Goal: Information Seeking & Learning: Learn about a topic

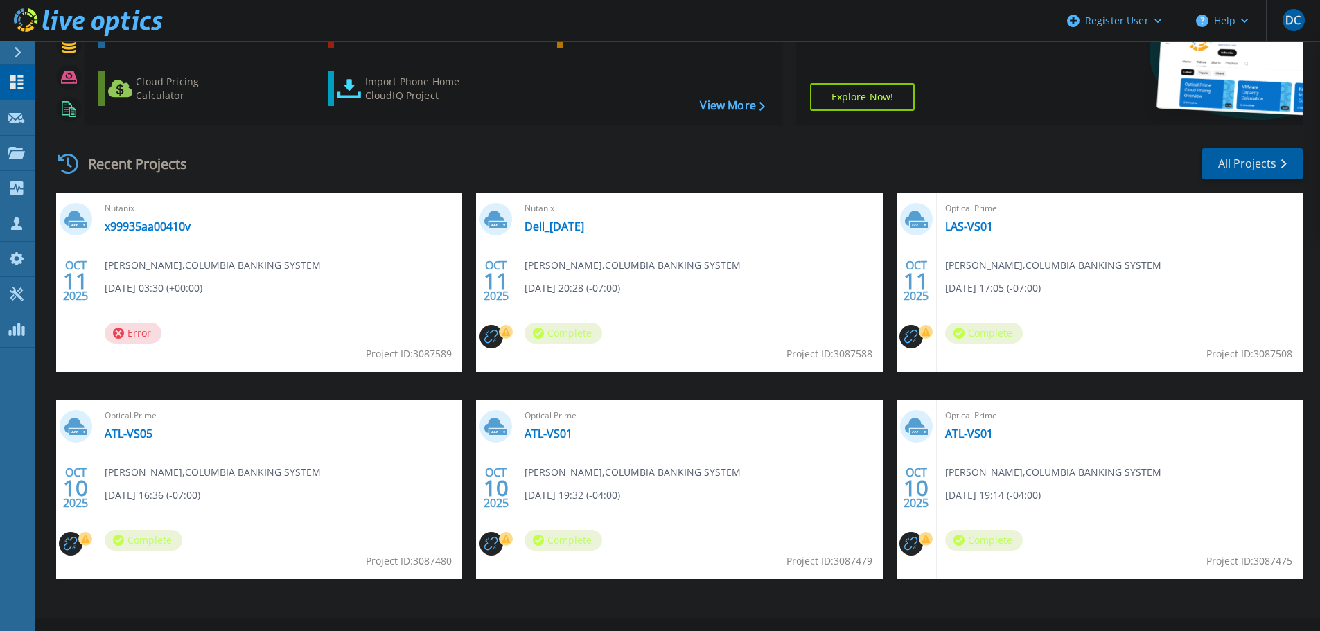
scroll to position [136, 0]
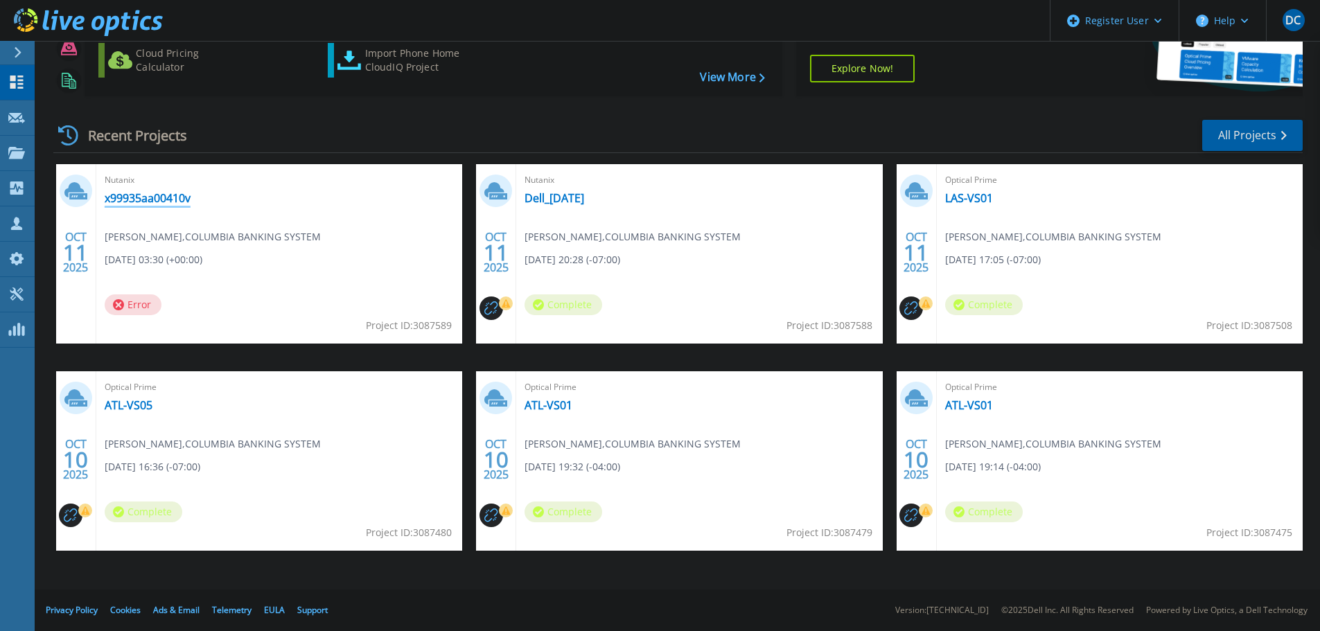
click at [163, 195] on link "x99935aa00410v" at bounding box center [148, 198] width 86 height 14
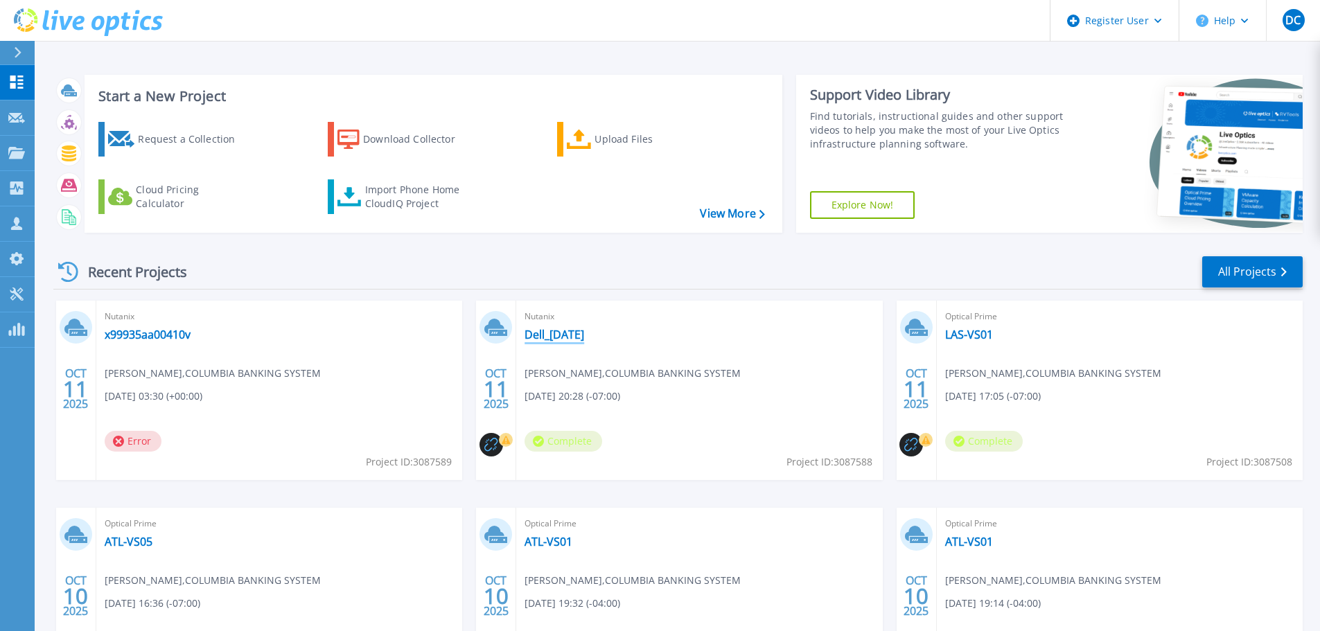
click at [560, 331] on link "Dell_10-10-25" at bounding box center [554, 335] width 60 height 14
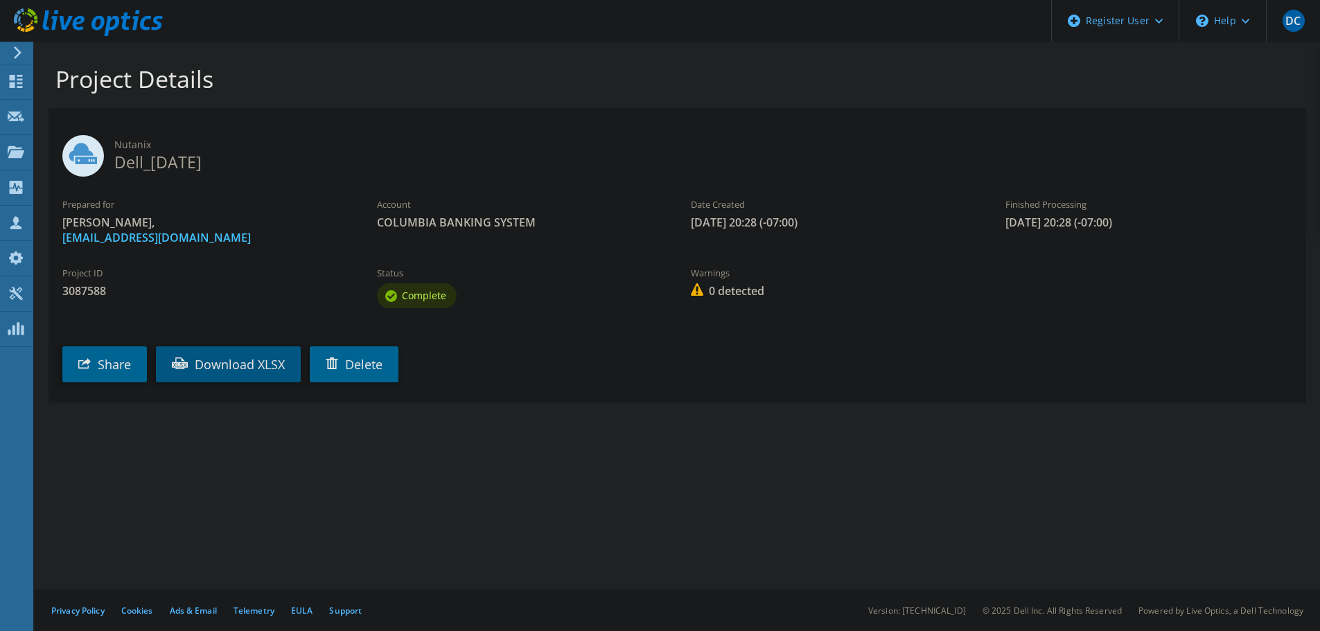
click at [236, 358] on link "Download XLSX" at bounding box center [228, 364] width 145 height 36
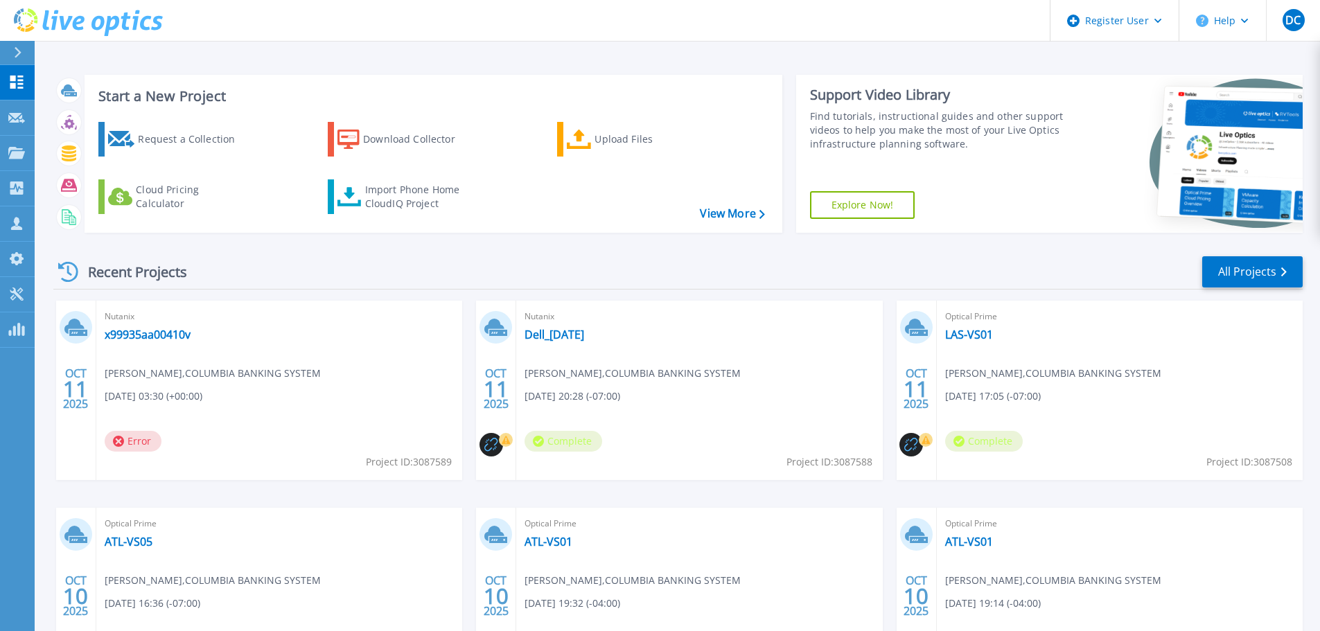
click at [982, 325] on div "Optical Prime LAS-VS01 Amir Nazem , COLUMBIA BANKING SYSTEM 10/10/2025, 17:05 (…" at bounding box center [1120, 390] width 366 height 179
click at [980, 336] on link "LAS-VS01" at bounding box center [969, 335] width 48 height 14
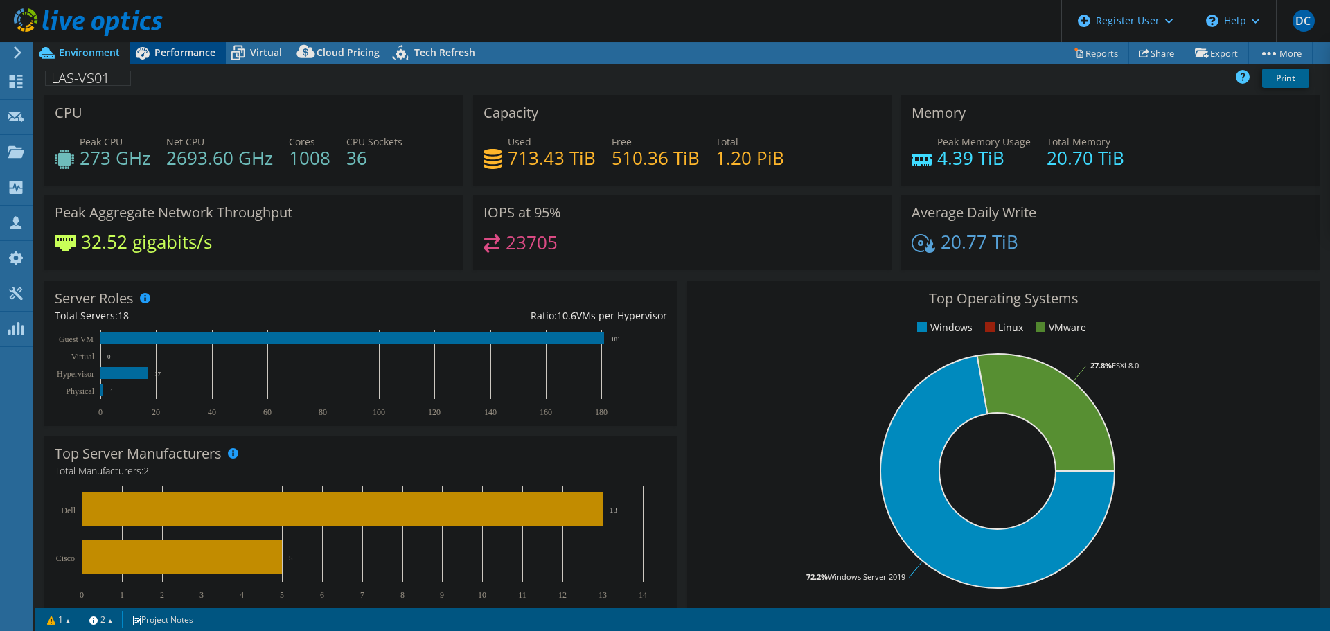
click at [168, 53] on span "Performance" at bounding box center [184, 52] width 61 height 13
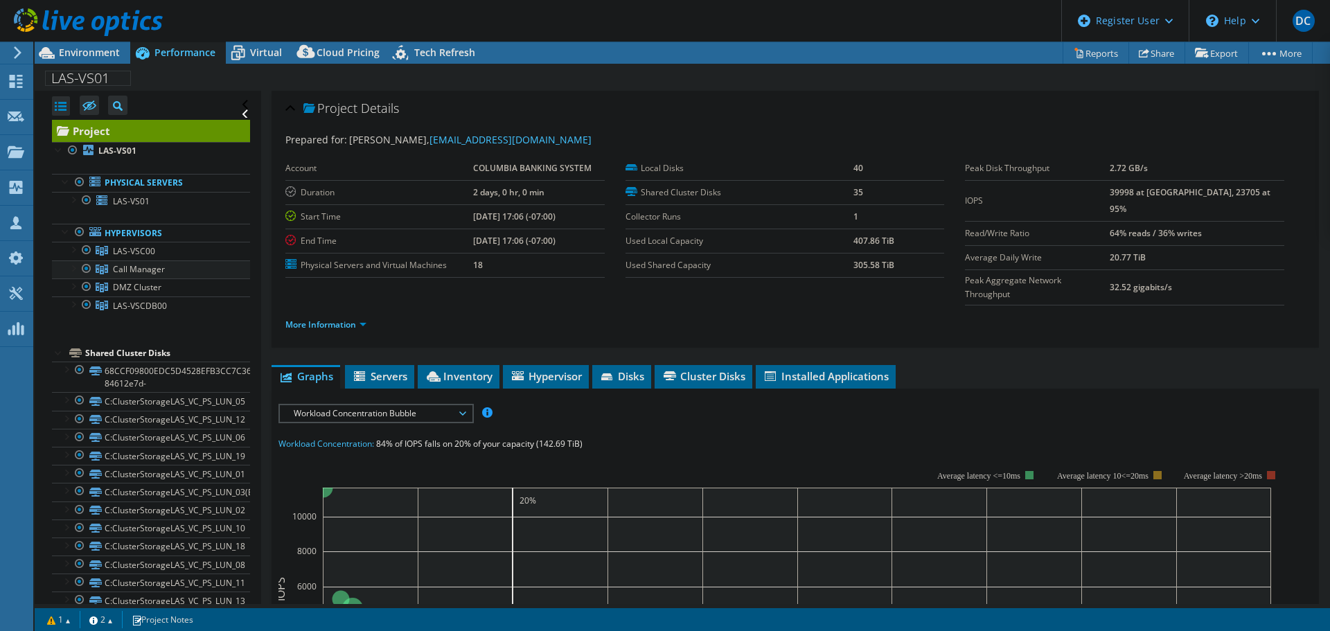
click at [72, 270] on div at bounding box center [73, 267] width 14 height 14
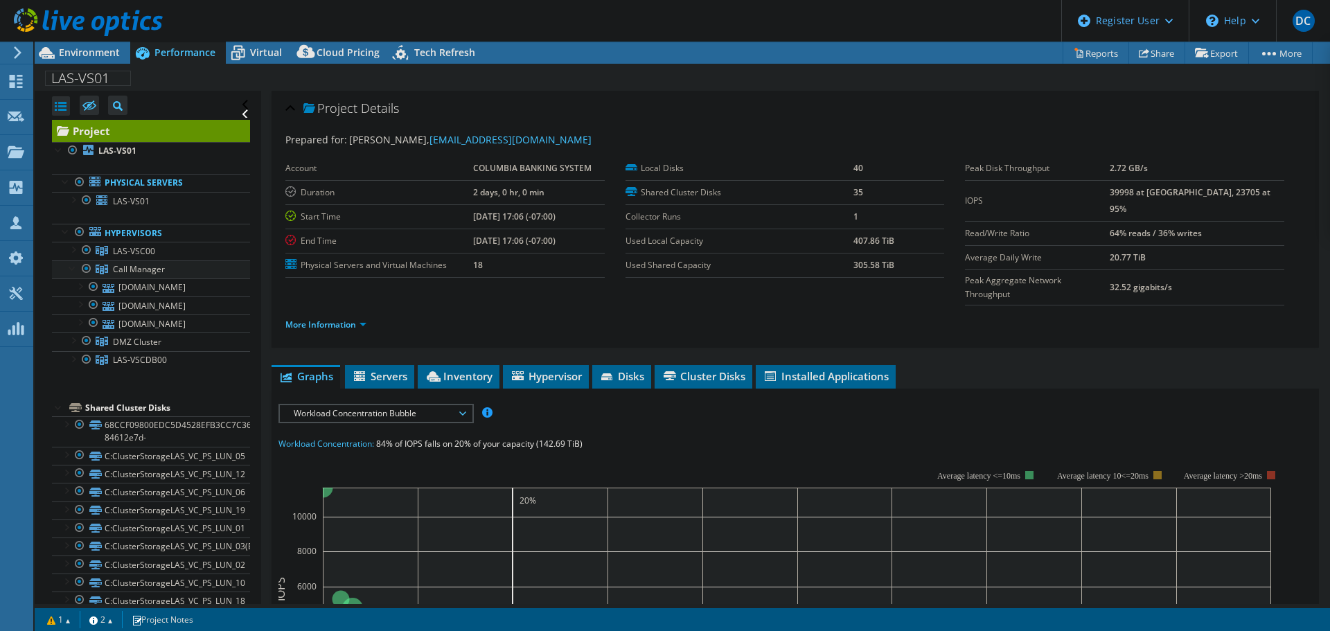
click at [72, 270] on div at bounding box center [73, 267] width 14 height 14
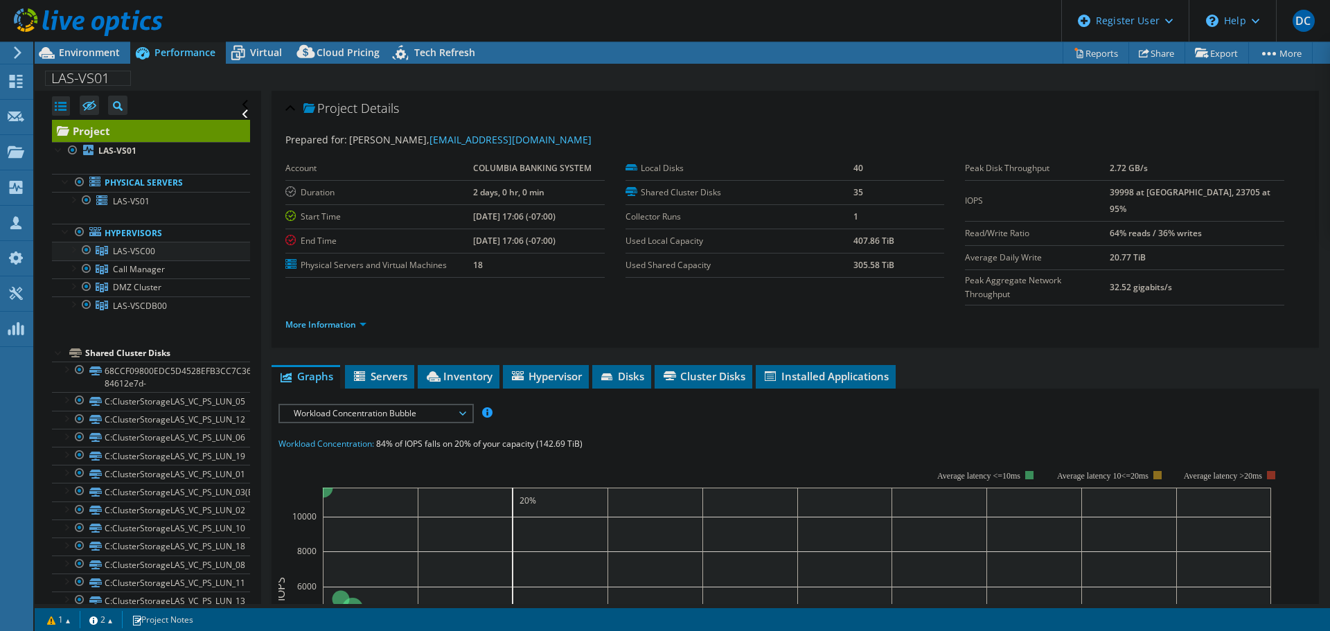
click at [71, 251] on div at bounding box center [73, 249] width 14 height 14
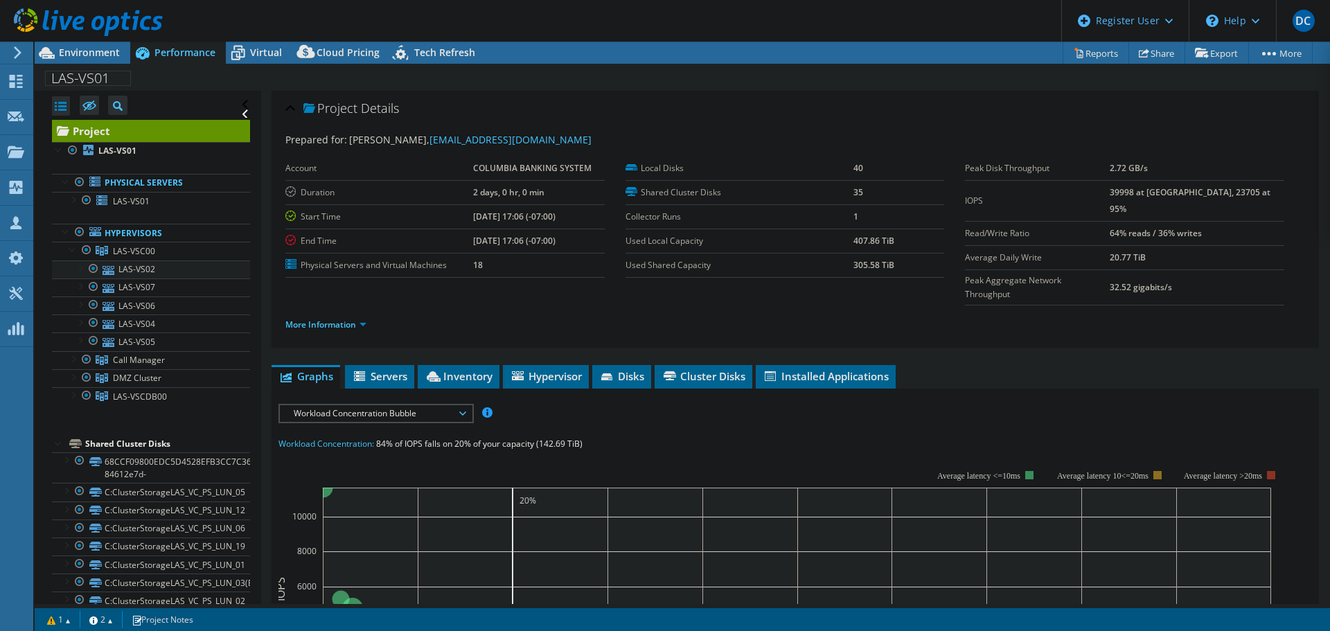
click at [83, 269] on div at bounding box center [80, 267] width 14 height 14
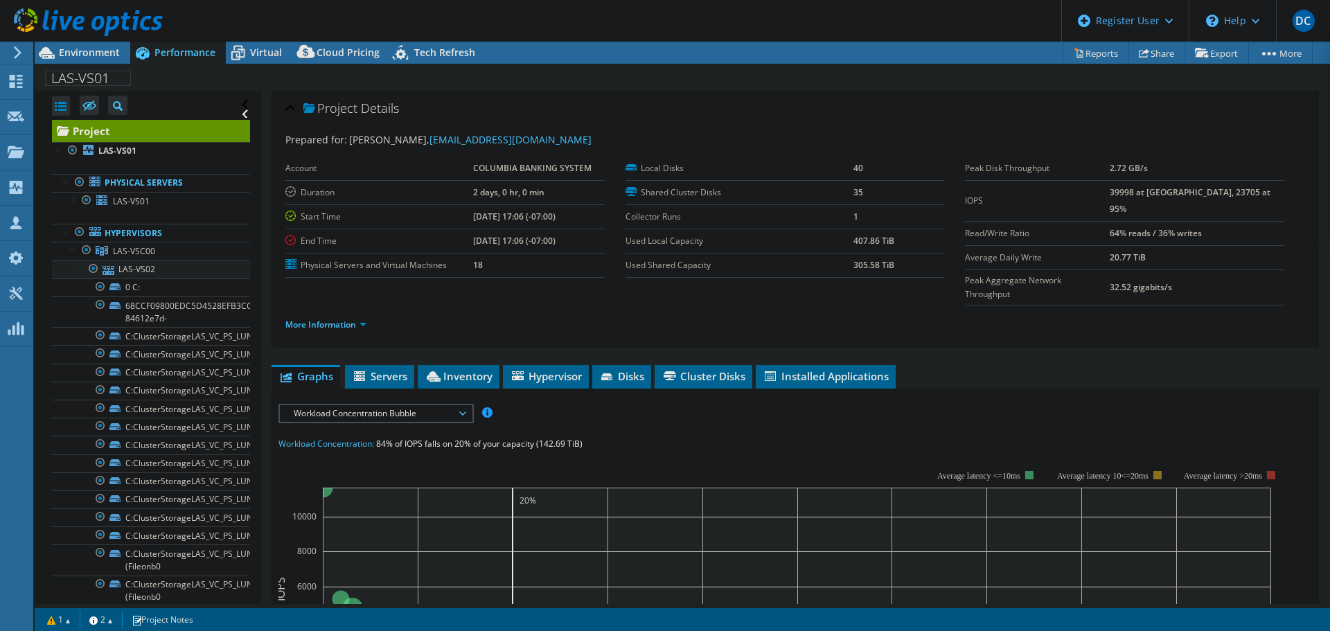
click at [83, 269] on div at bounding box center [80, 267] width 14 height 14
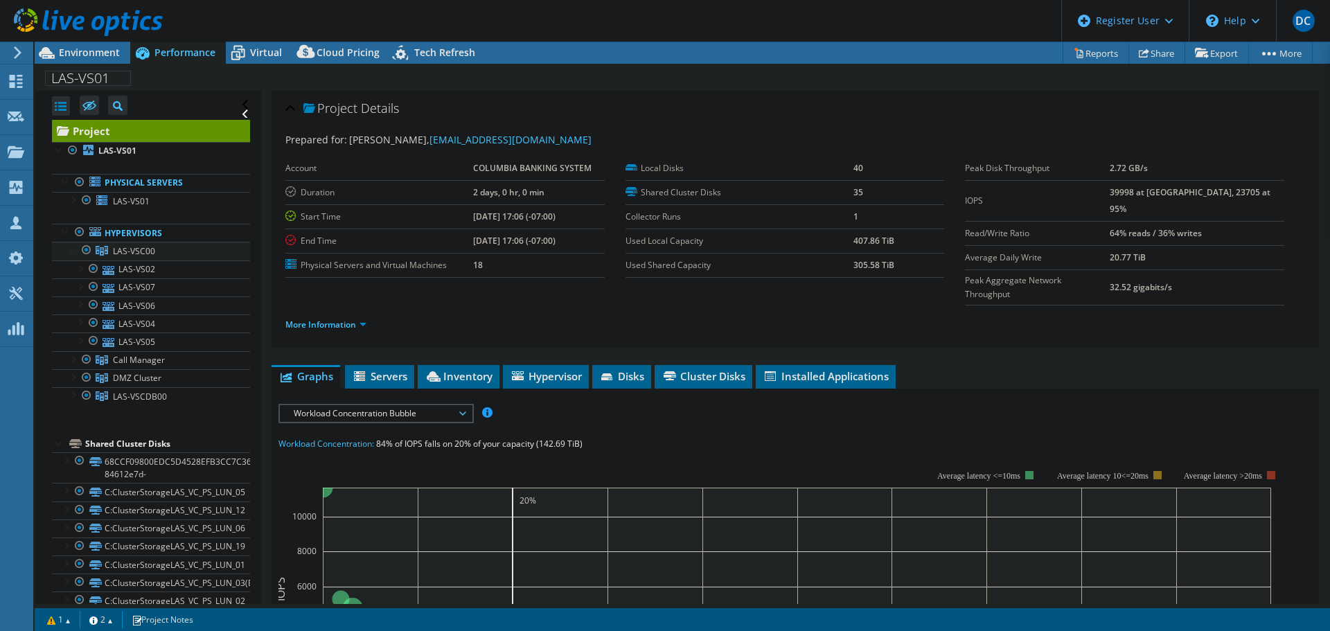
click at [73, 249] on div at bounding box center [73, 249] width 14 height 14
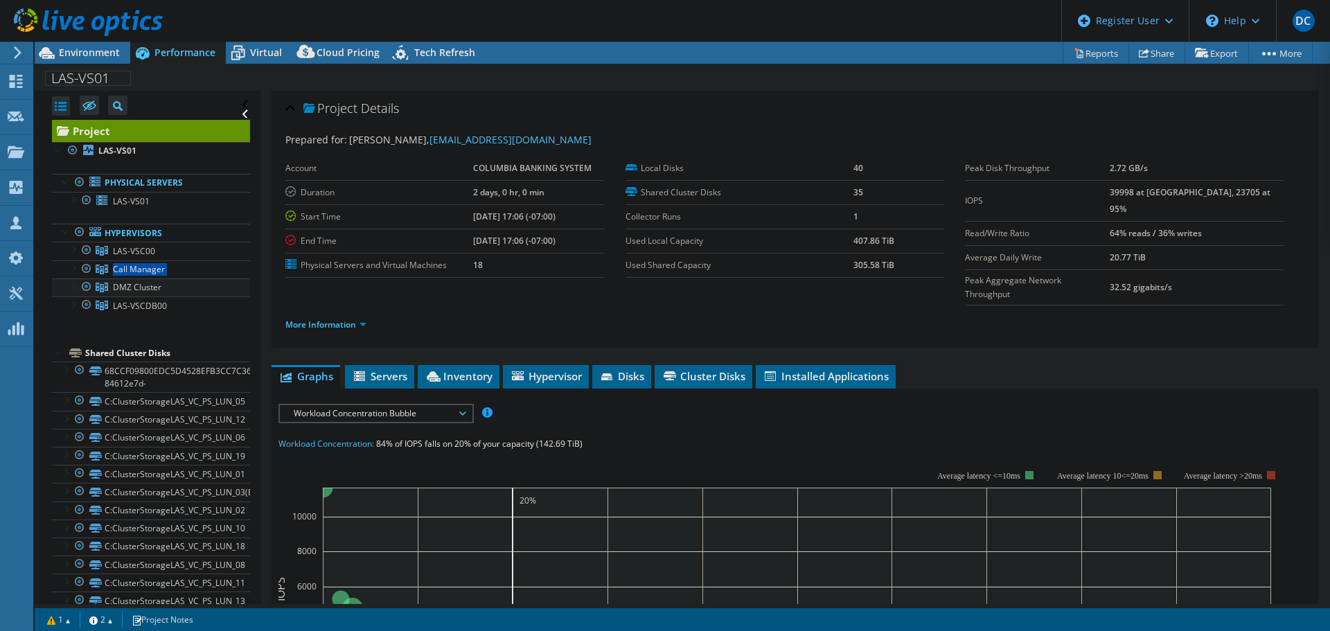
click at [70, 279] on ul "LAS-VSC00 LAS-VS02 0 C:" at bounding box center [151, 278] width 198 height 73
click at [68, 285] on div at bounding box center [73, 285] width 14 height 14
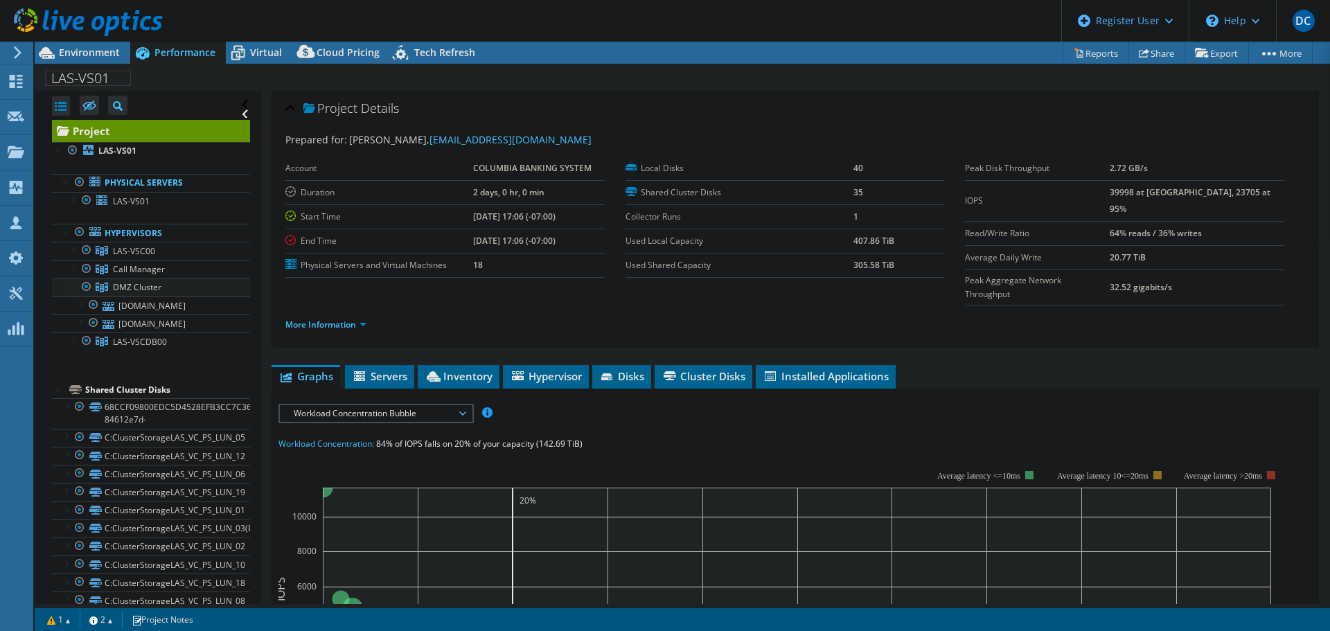
click at [68, 285] on div at bounding box center [73, 285] width 14 height 14
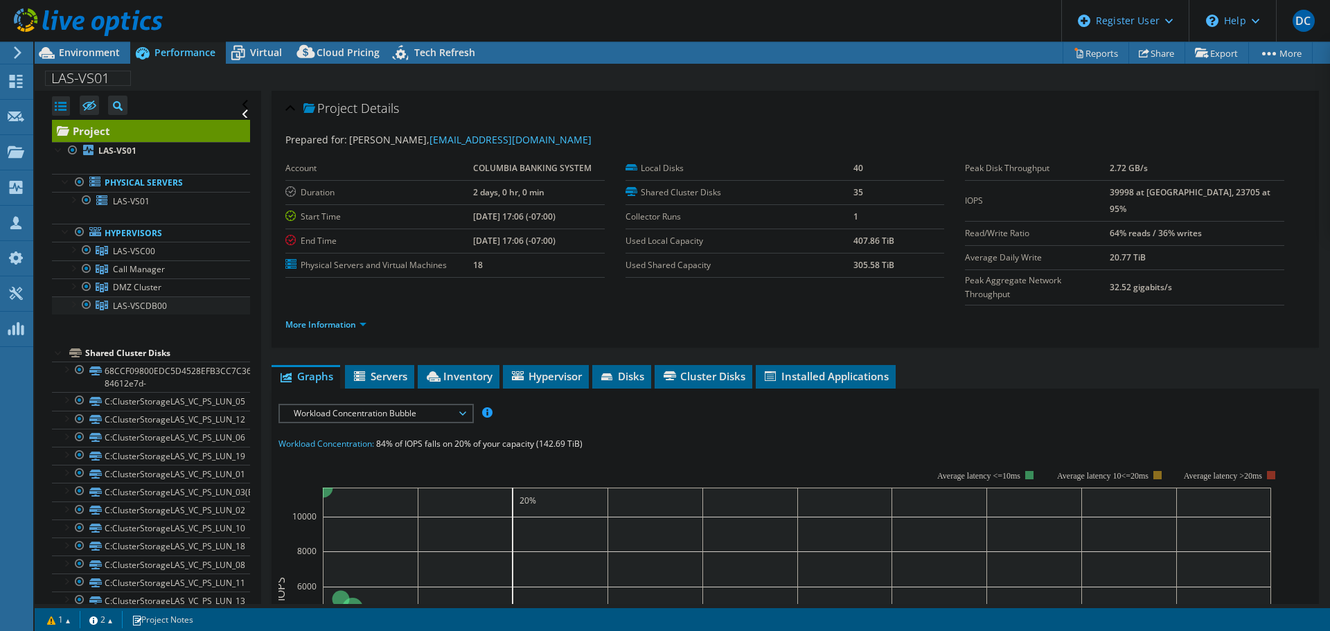
click at [68, 303] on div at bounding box center [73, 303] width 14 height 14
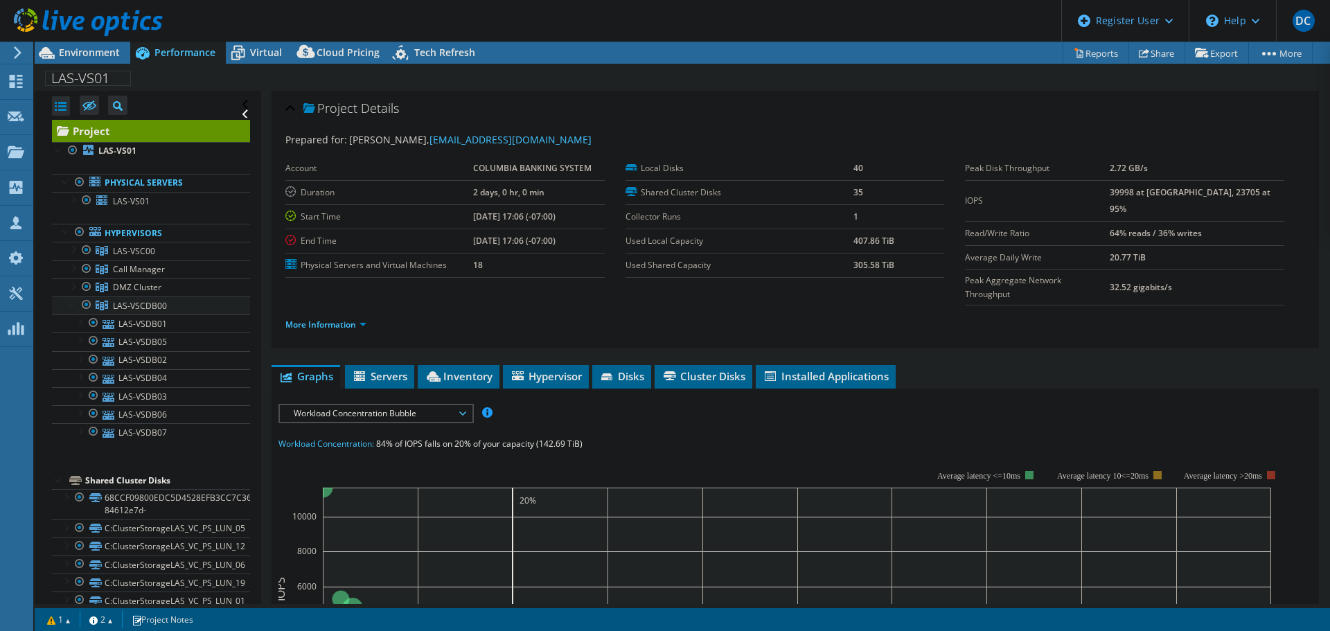
click at [68, 303] on div at bounding box center [73, 303] width 14 height 14
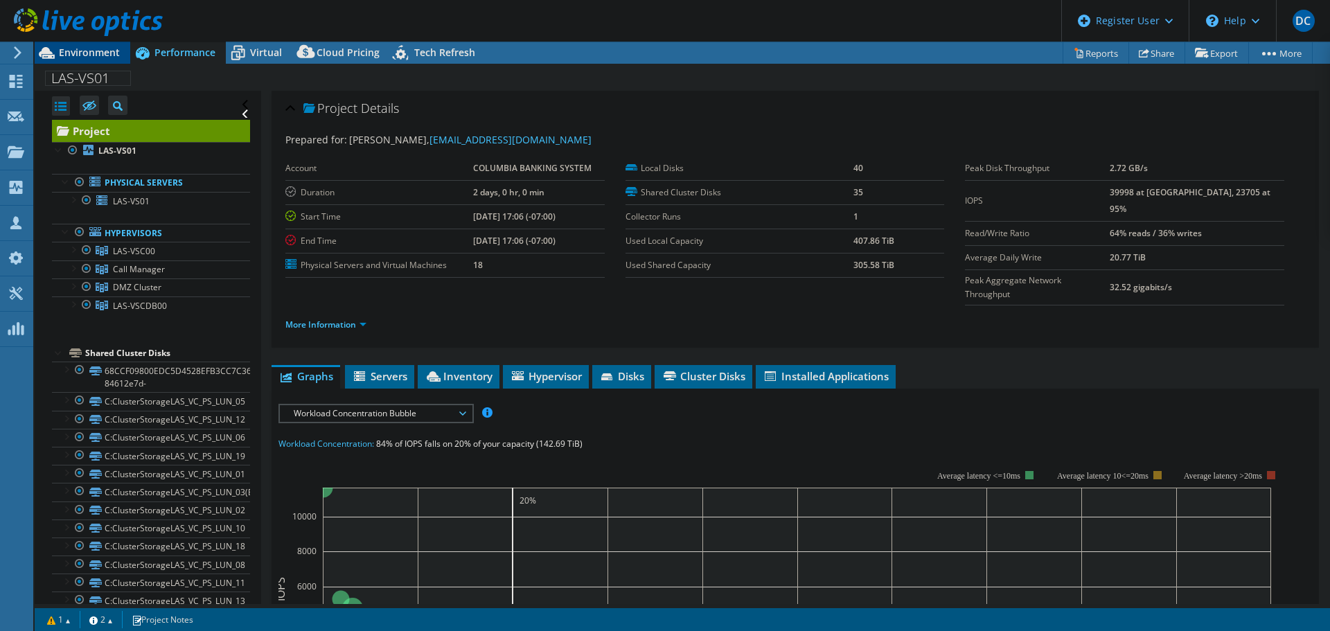
click at [83, 53] on span "Environment" at bounding box center [89, 52] width 61 height 13
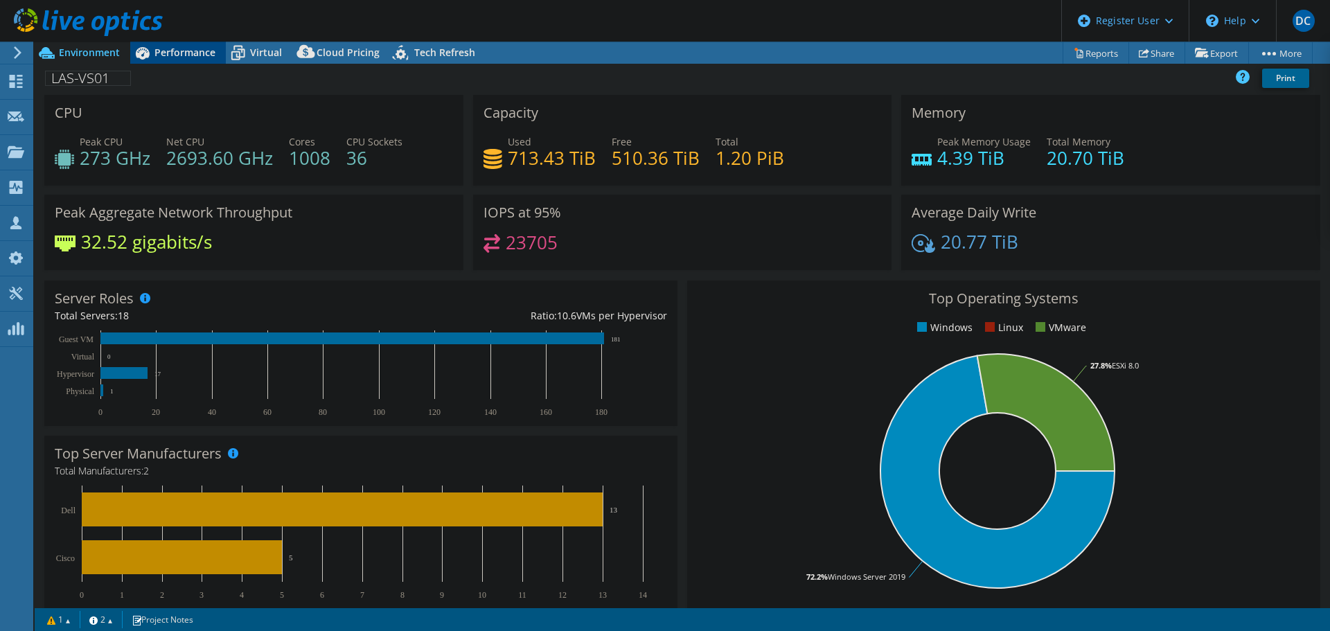
click at [177, 52] on span "Performance" at bounding box center [184, 52] width 61 height 13
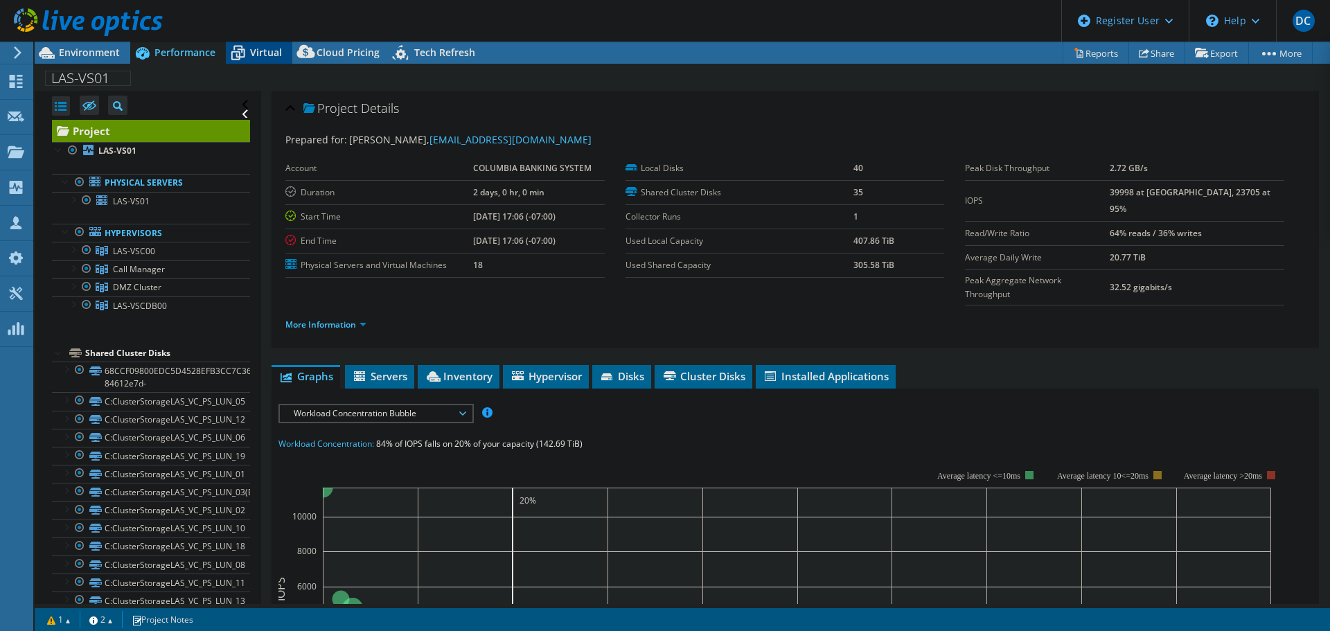
click at [248, 54] on icon at bounding box center [238, 53] width 24 height 24
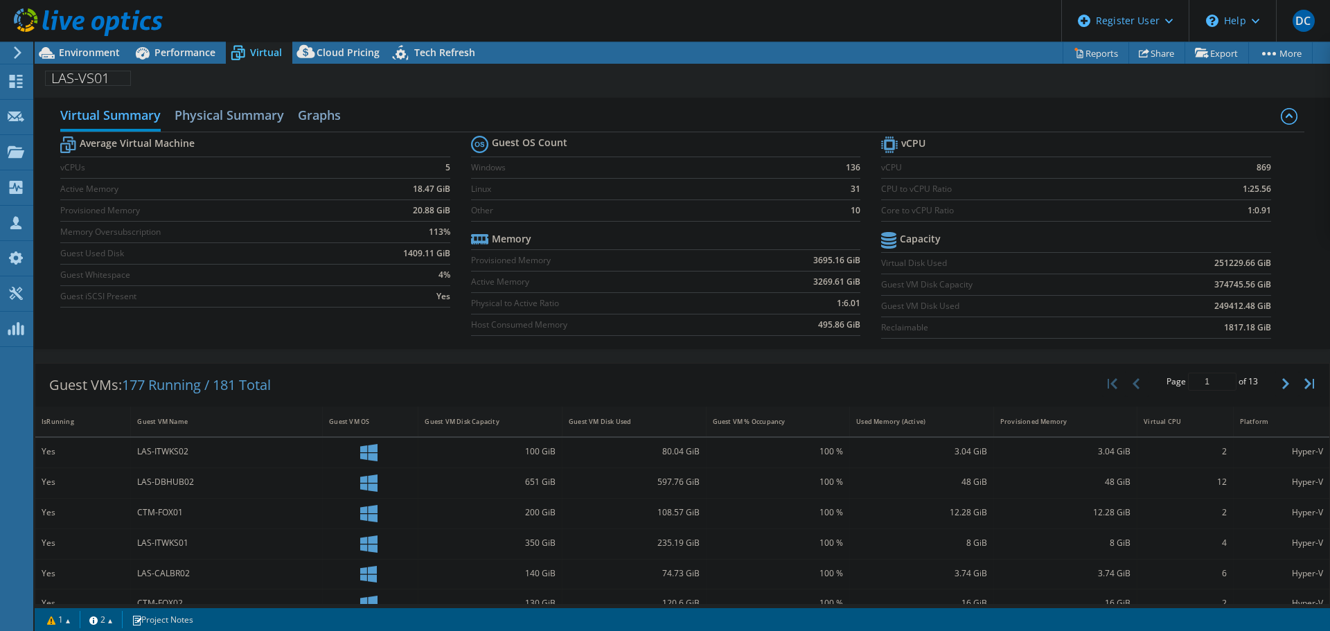
click at [355, 41] on header "DC Dell User Darren Capell Darren.Capell@Dell.com Dell My Profile Log Out \n He…" at bounding box center [665, 21] width 1330 height 42
click at [355, 45] on div "Cloud Pricing" at bounding box center [341, 53] width 98 height 22
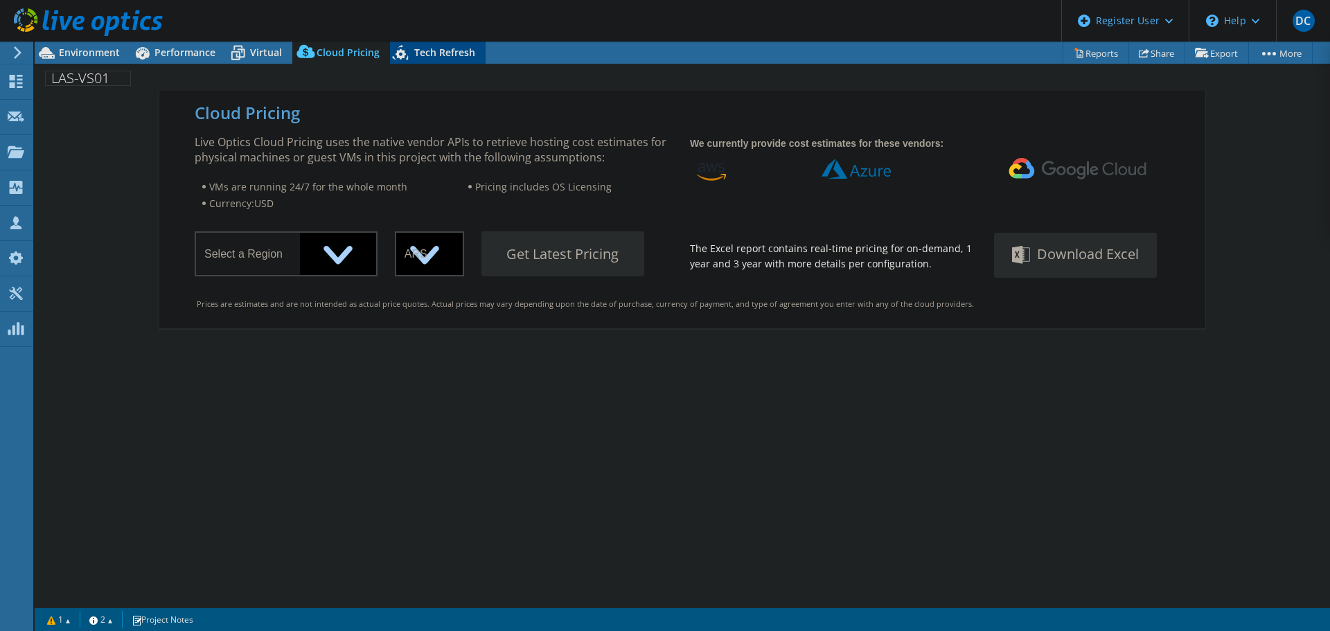
click at [424, 48] on span "Tech Refresh" at bounding box center [444, 52] width 61 height 13
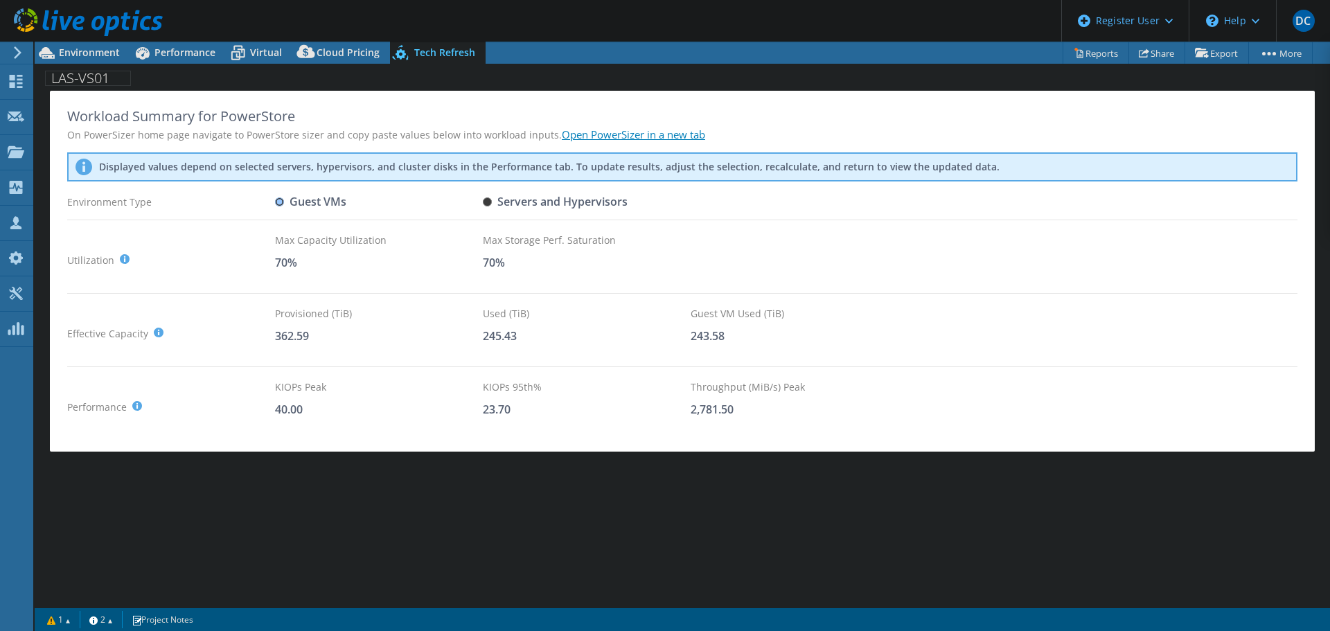
click at [486, 200] on input "Servers and Hypervisors" at bounding box center [487, 201] width 9 height 9
radio input "true"
radio input "false"
click at [73, 52] on span "Environment" at bounding box center [89, 52] width 61 height 13
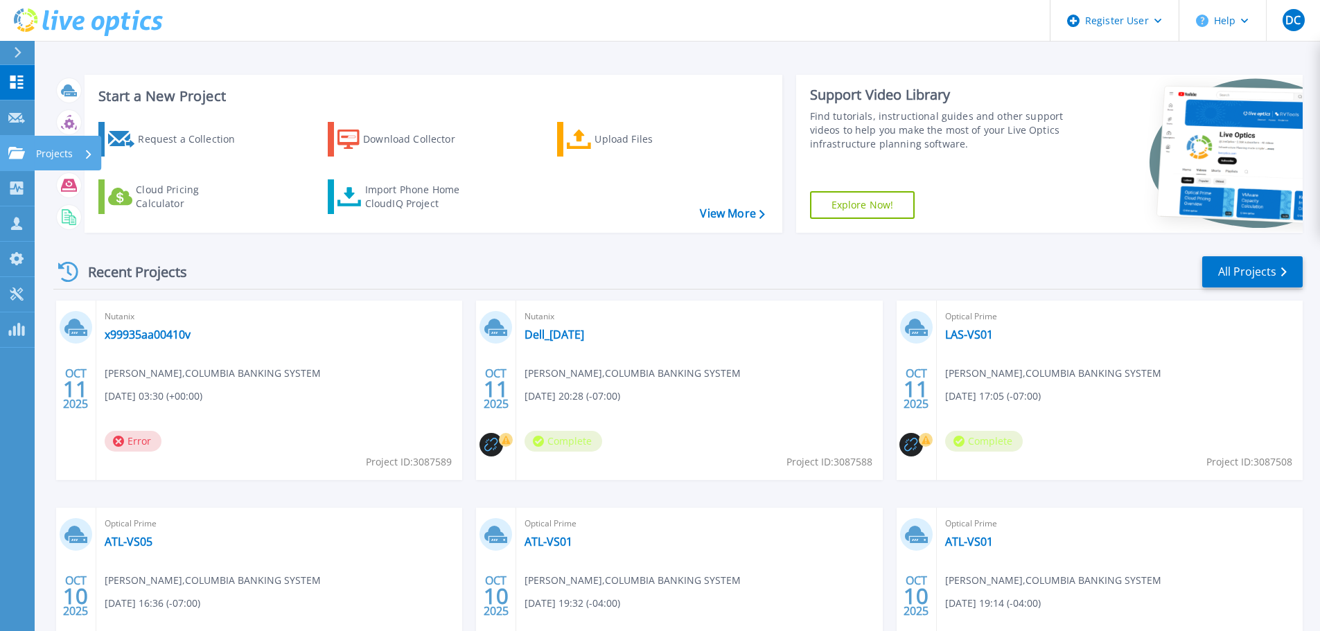
click at [43, 150] on p "Projects" at bounding box center [54, 154] width 37 height 36
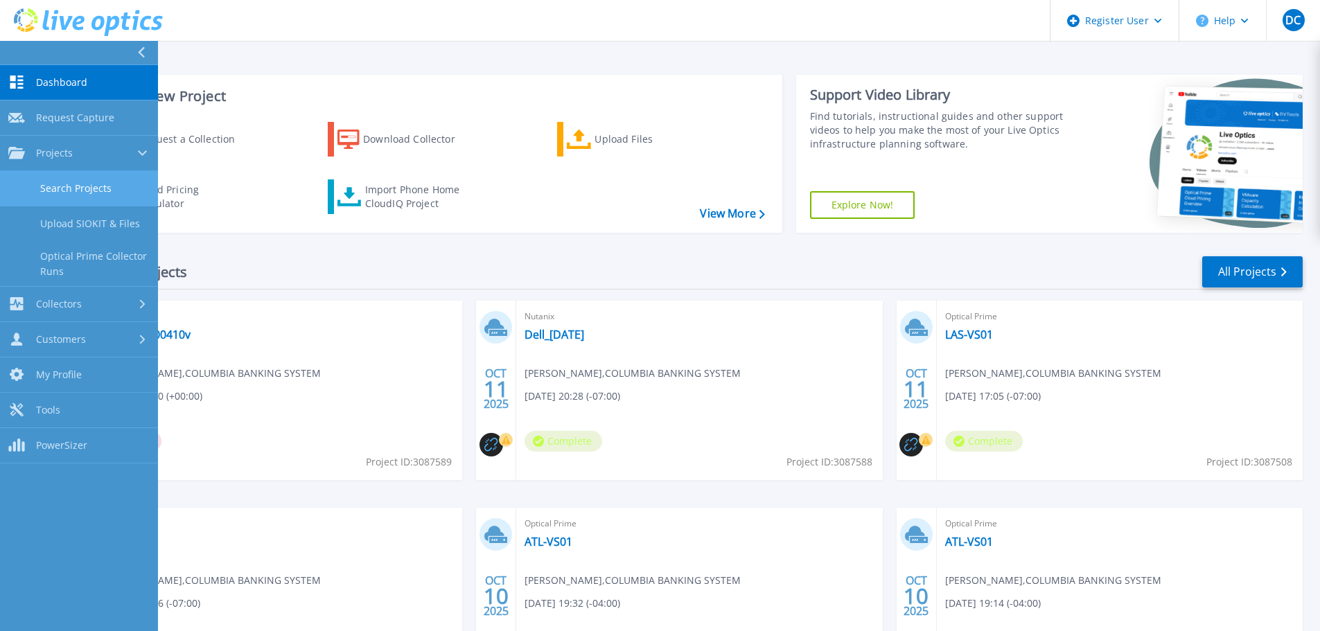
click at [81, 187] on link "Search Projects" at bounding box center [79, 188] width 158 height 35
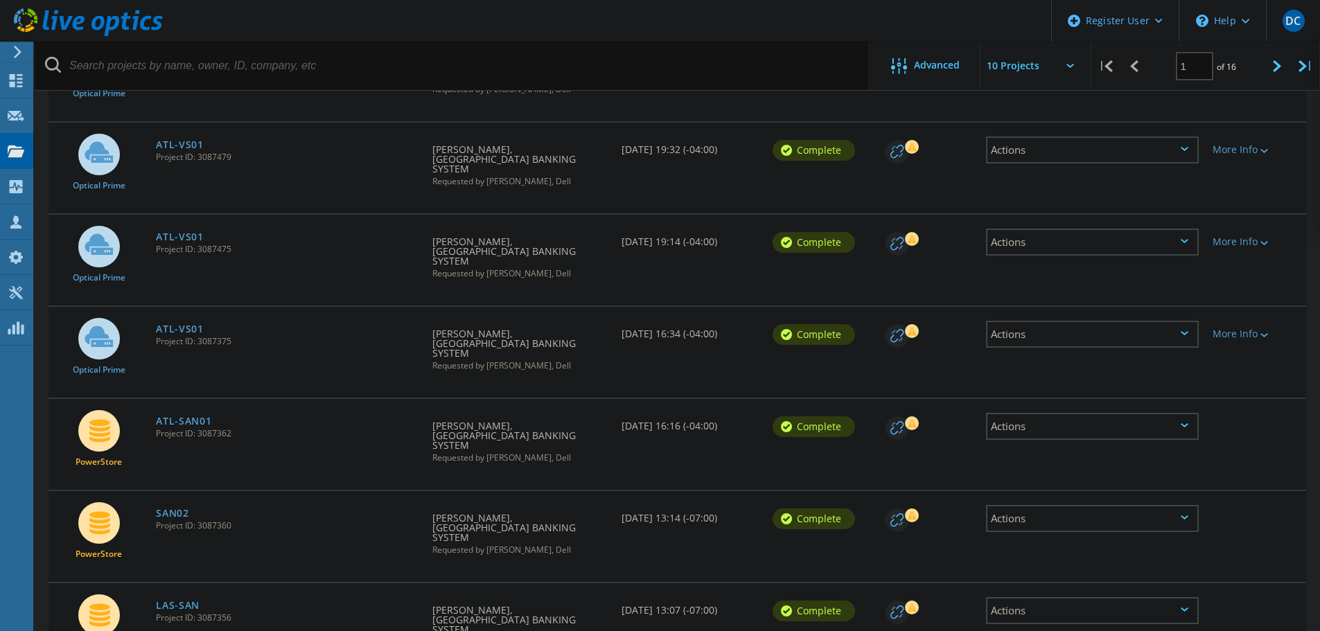
scroll to position [503, 0]
click at [193, 415] on link "ATL-SAN01" at bounding box center [183, 420] width 55 height 10
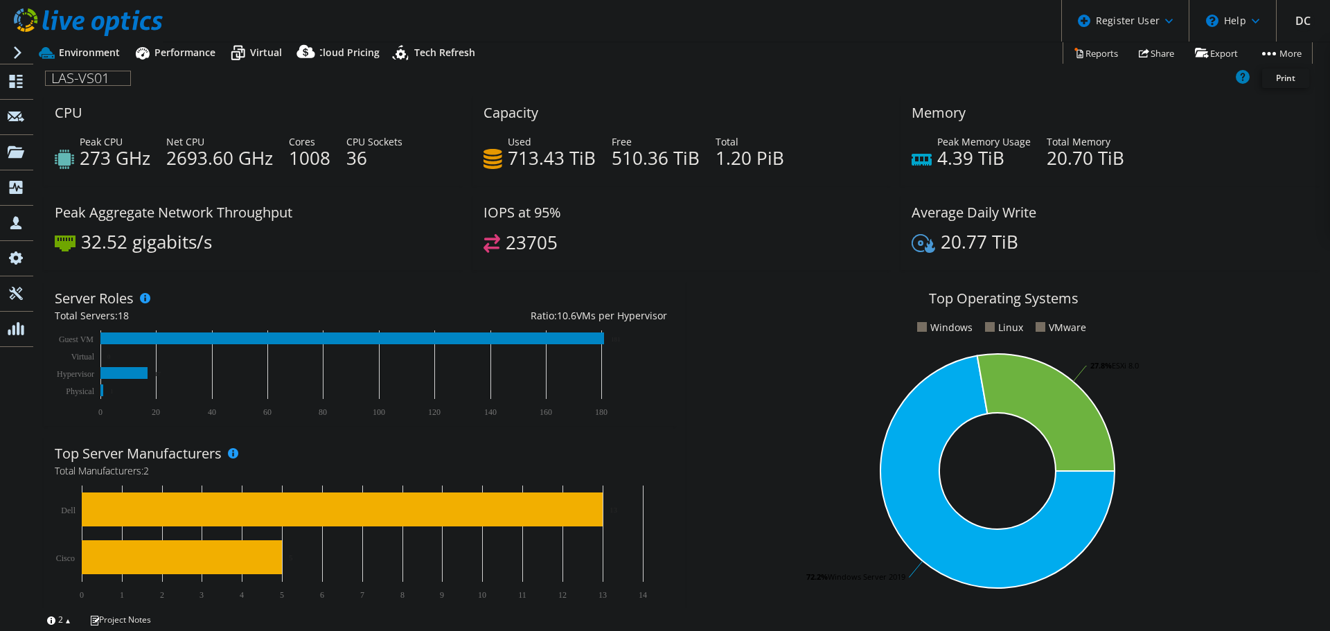
select select "USD"
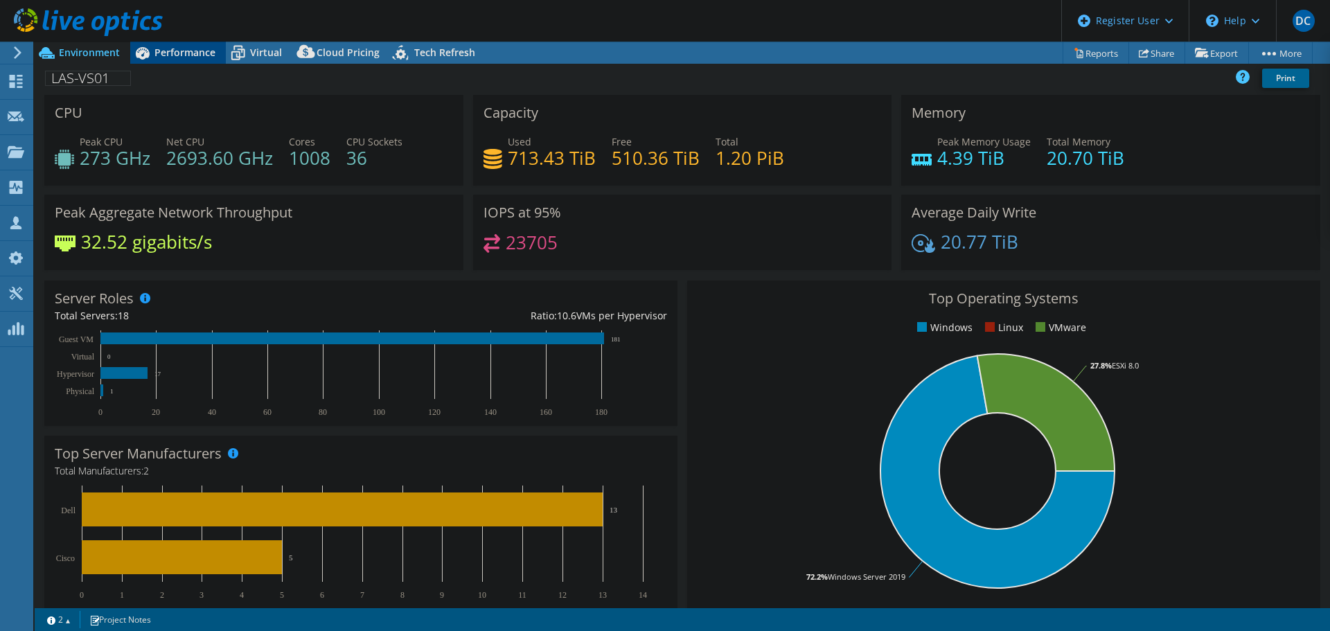
click at [184, 49] on span "Performance" at bounding box center [184, 52] width 61 height 13
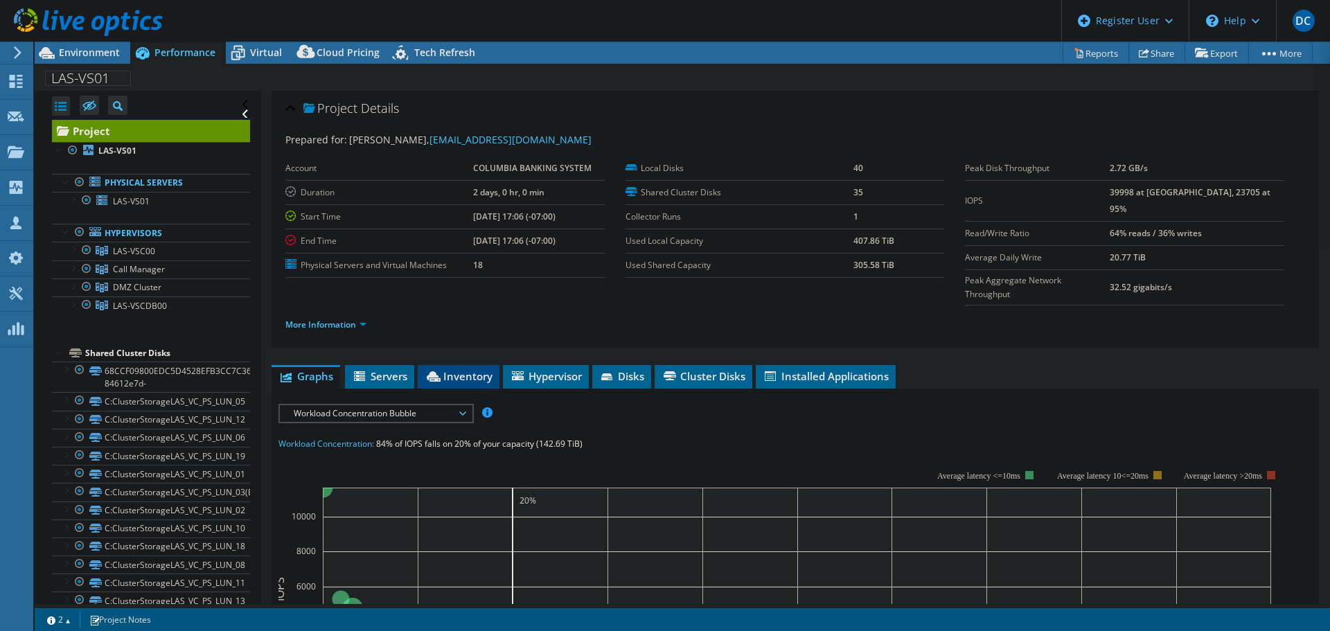
click at [456, 369] on span "Inventory" at bounding box center [459, 376] width 68 height 14
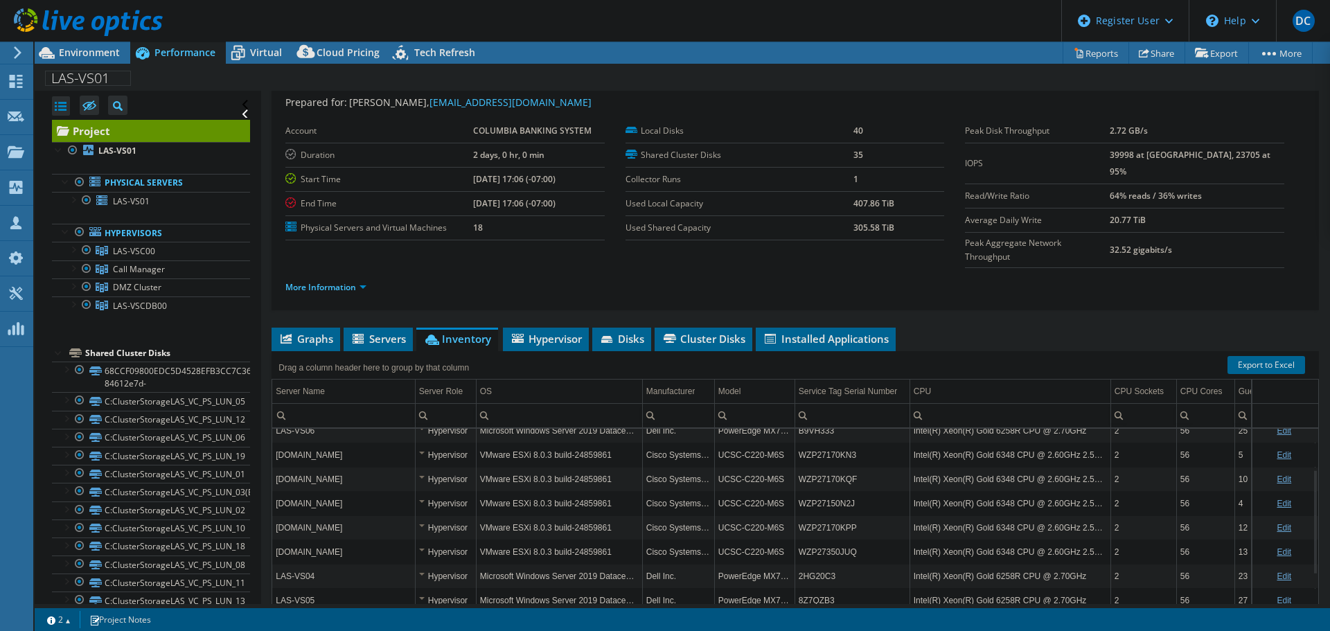
scroll to position [69, 0]
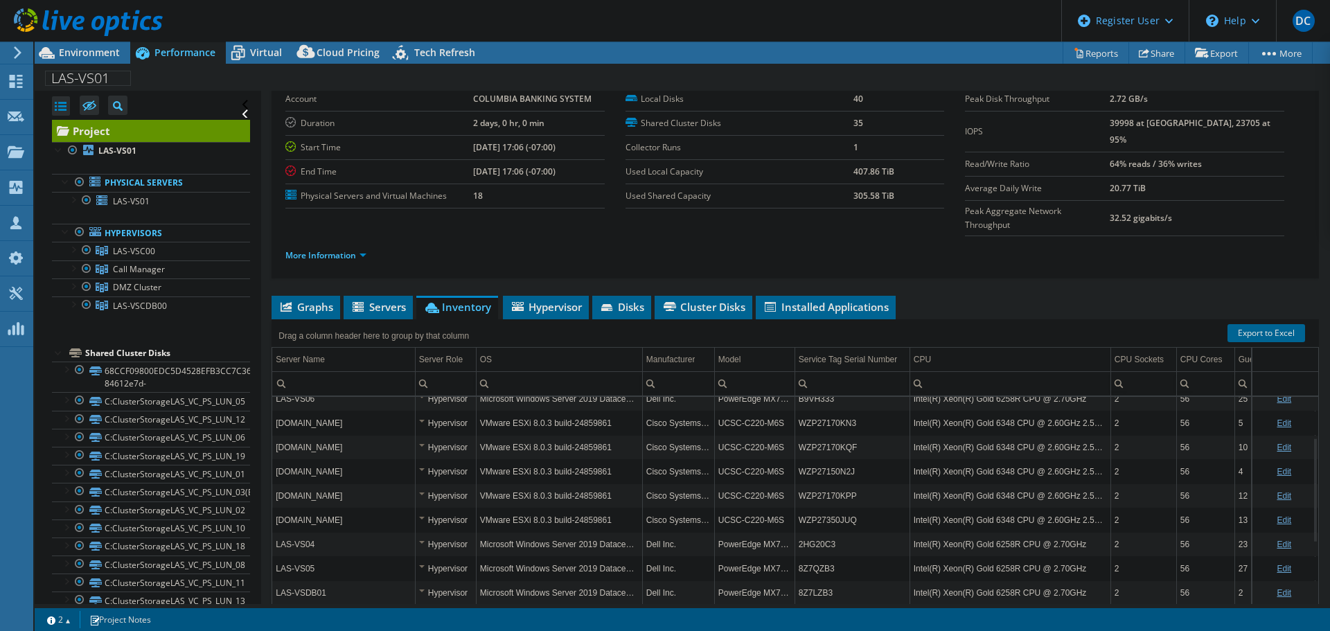
click at [91, 43] on div at bounding box center [81, 23] width 163 height 46
click at [88, 47] on span "Environment" at bounding box center [89, 52] width 61 height 13
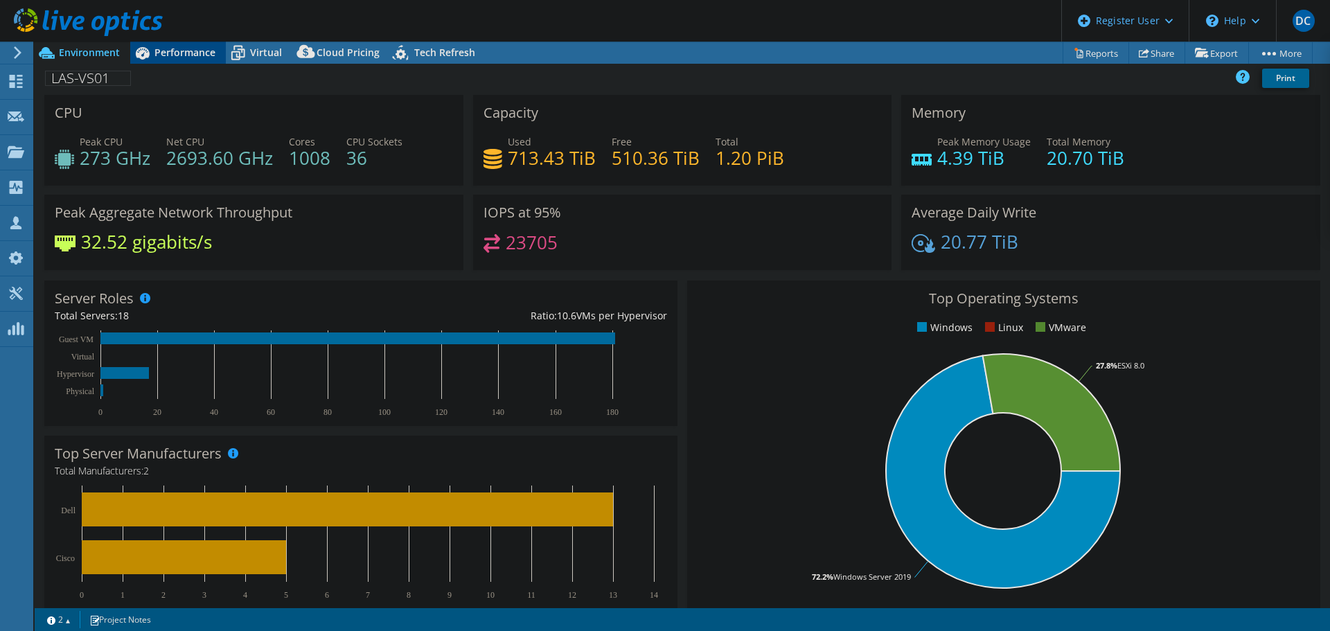
click at [172, 46] on span "Performance" at bounding box center [184, 52] width 61 height 13
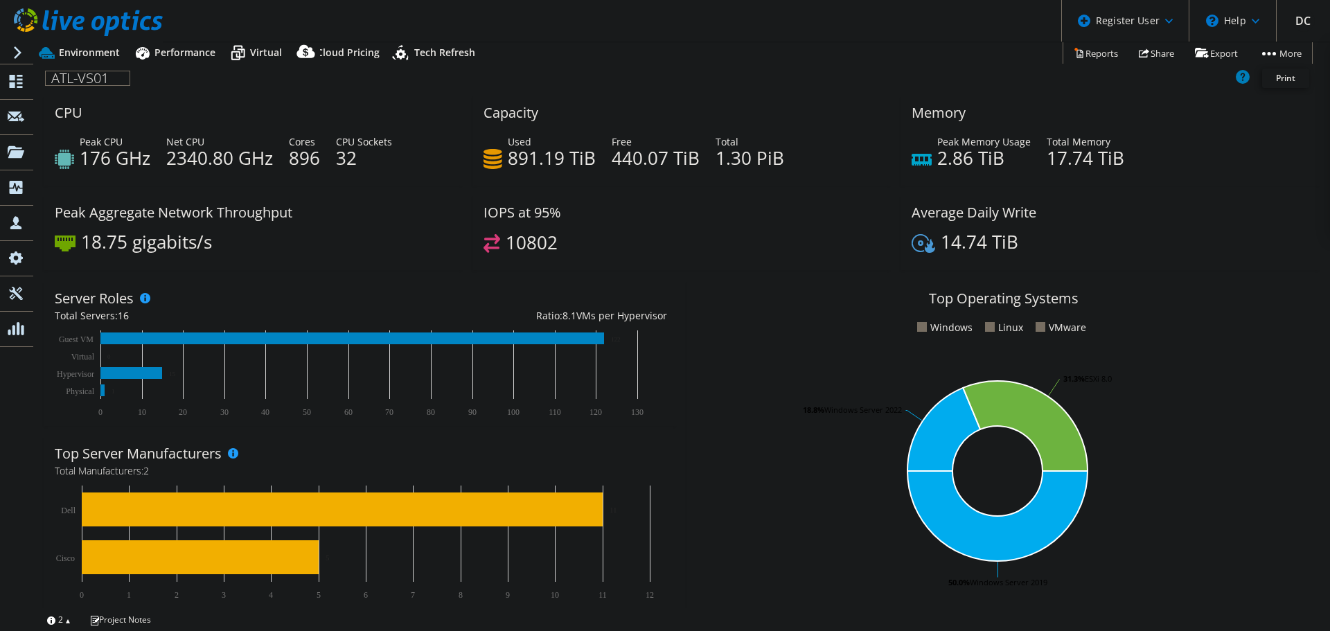
select select "USD"
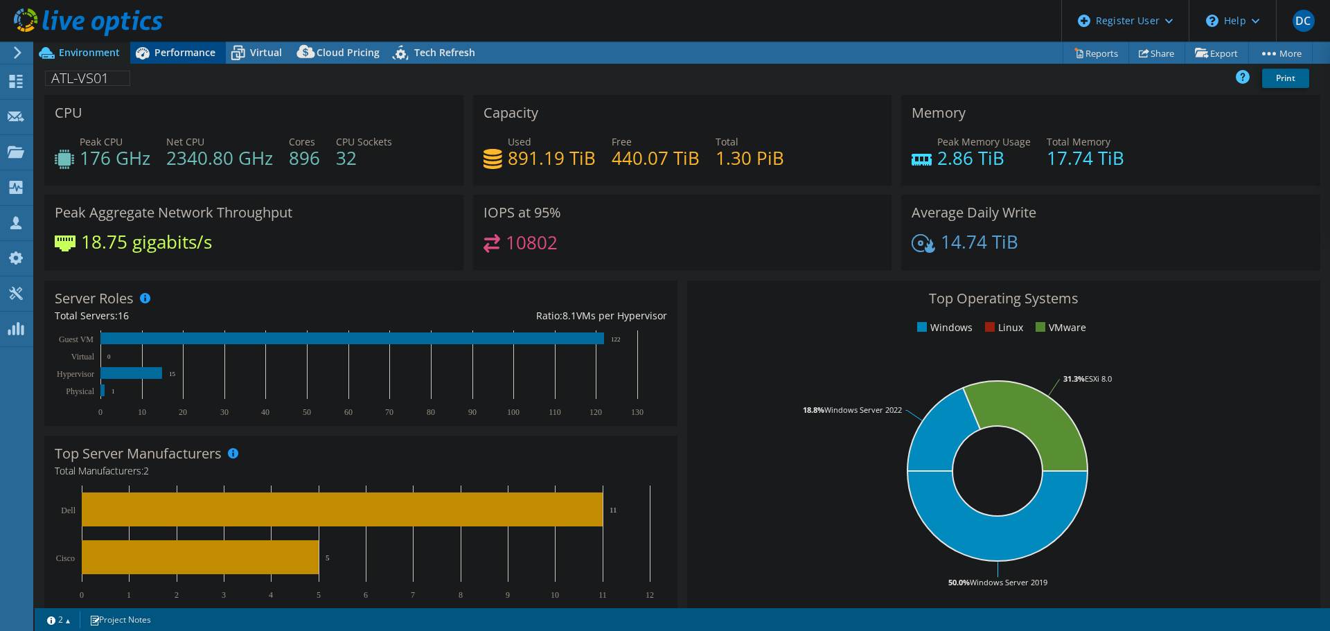
click at [167, 53] on span "Performance" at bounding box center [184, 52] width 61 height 13
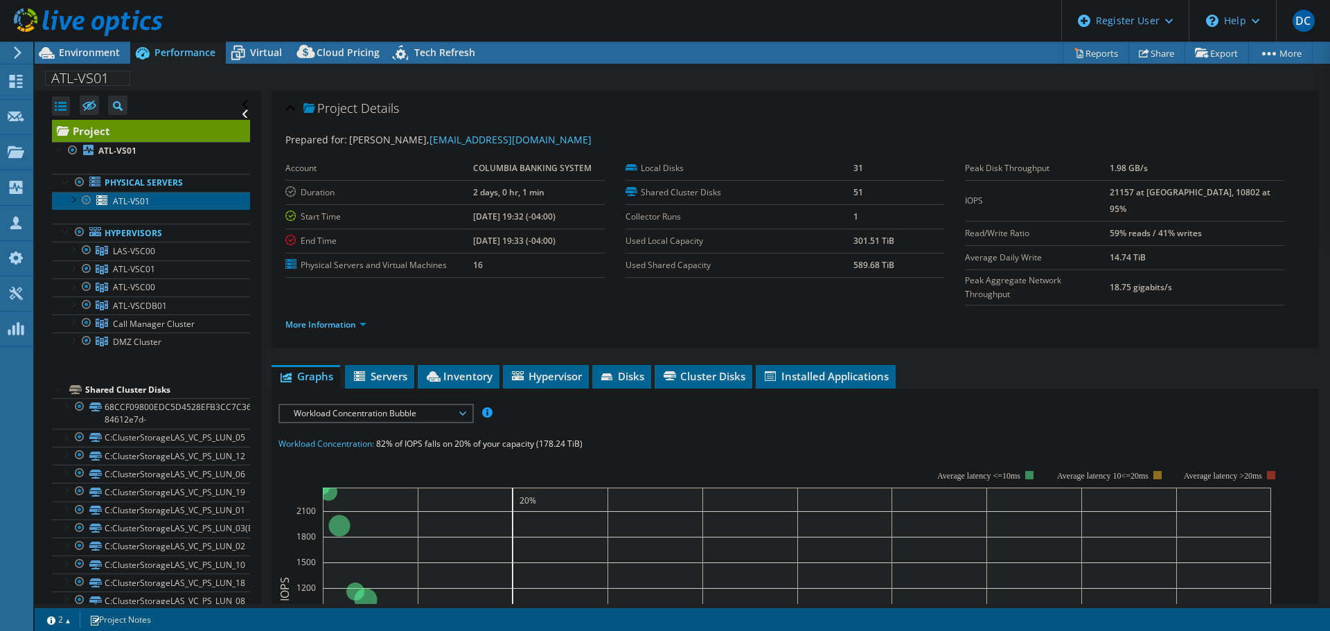
click at [65, 200] on link "ATL-VS01" at bounding box center [151, 201] width 198 height 18
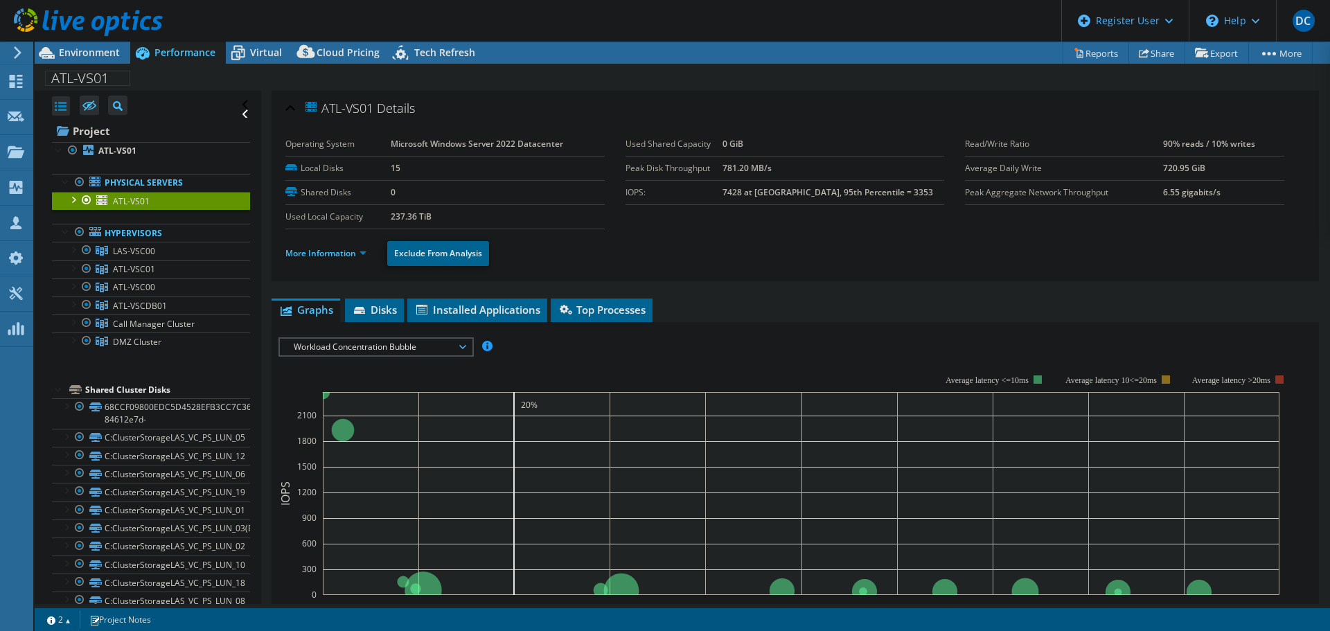
click at [74, 201] on div at bounding box center [73, 199] width 14 height 14
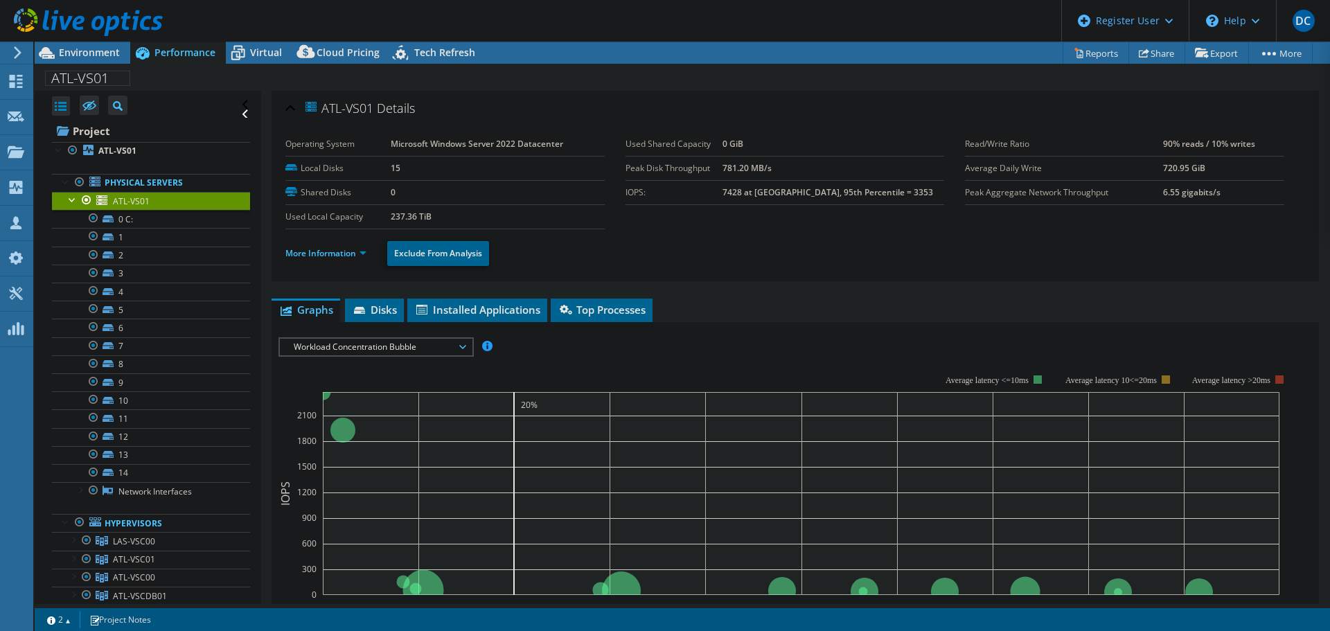
click at [74, 201] on div at bounding box center [73, 199] width 14 height 14
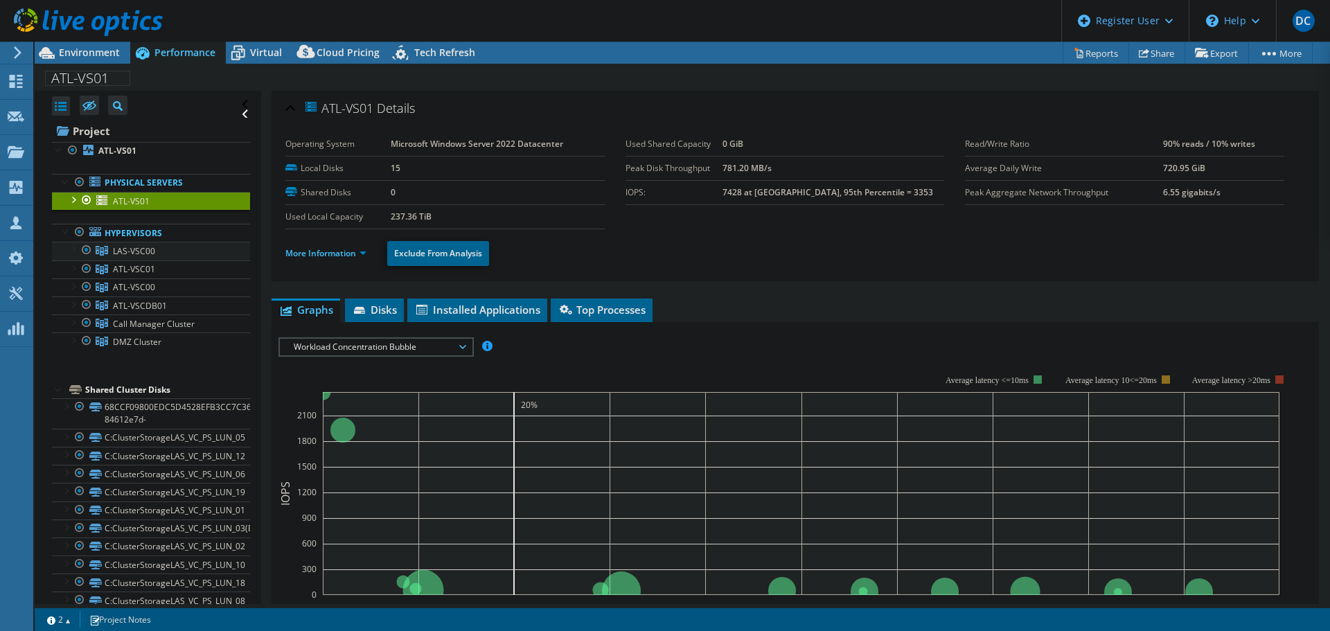
click at [71, 249] on div at bounding box center [73, 249] width 14 height 14
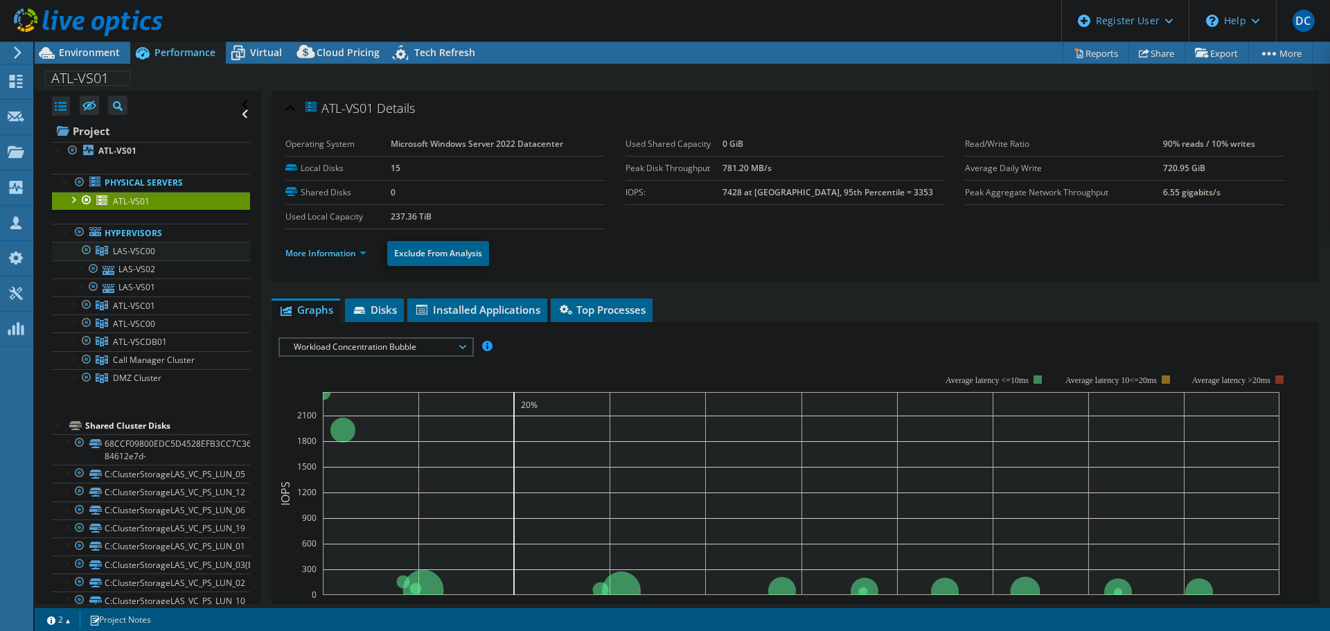
click at [71, 249] on div at bounding box center [73, 249] width 14 height 14
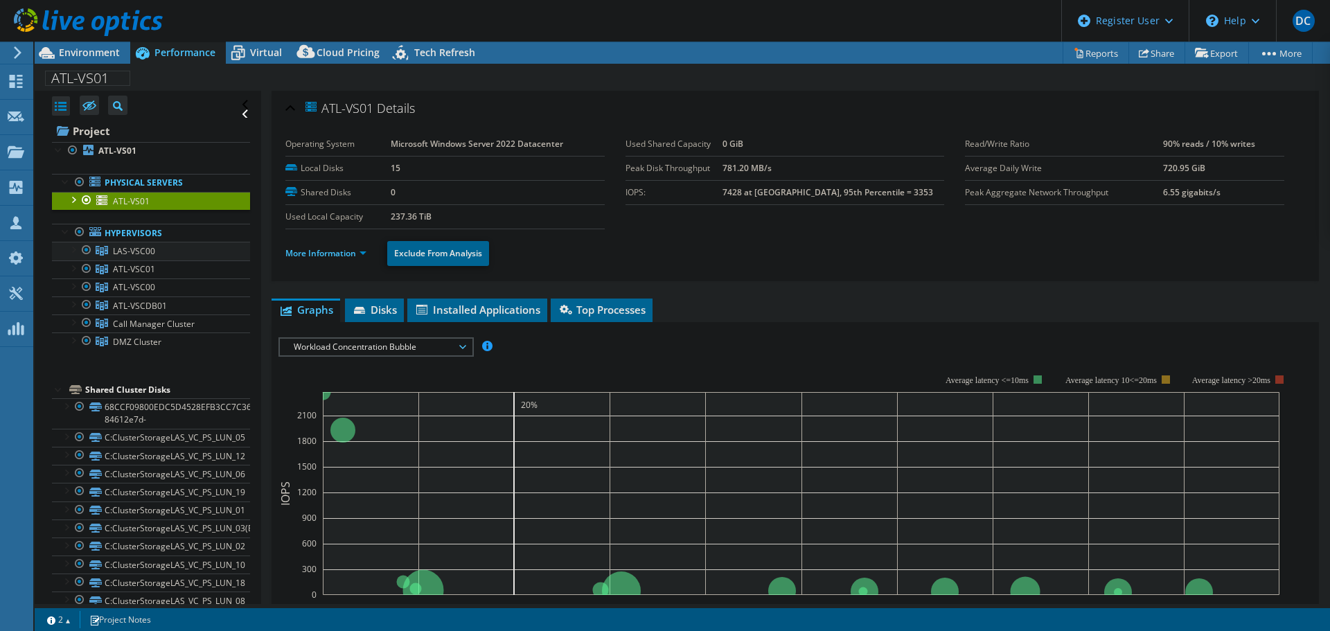
click at [71, 252] on div at bounding box center [73, 249] width 14 height 14
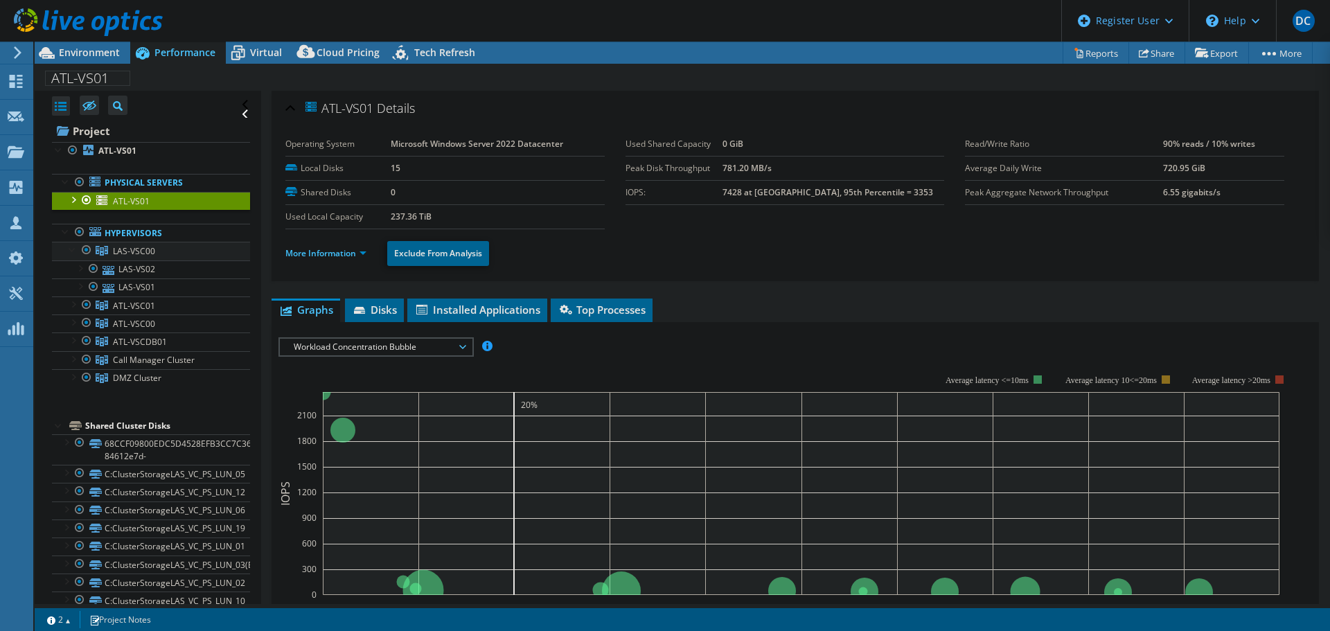
click at [71, 252] on div at bounding box center [73, 249] width 14 height 14
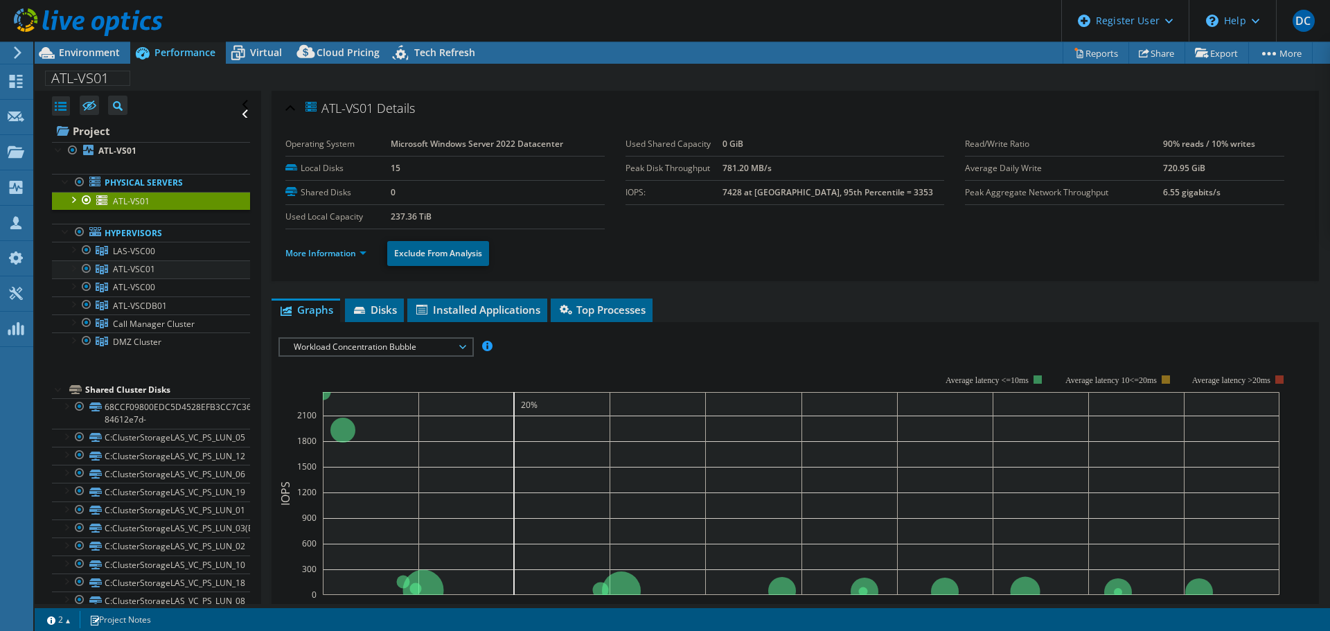
click at [71, 266] on div at bounding box center [73, 267] width 14 height 14
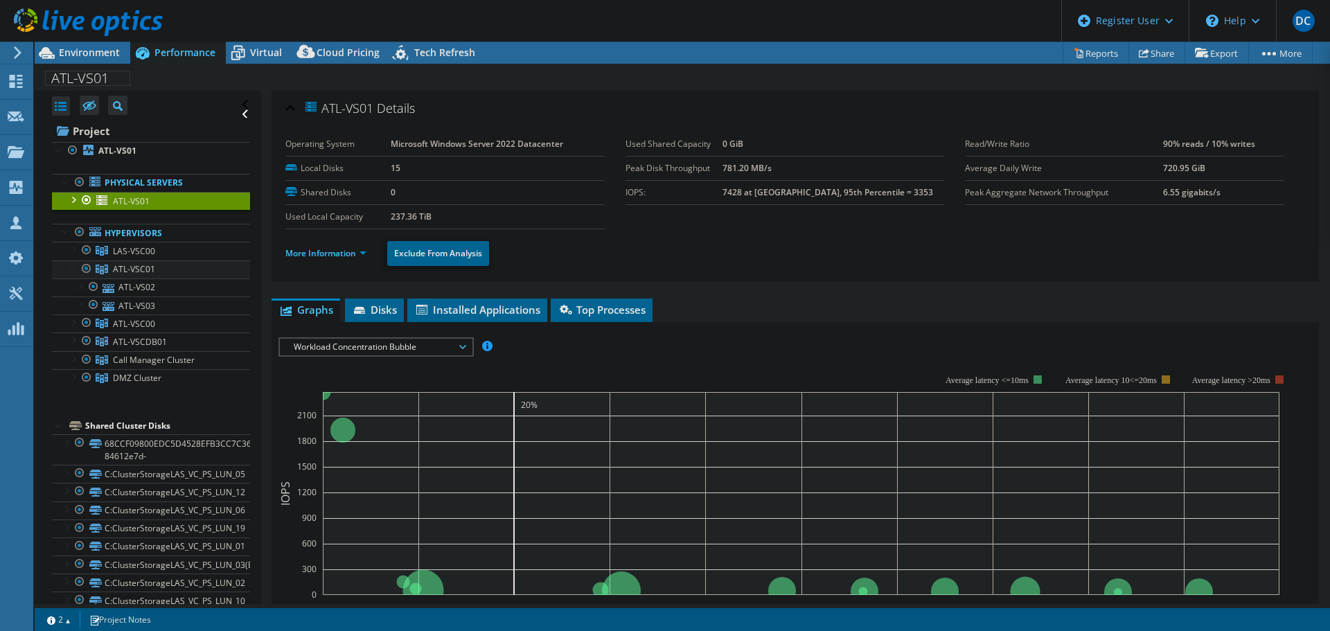
click at [71, 266] on div at bounding box center [73, 267] width 14 height 14
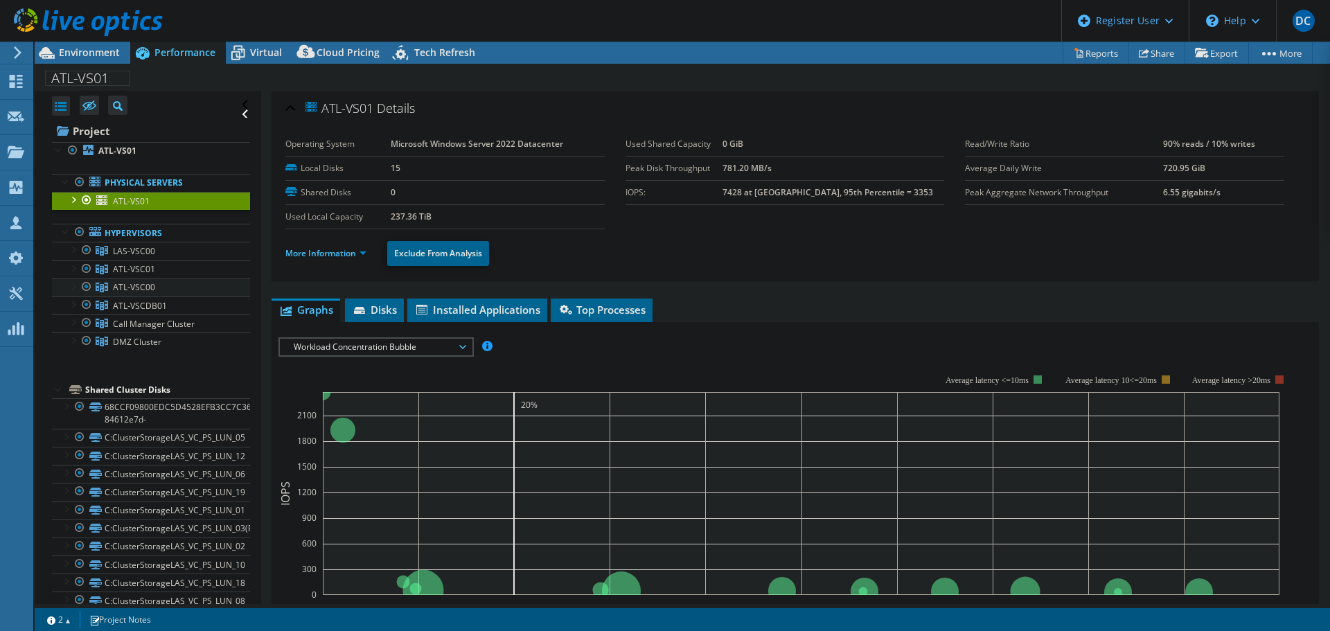
click at [69, 287] on div at bounding box center [73, 285] width 14 height 14
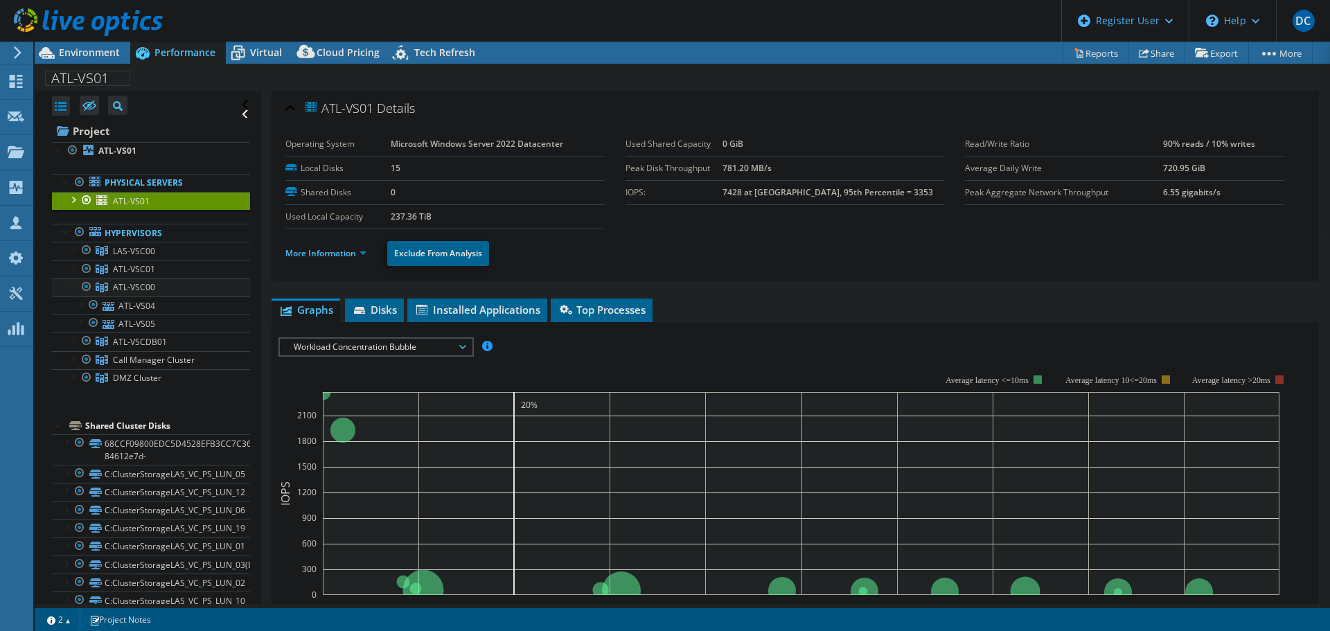
click at [69, 287] on div at bounding box center [73, 285] width 14 height 14
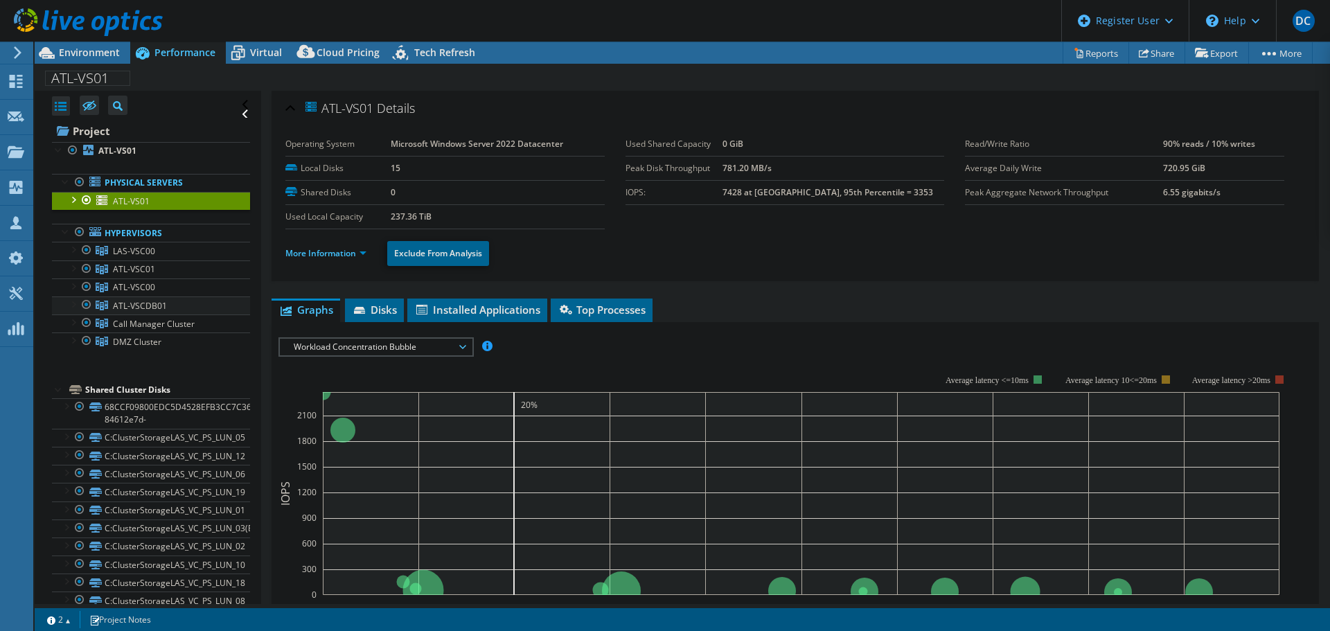
click at [66, 307] on div at bounding box center [73, 303] width 14 height 14
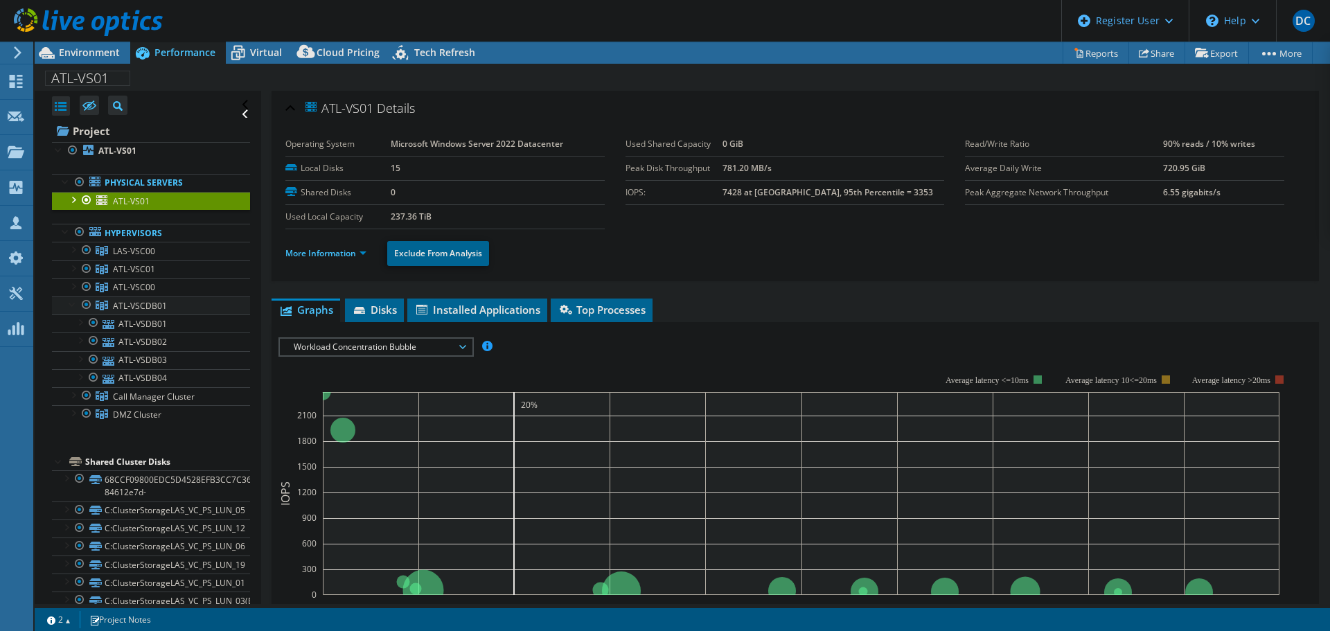
click at [66, 307] on div at bounding box center [73, 303] width 14 height 14
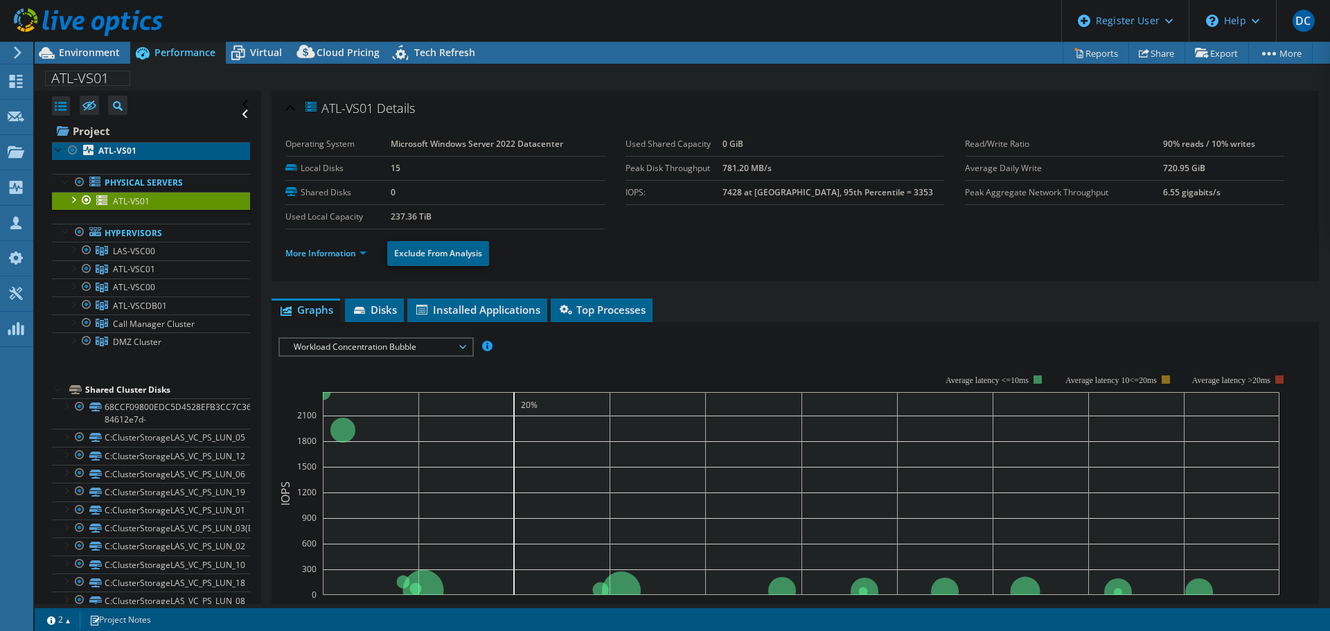
click at [112, 143] on link "ATL-VS01" at bounding box center [151, 151] width 198 height 18
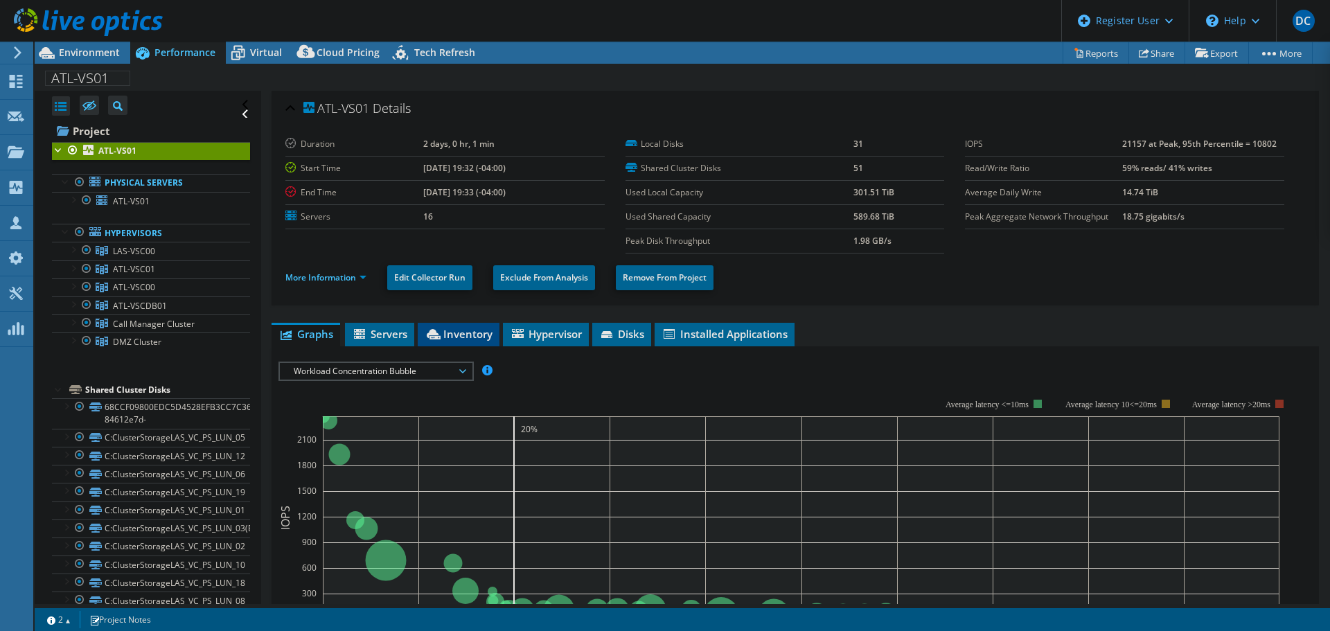
click at [462, 330] on span "Inventory" at bounding box center [459, 334] width 68 height 14
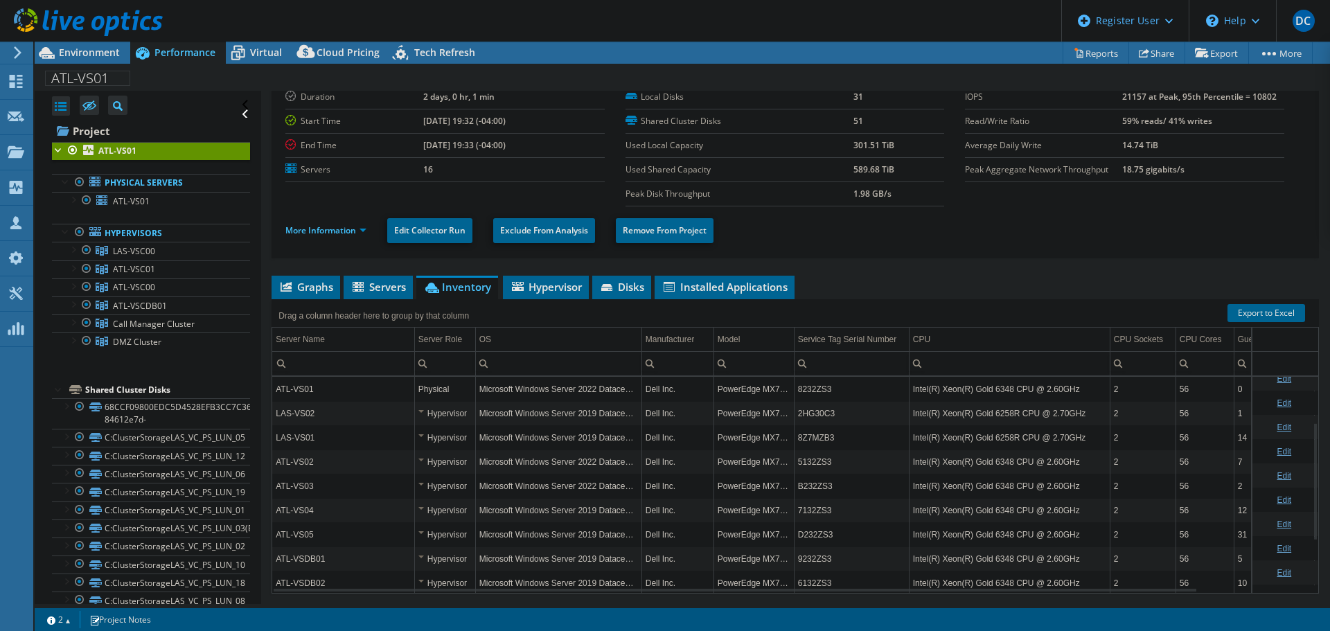
scroll to position [20, 0]
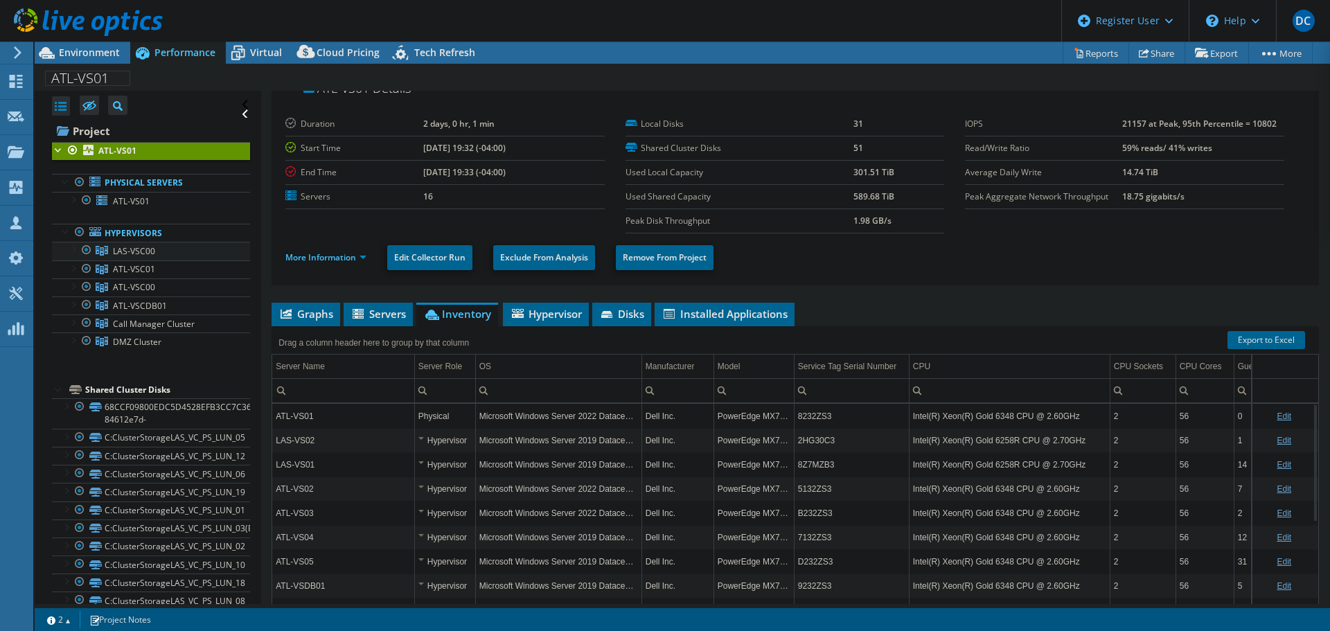
click at [70, 251] on div at bounding box center [73, 249] width 14 height 14
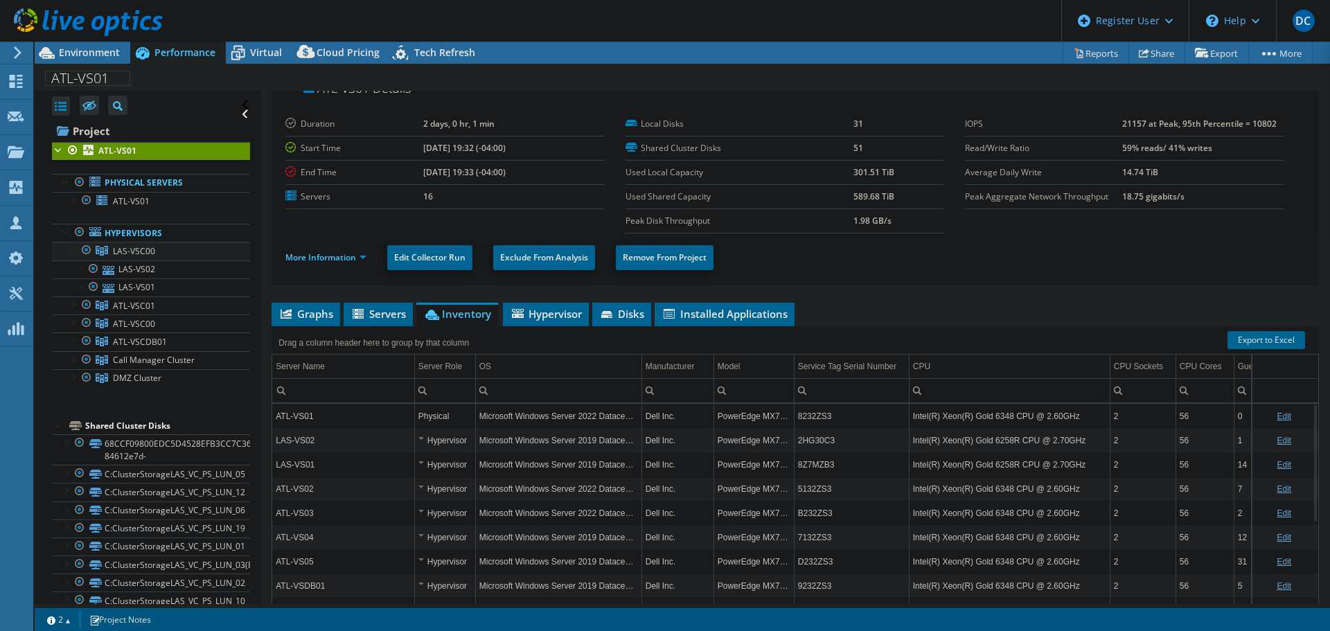
click at [70, 251] on div at bounding box center [73, 249] width 14 height 14
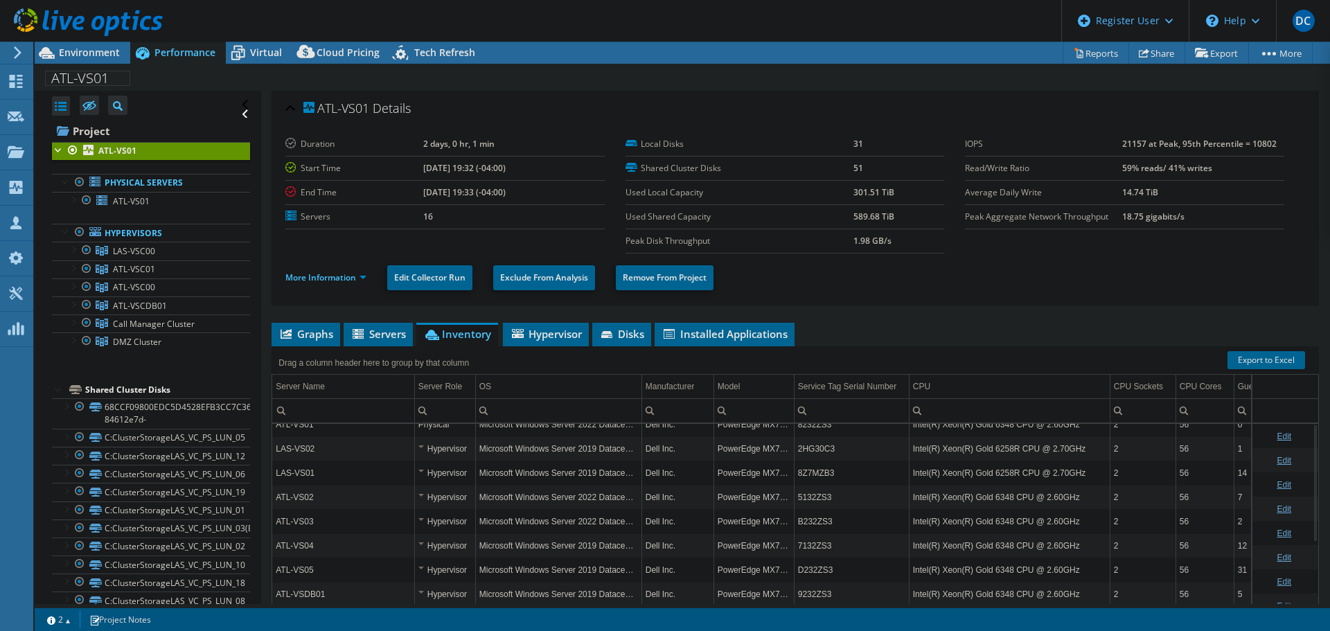
scroll to position [0, 0]
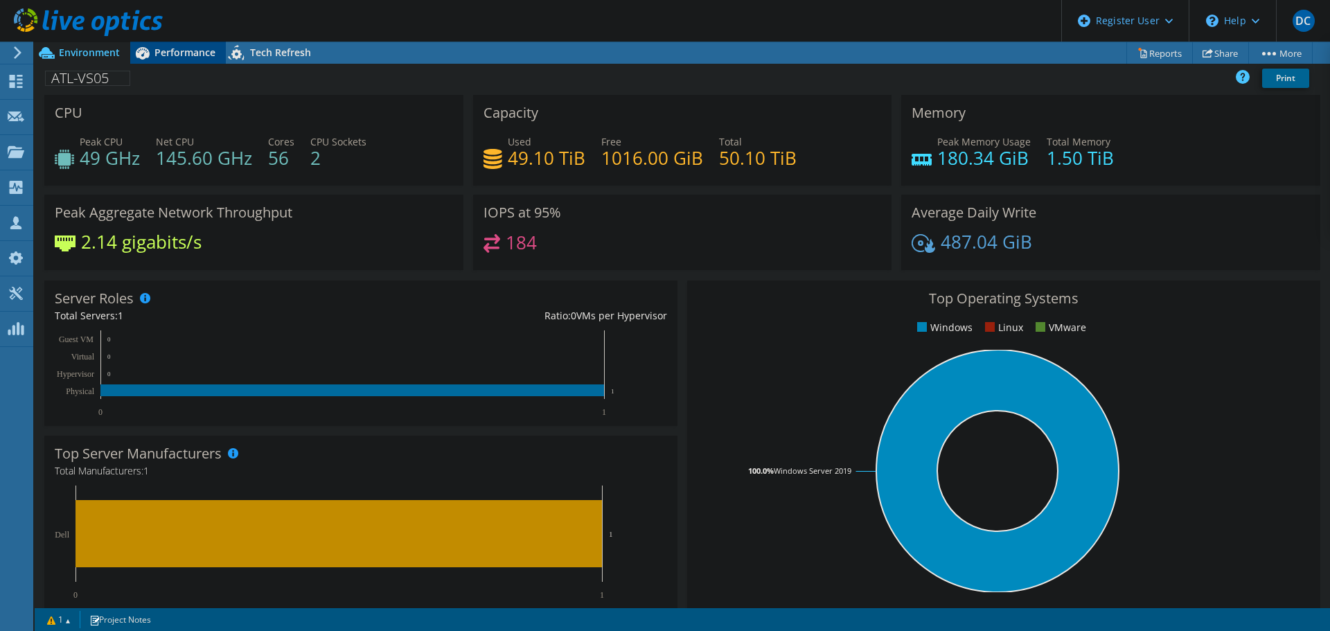
click at [179, 51] on span "Performance" at bounding box center [184, 52] width 61 height 13
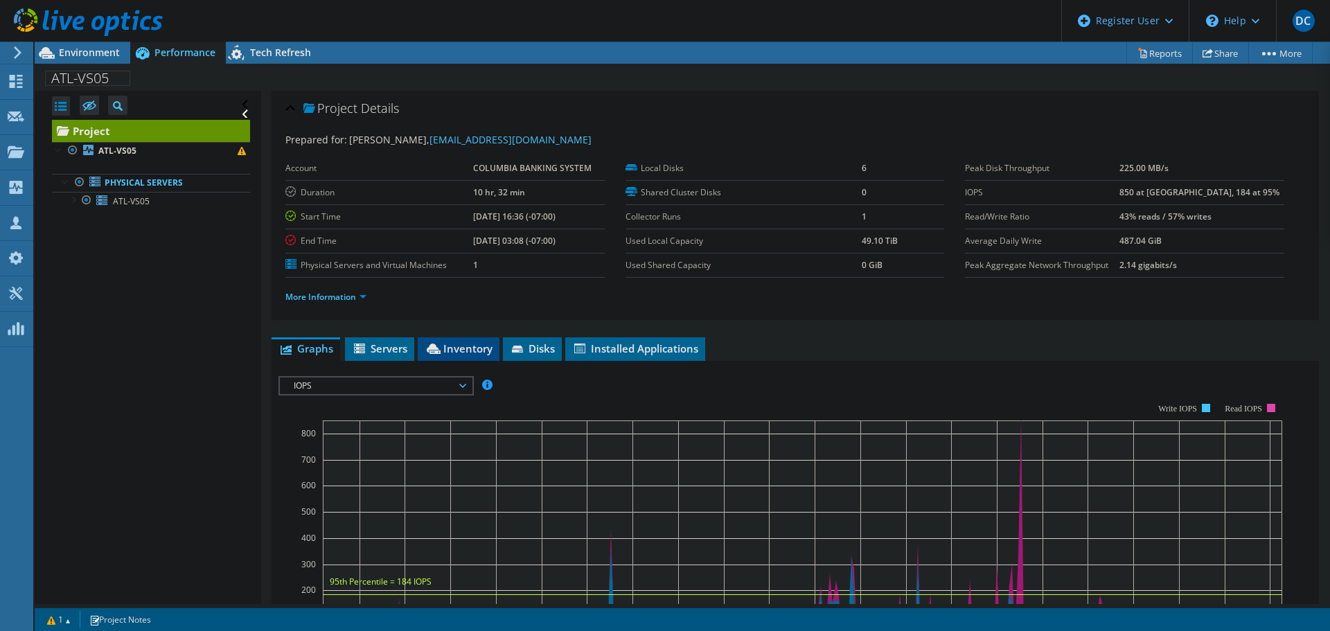
click at [436, 345] on icon at bounding box center [434, 349] width 14 height 10
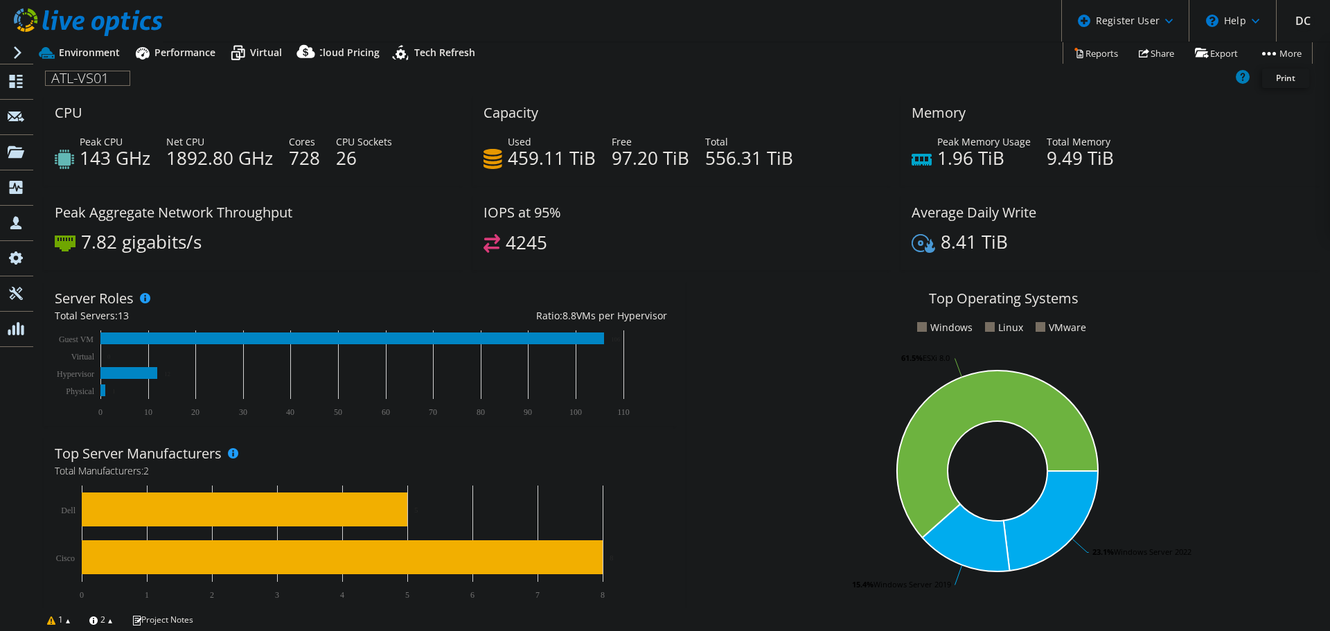
select select "USD"
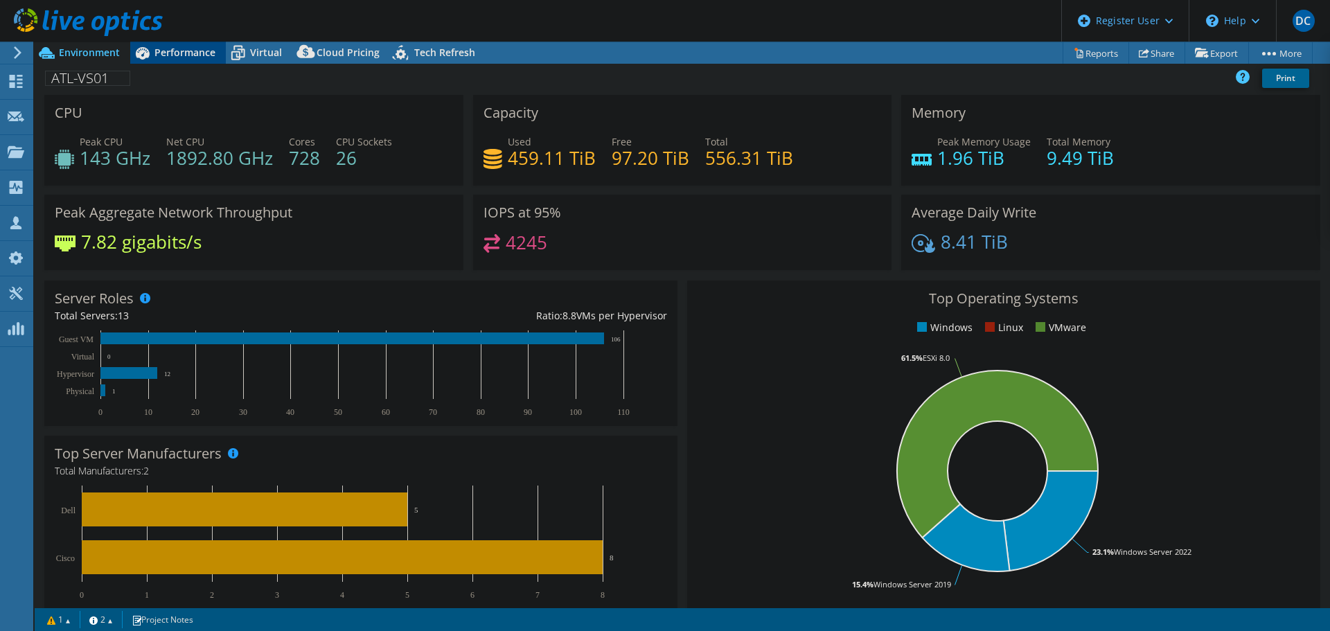
click at [173, 49] on span "Performance" at bounding box center [184, 52] width 61 height 13
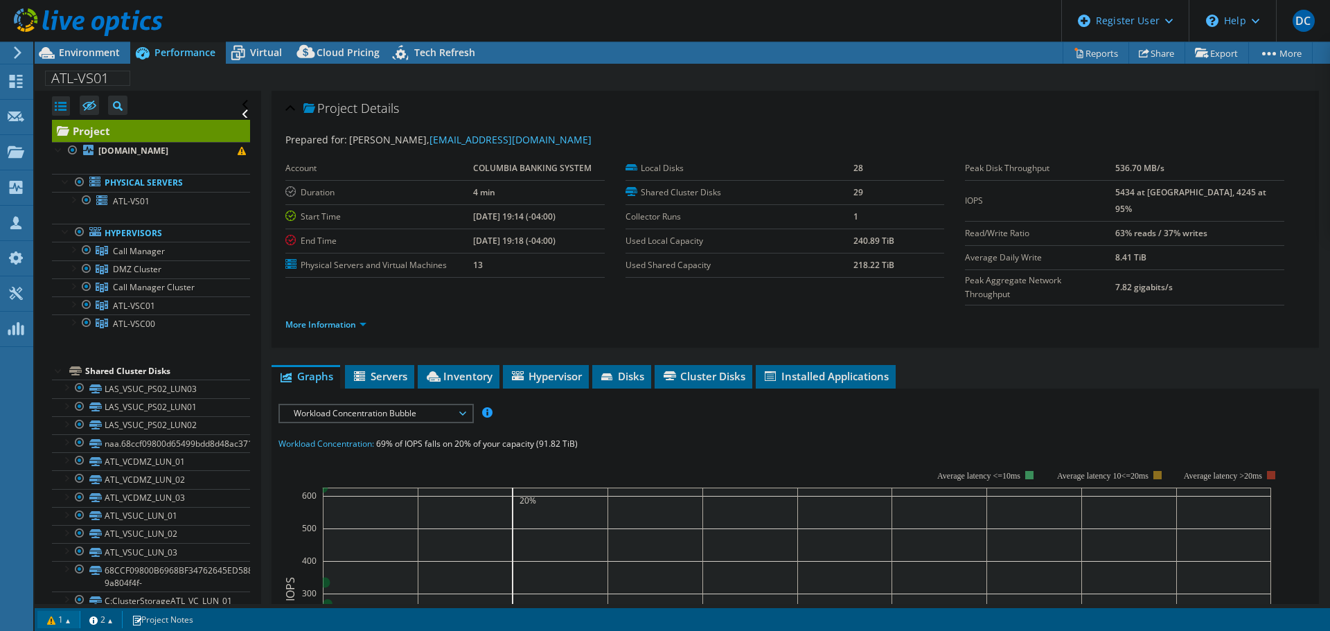
click at [56, 619] on link "1" at bounding box center [58, 619] width 43 height 17
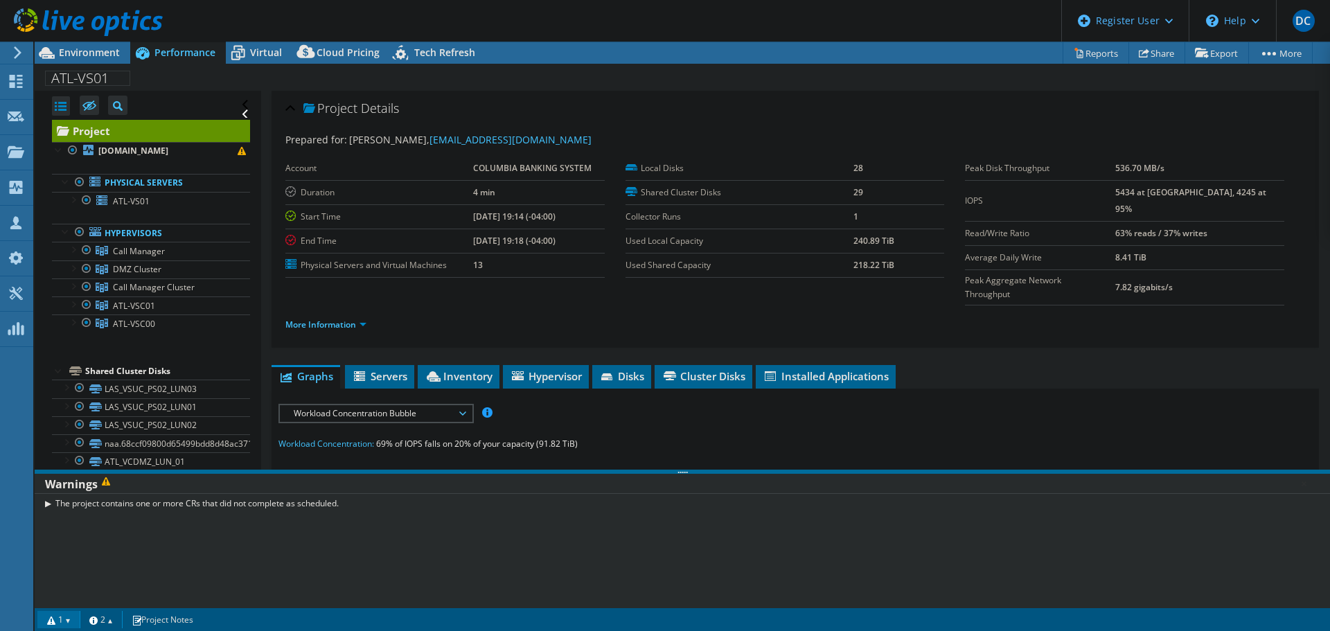
click at [56, 619] on link "1" at bounding box center [58, 619] width 43 height 17
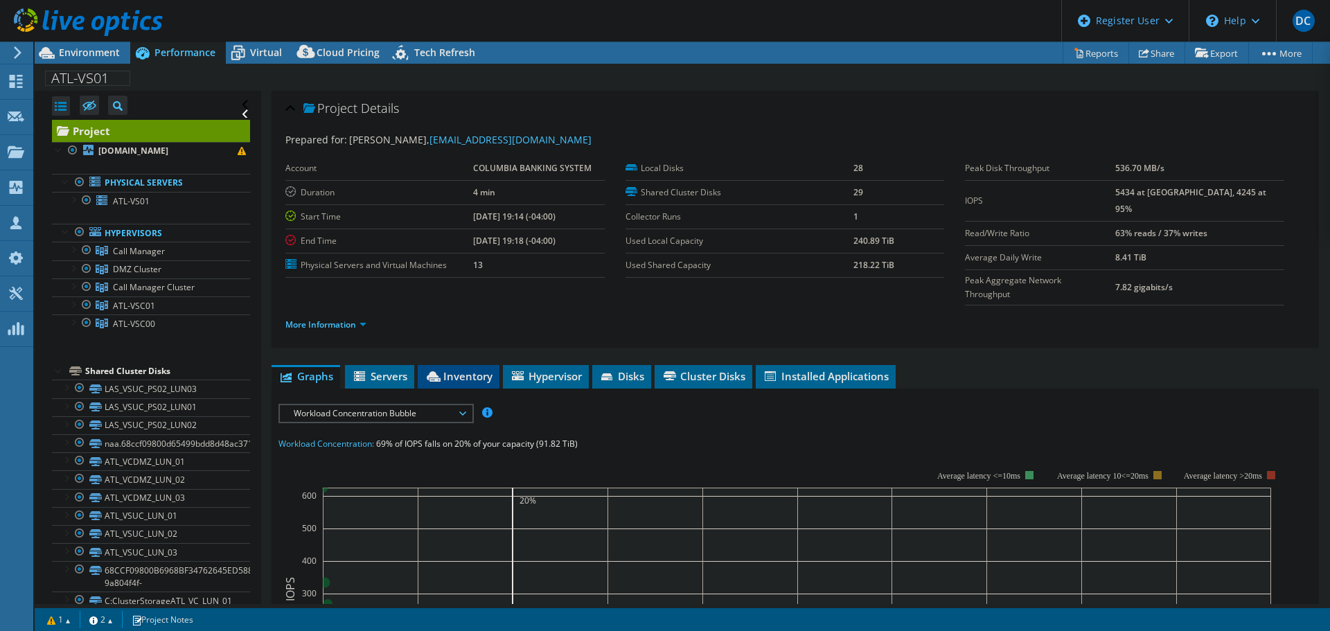
click at [477, 369] on span "Inventory" at bounding box center [459, 376] width 68 height 14
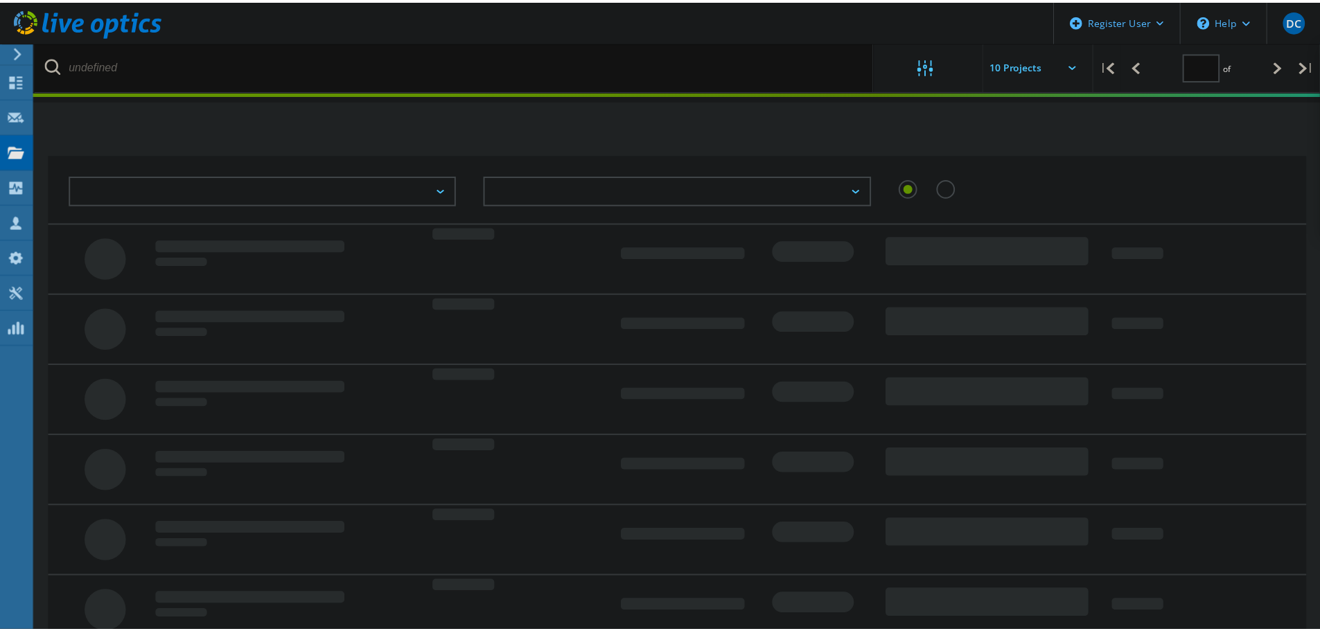
scroll to position [38, 0]
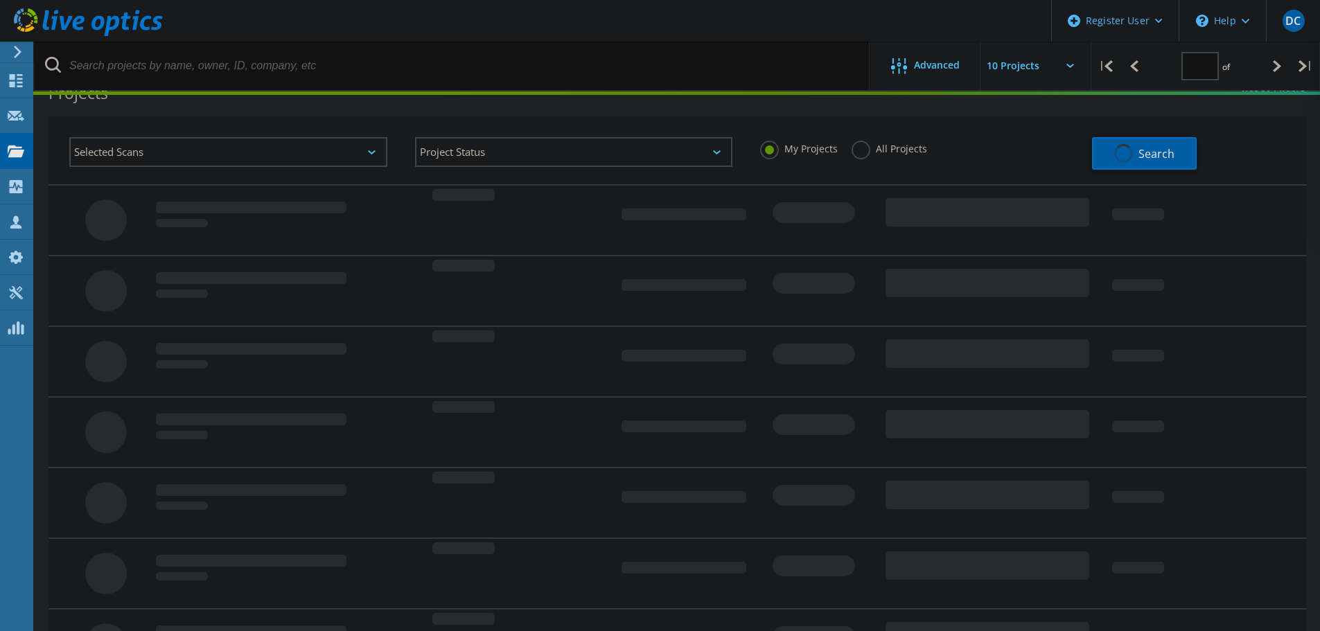
type input "1"
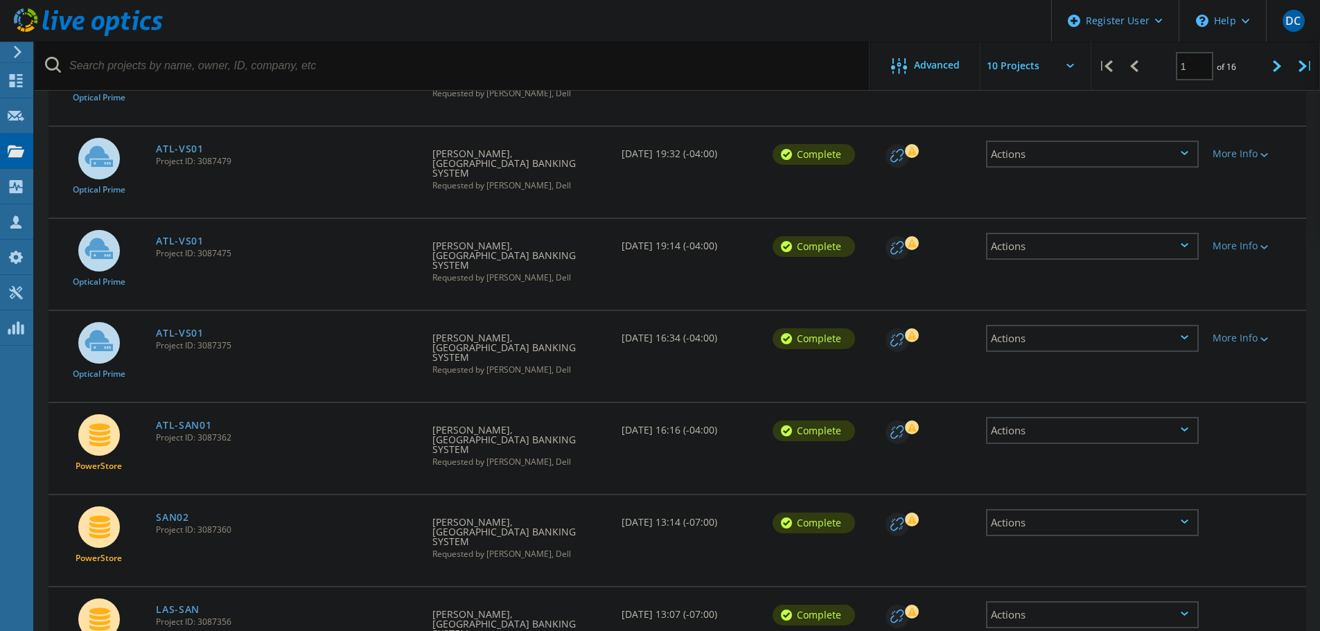
scroll to position [503, 0]
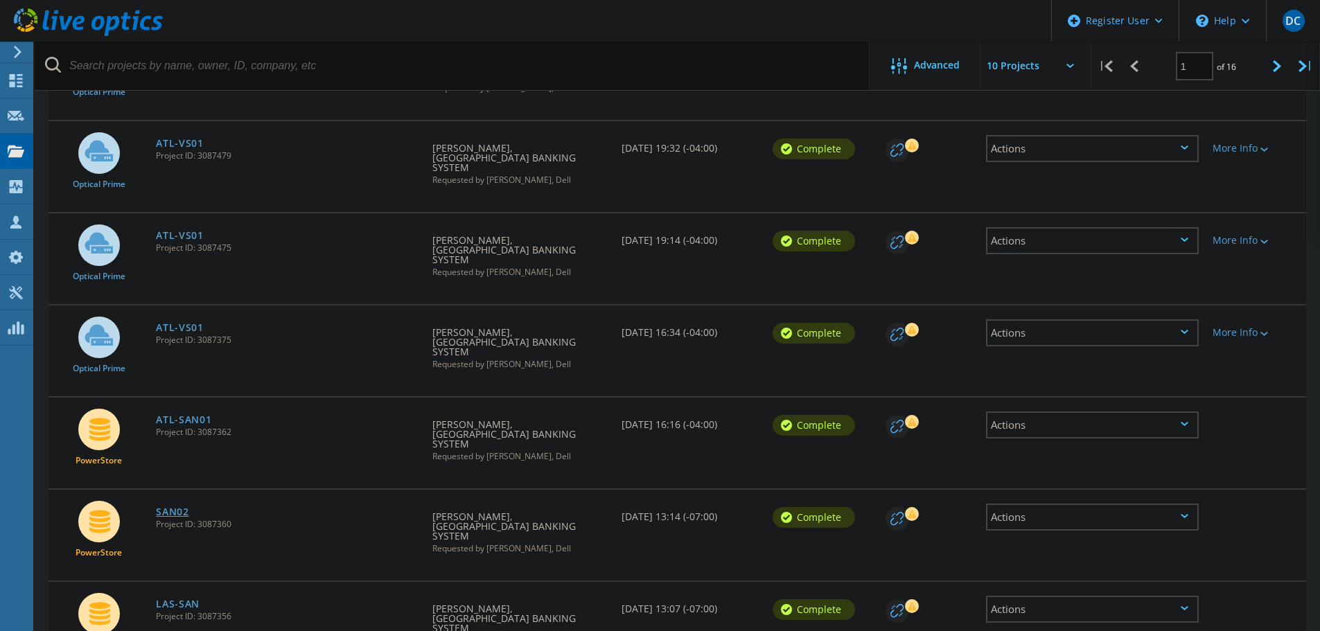
click at [173, 507] on link "SAN02" at bounding box center [172, 512] width 33 height 10
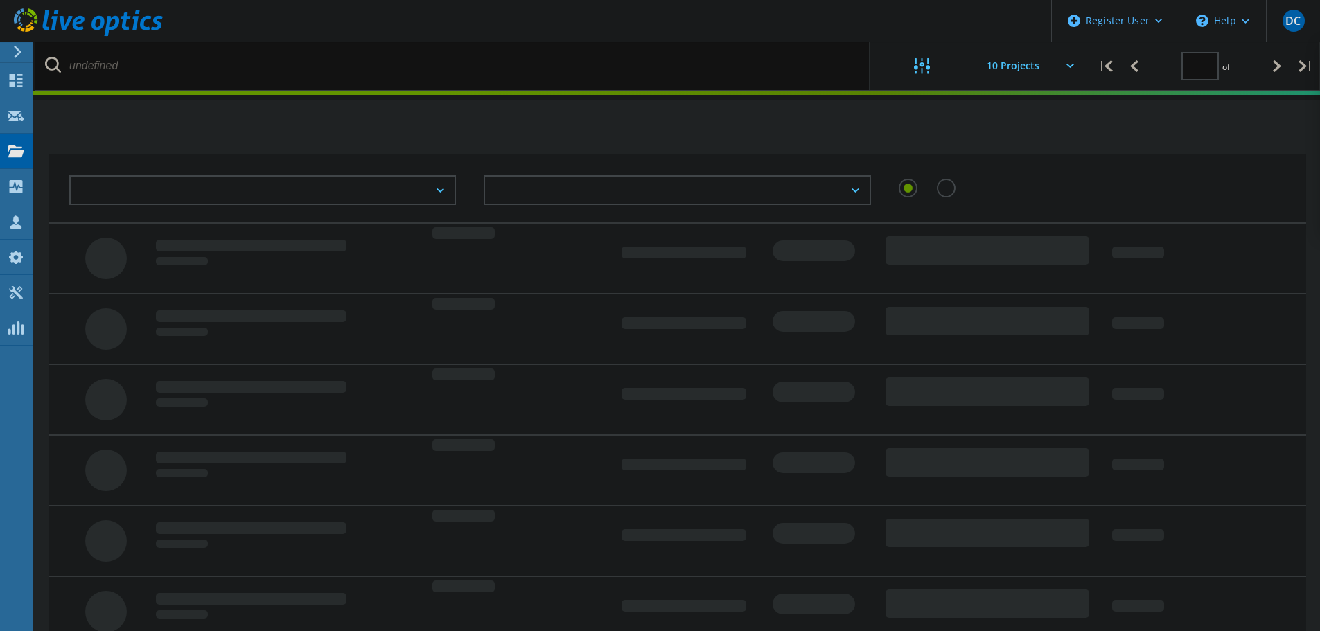
type input "1"
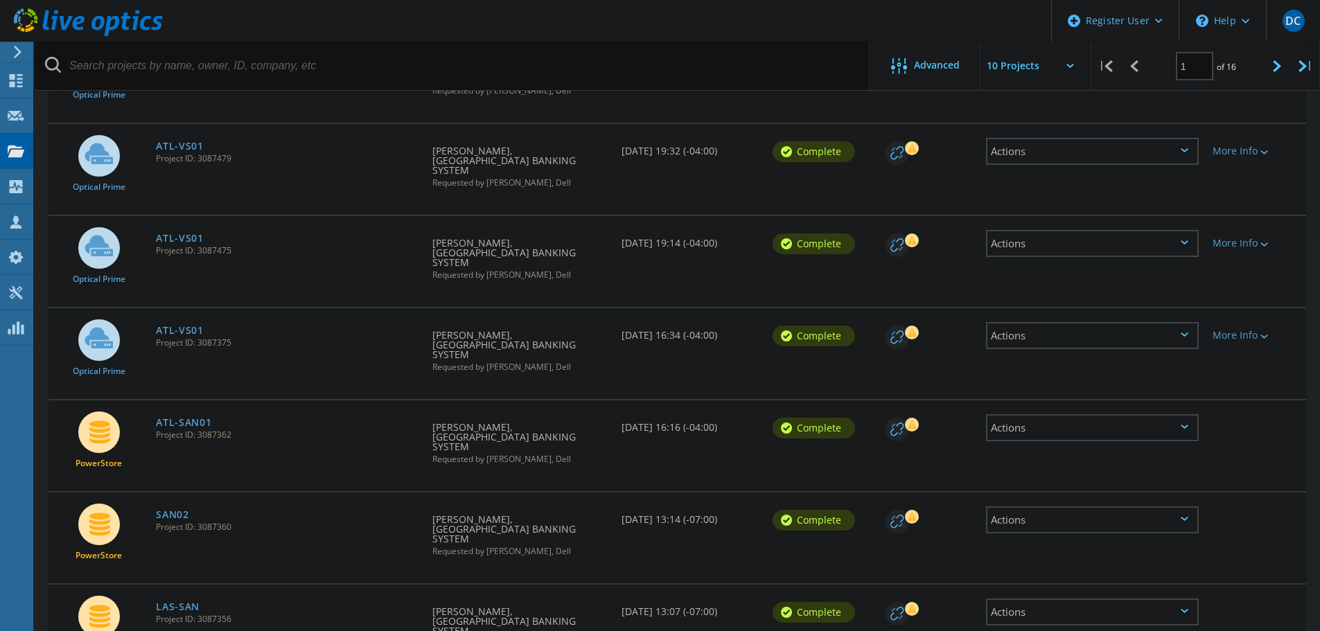
scroll to position [503, 0]
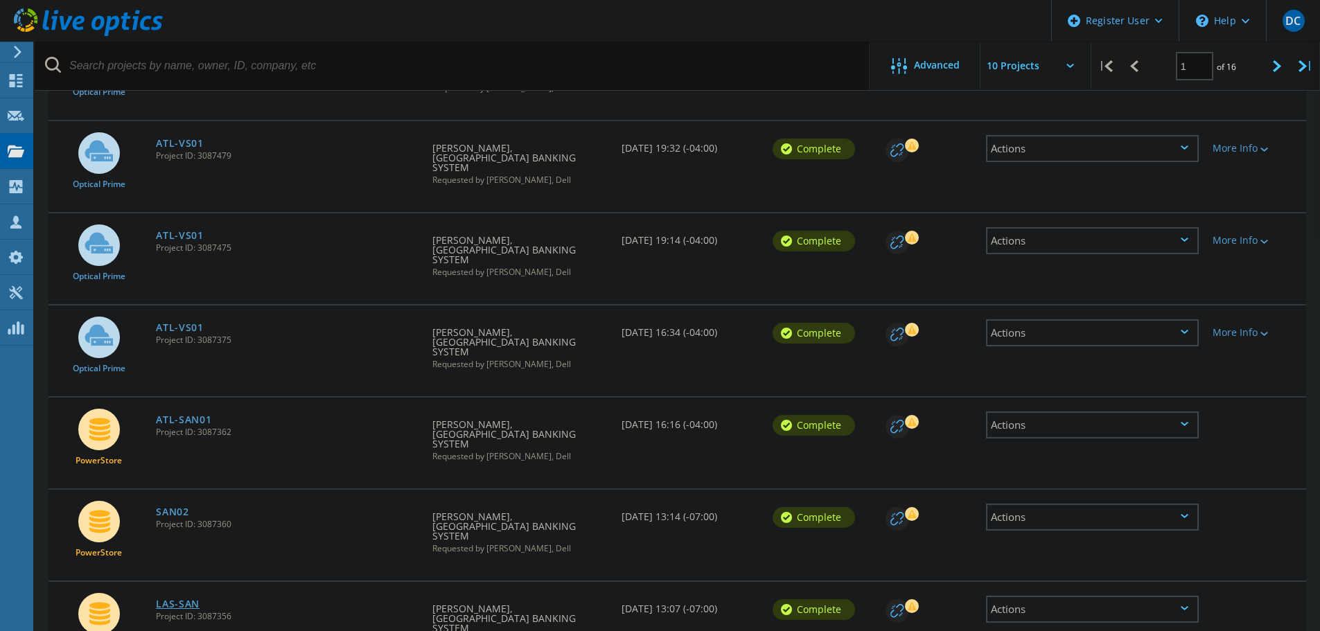
click at [177, 599] on link "LAS-SAN" at bounding box center [178, 604] width 44 height 10
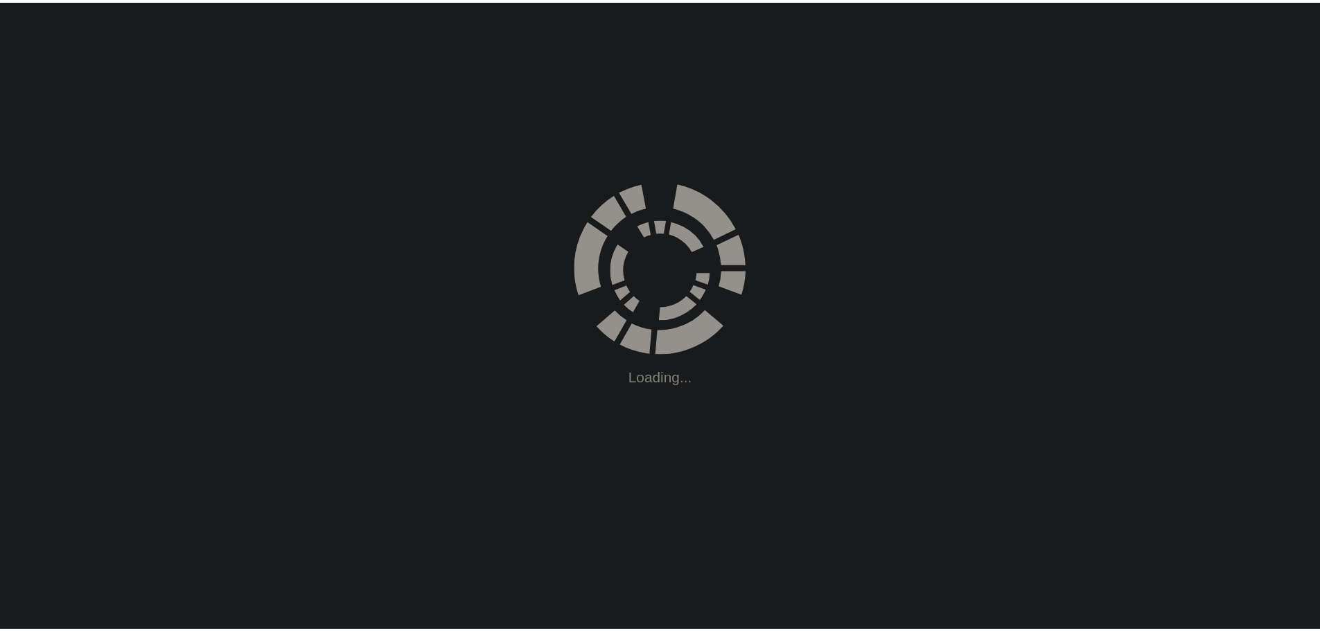
scroll to position [353, 0]
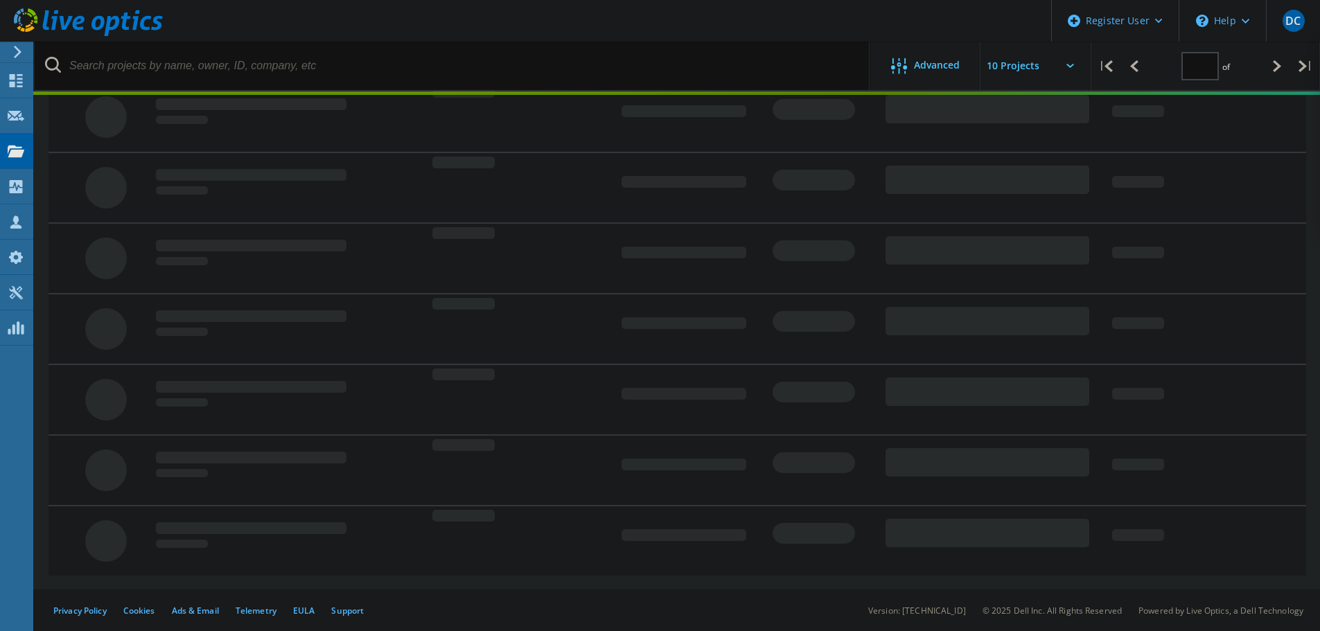
type input "1"
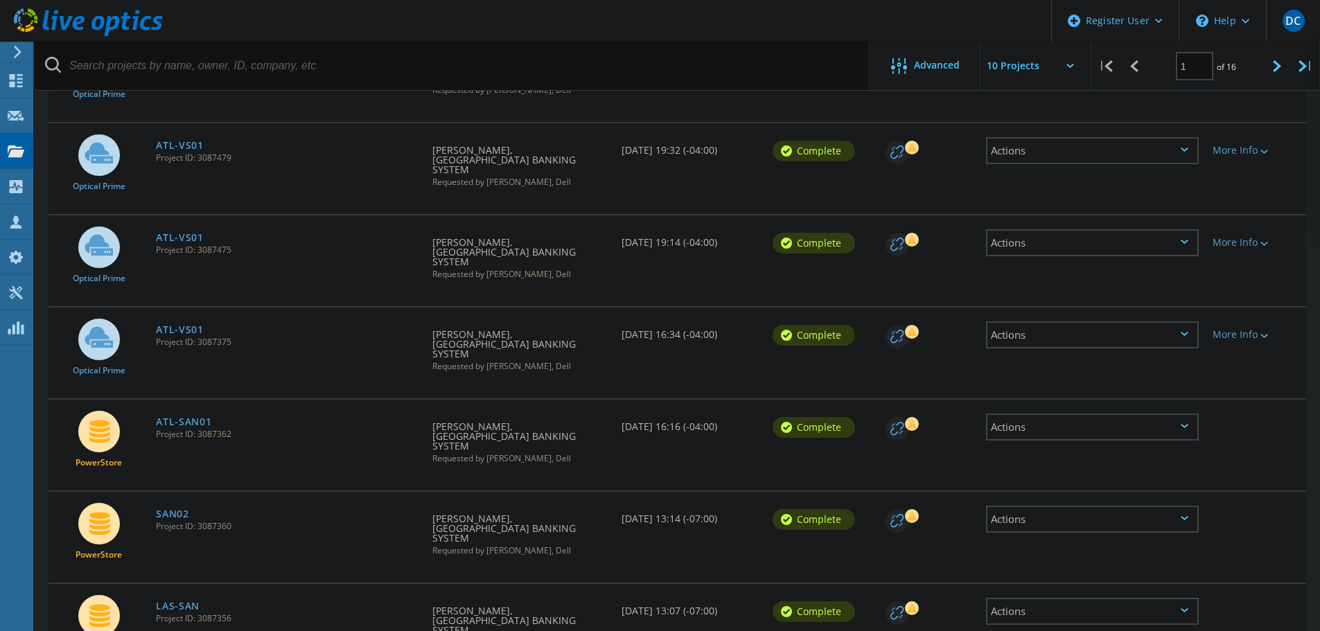
scroll to position [503, 0]
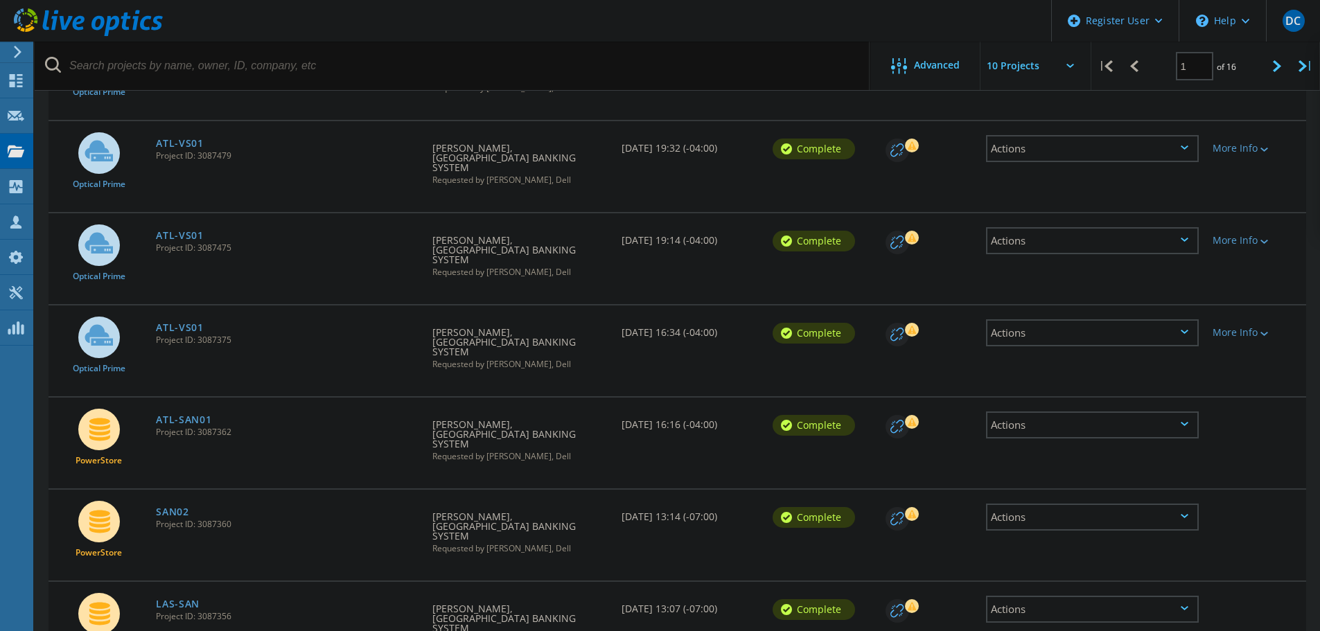
click at [1067, 63] on input "text" at bounding box center [1049, 66] width 139 height 48
click at [1041, 125] on div "Show 20 Projects" at bounding box center [1049, 125] width 137 height 23
type input "Show 20 Projects"
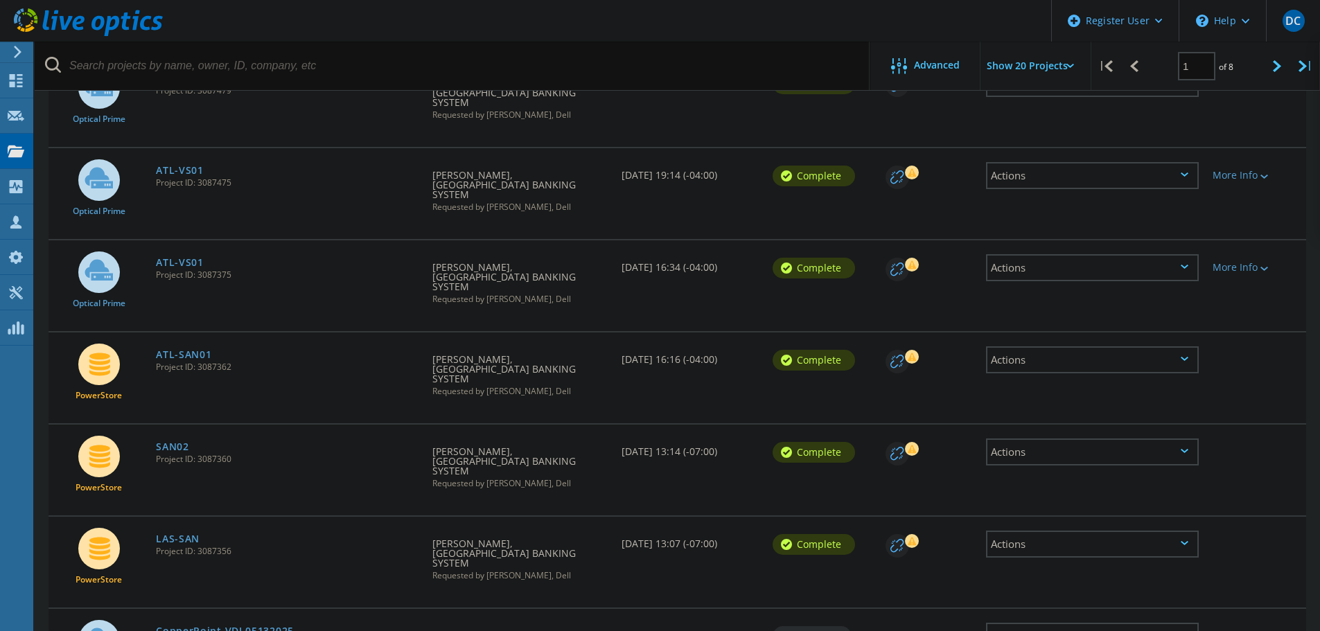
scroll to position [572, 0]
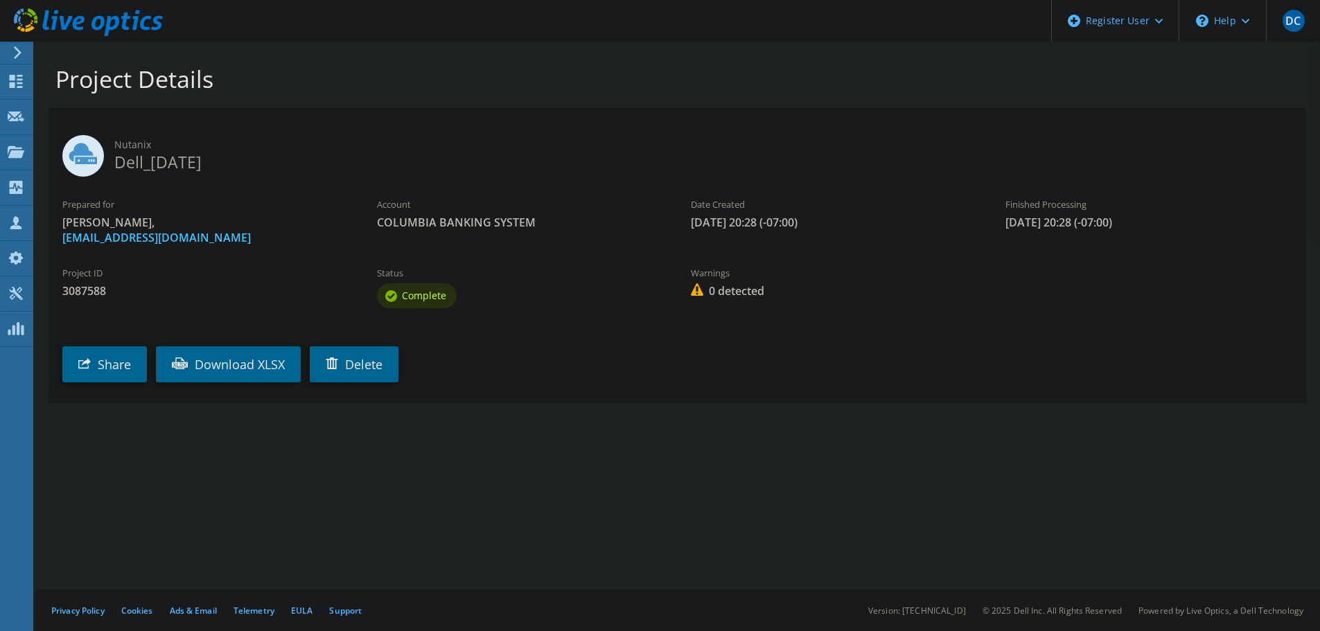
click at [301, 64] on h1 "Project Details" at bounding box center [673, 78] width 1237 height 29
click at [519, 19] on header "DC Dell User Darren Capell Darren.Capell@Dell.com Dell My Profile Log Out \n He…" at bounding box center [660, 21] width 1320 height 42
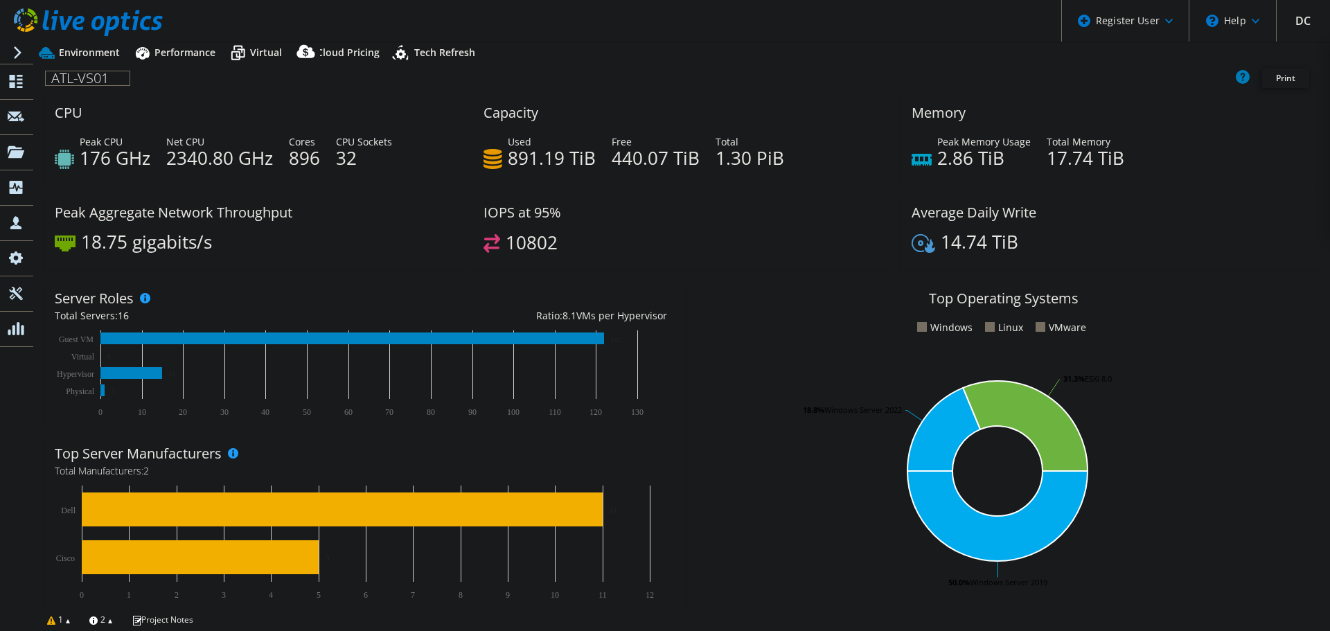
select select "USD"
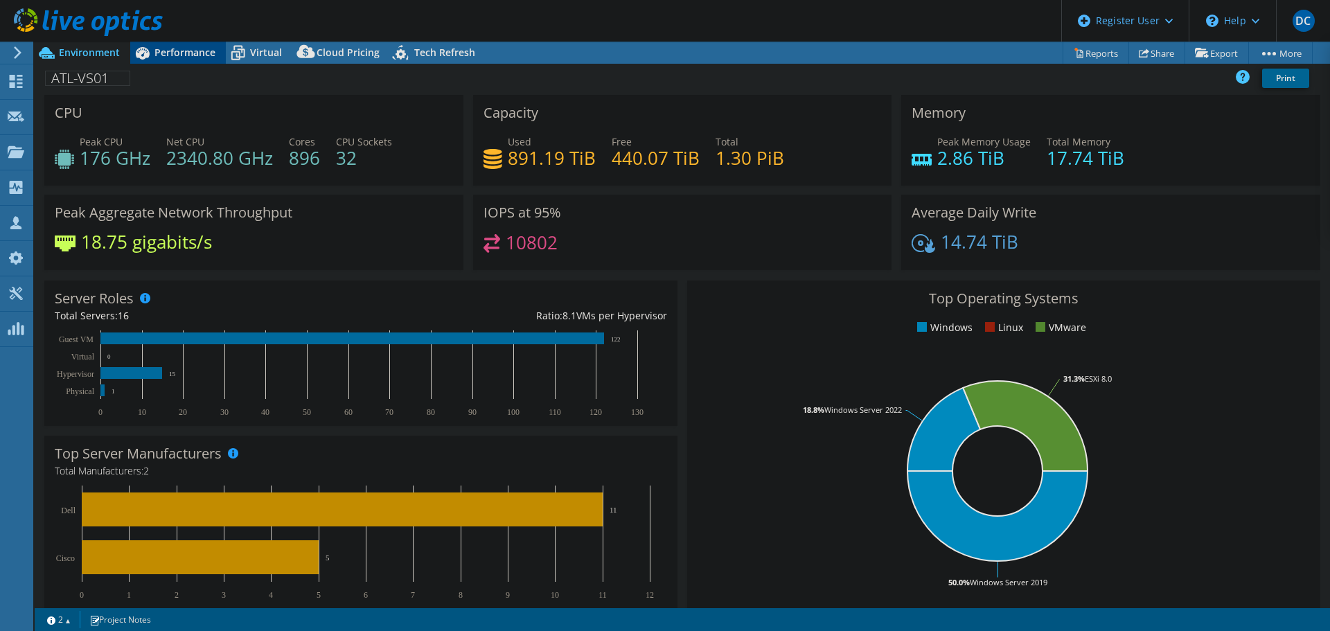
click at [175, 52] on span "Performance" at bounding box center [184, 52] width 61 height 13
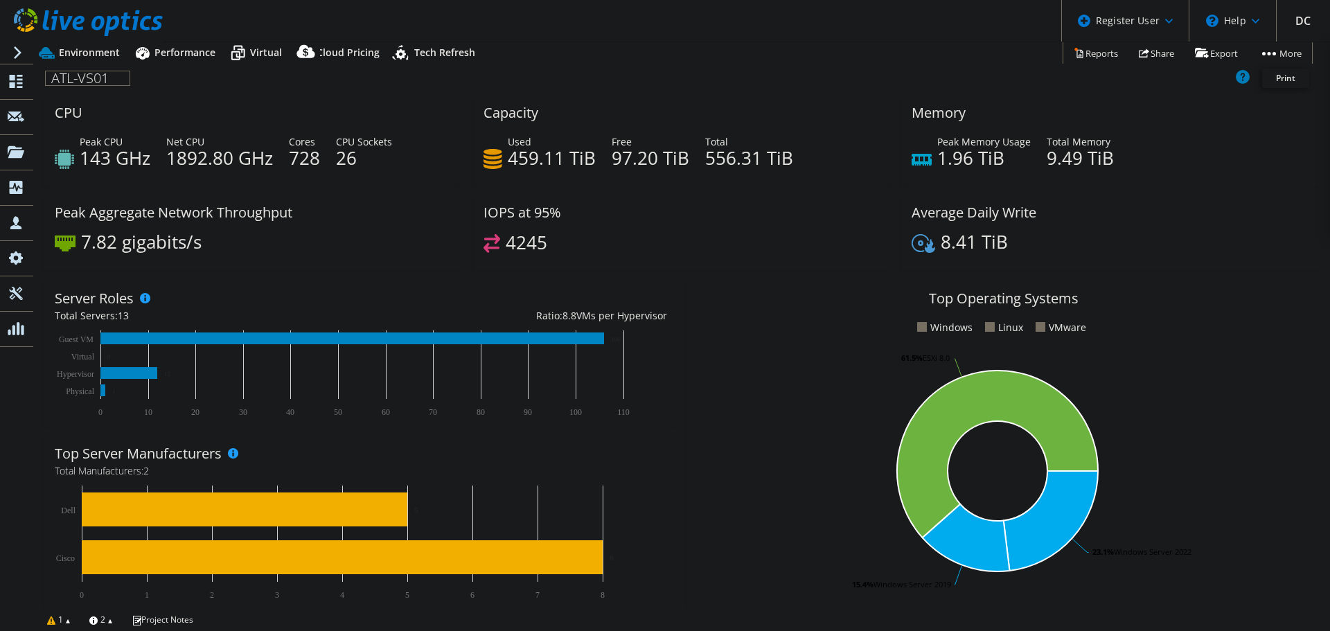
select select "USD"
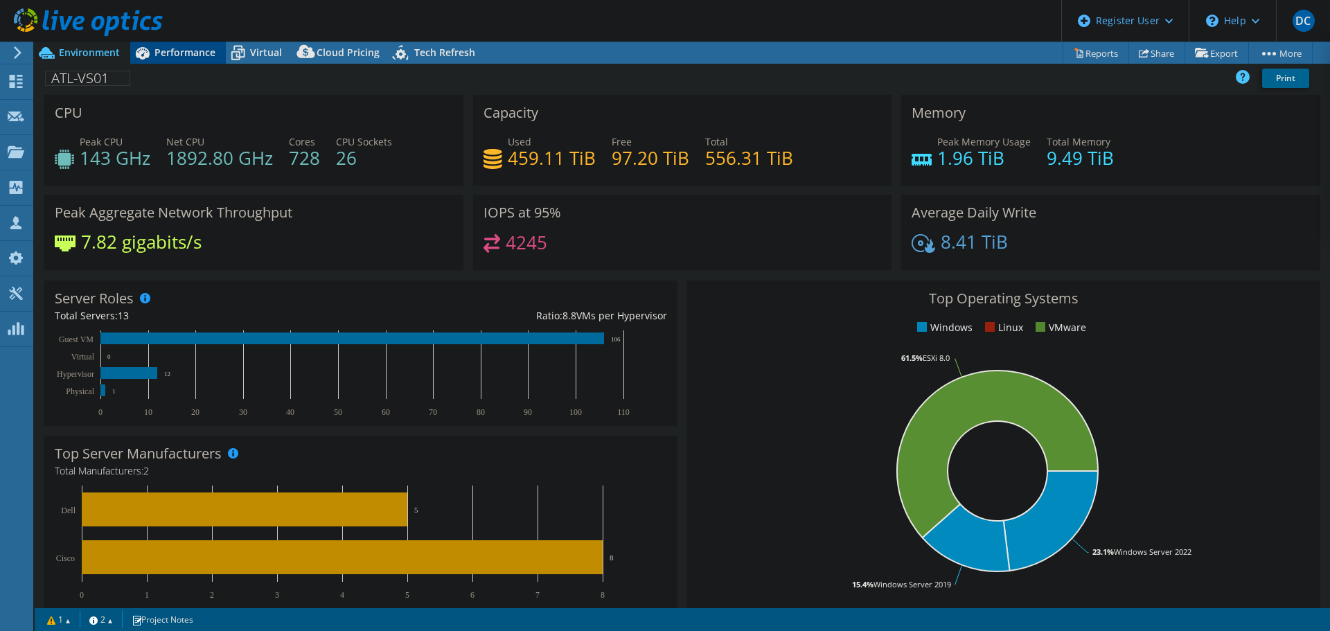
click at [176, 44] on div "Performance" at bounding box center [178, 53] width 96 height 22
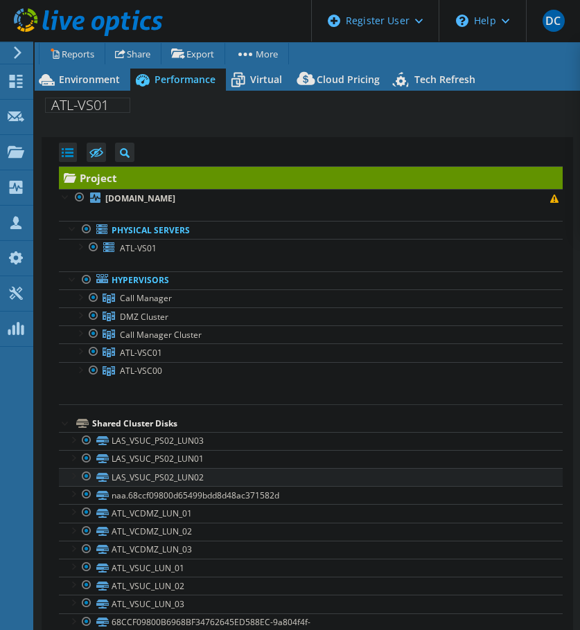
scroll to position [55, 0]
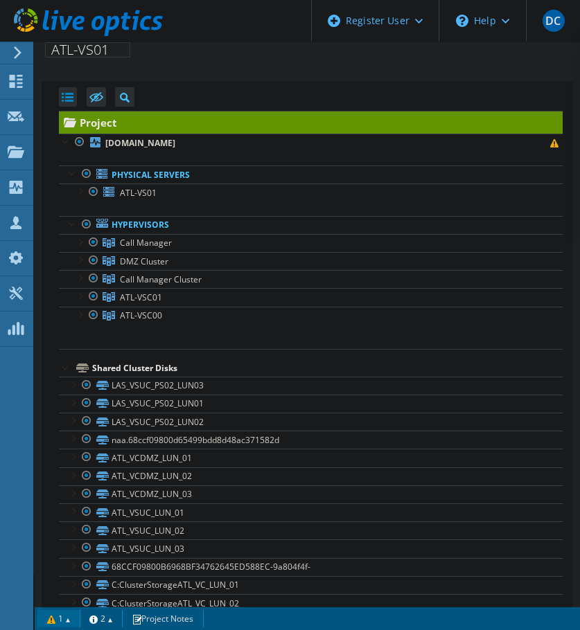
click at [58, 617] on link "1" at bounding box center [58, 618] width 43 height 17
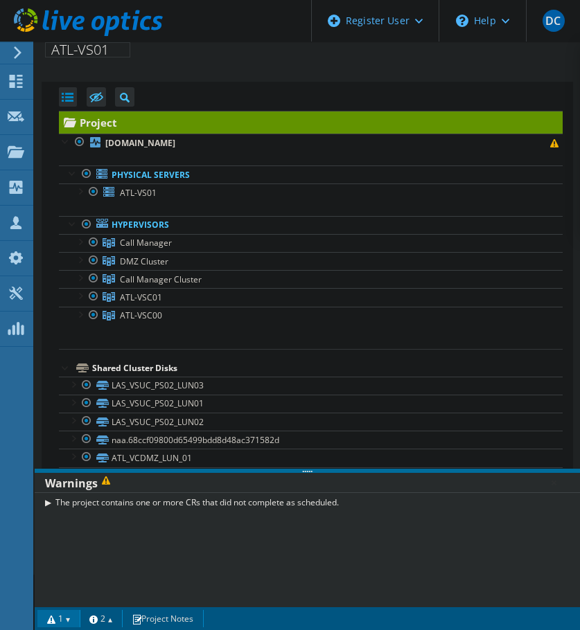
click at [57, 617] on link "1" at bounding box center [58, 618] width 43 height 17
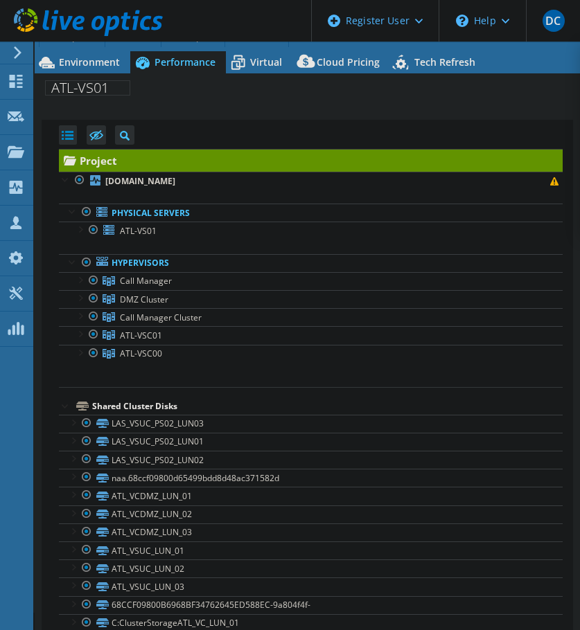
scroll to position [0, 0]
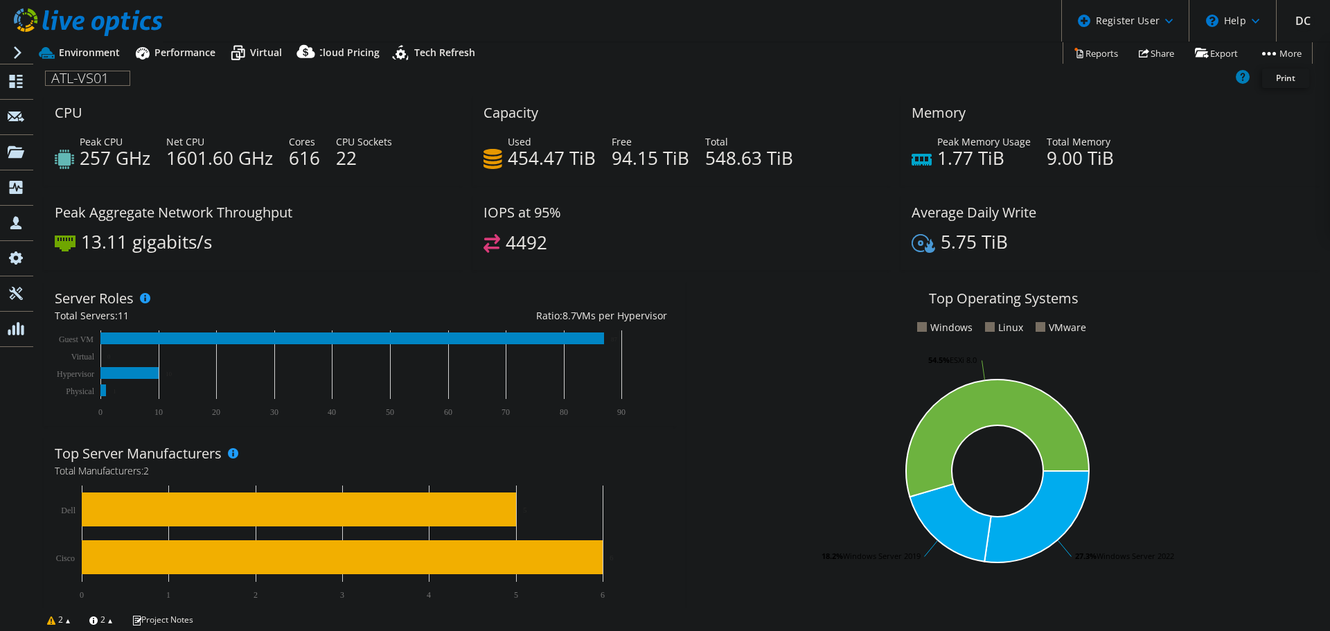
select select "USD"
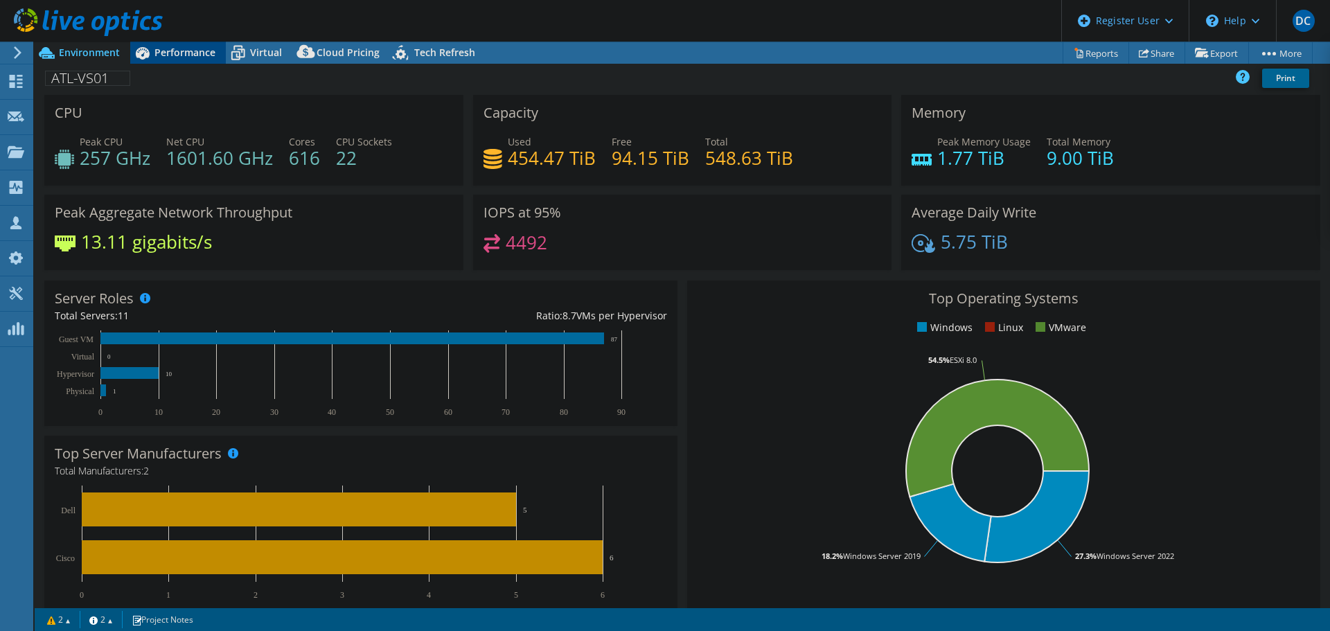
click at [178, 48] on span "Performance" at bounding box center [184, 52] width 61 height 13
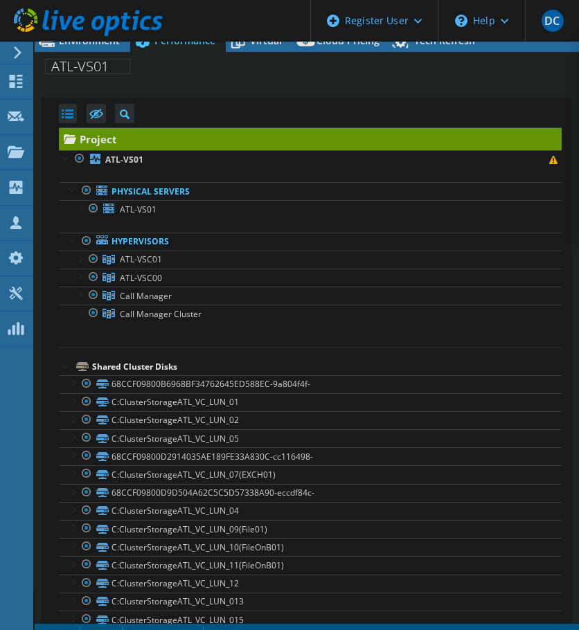
scroll to position [55, 0]
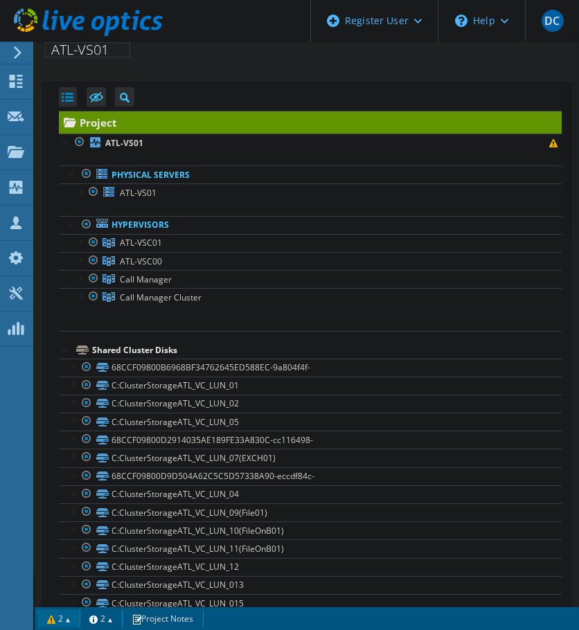
click at [63, 616] on link "2" at bounding box center [58, 618] width 43 height 17
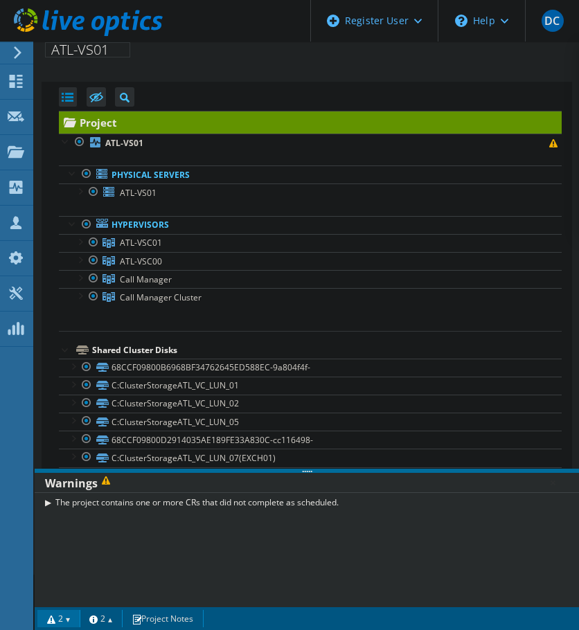
click at [63, 616] on link "2" at bounding box center [58, 618] width 43 height 17
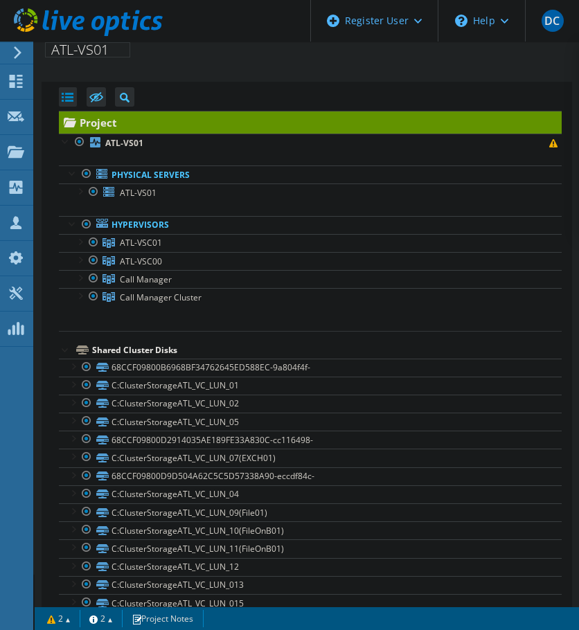
scroll to position [0, 0]
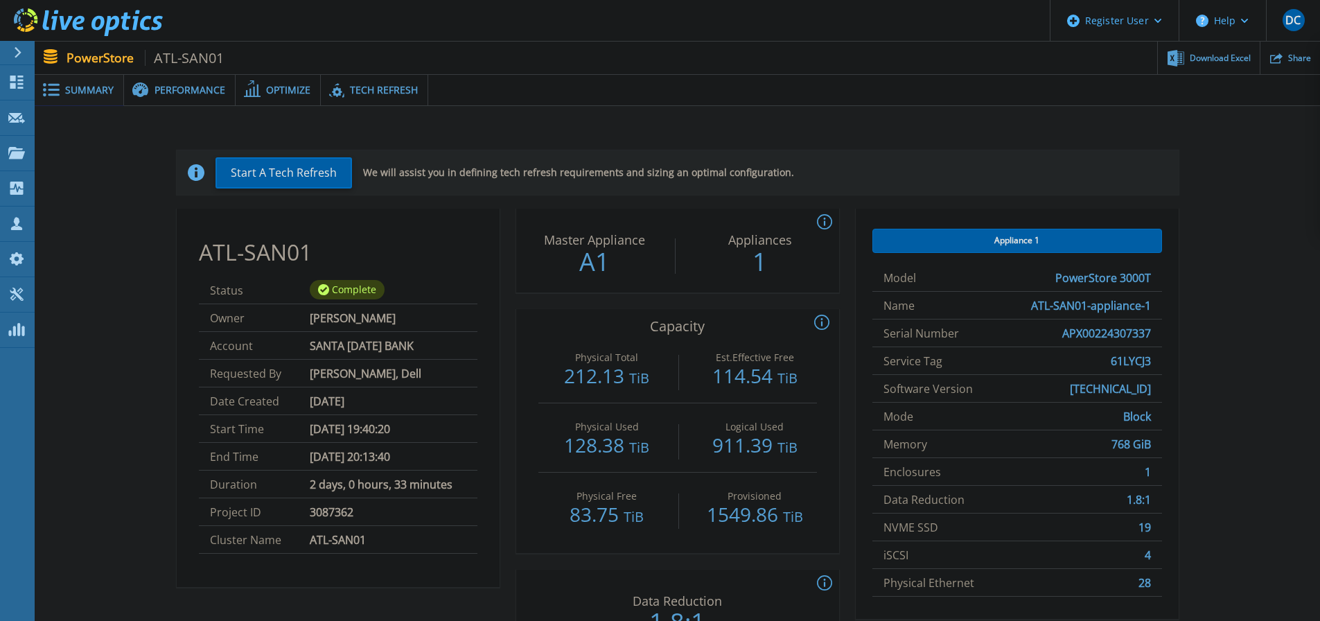
click at [183, 91] on span "Performance" at bounding box center [189, 90] width 71 height 10
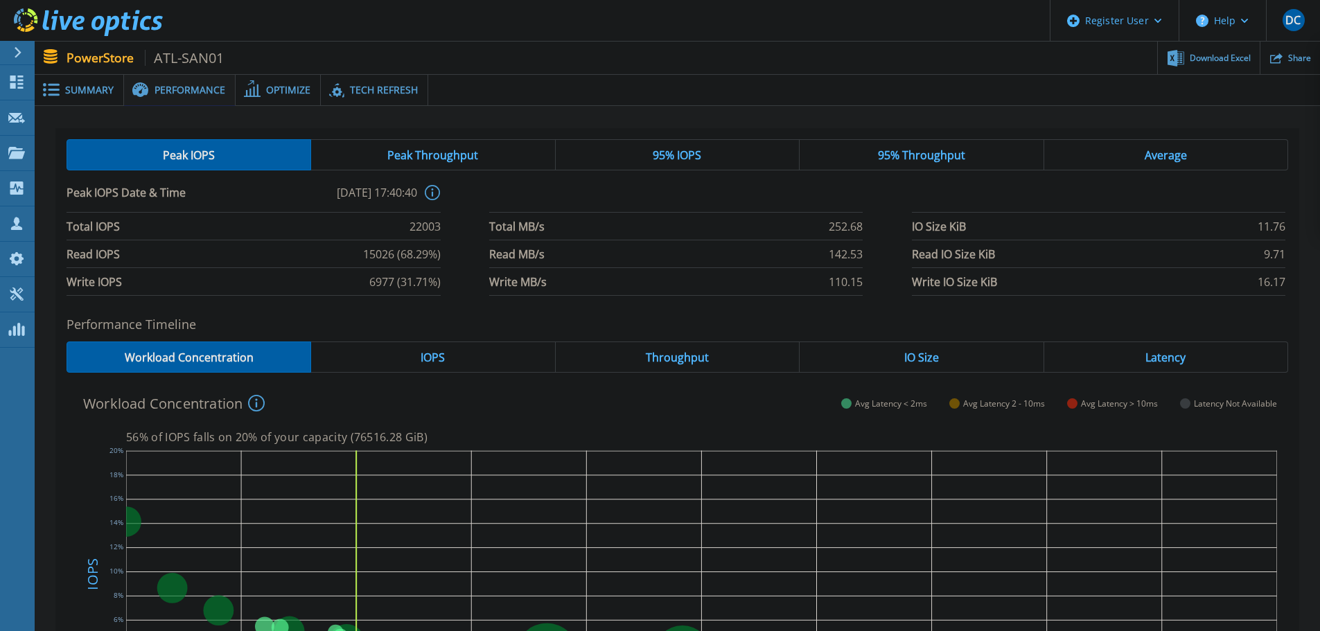
click at [430, 154] on span "Peak Throughput" at bounding box center [432, 155] width 91 height 11
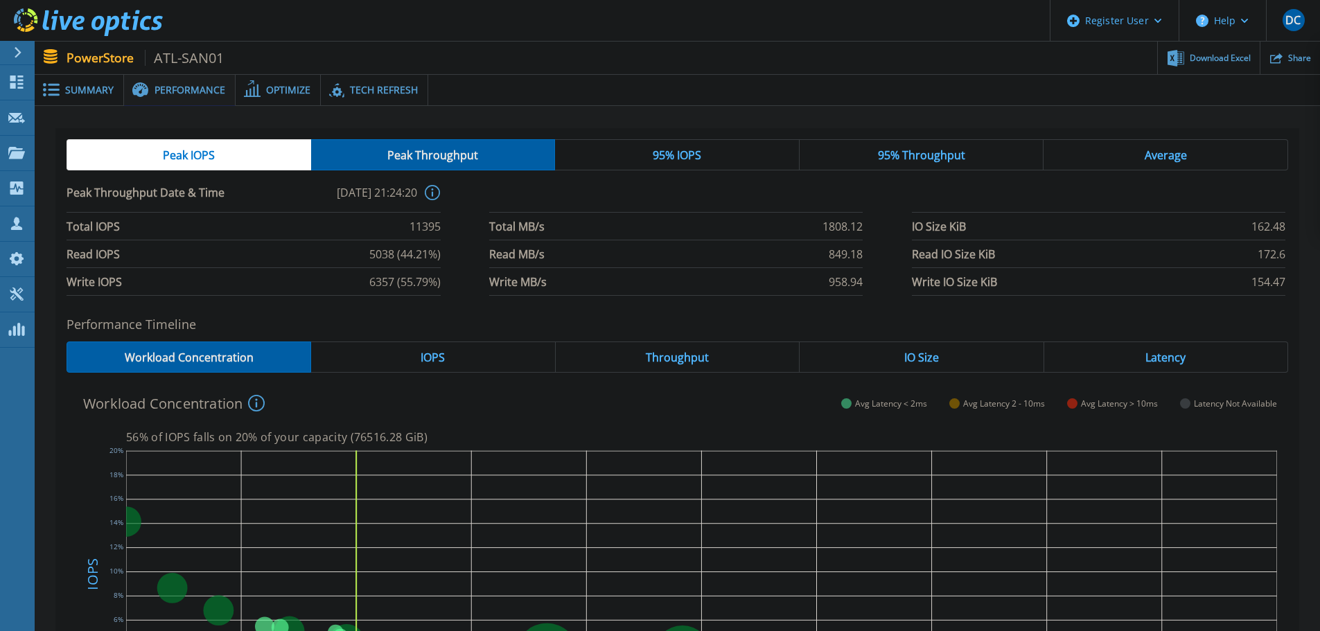
click at [674, 152] on span "95% IOPS" at bounding box center [677, 155] width 48 height 11
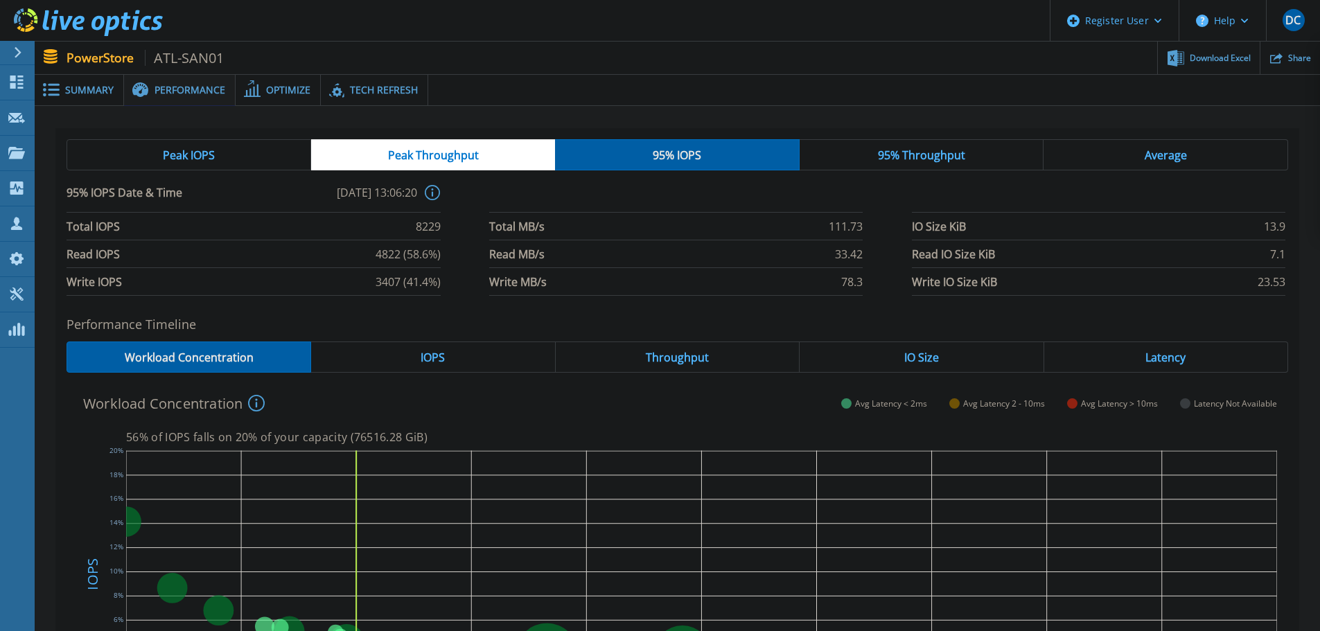
click at [929, 150] on span "95% Throughput" at bounding box center [921, 155] width 87 height 11
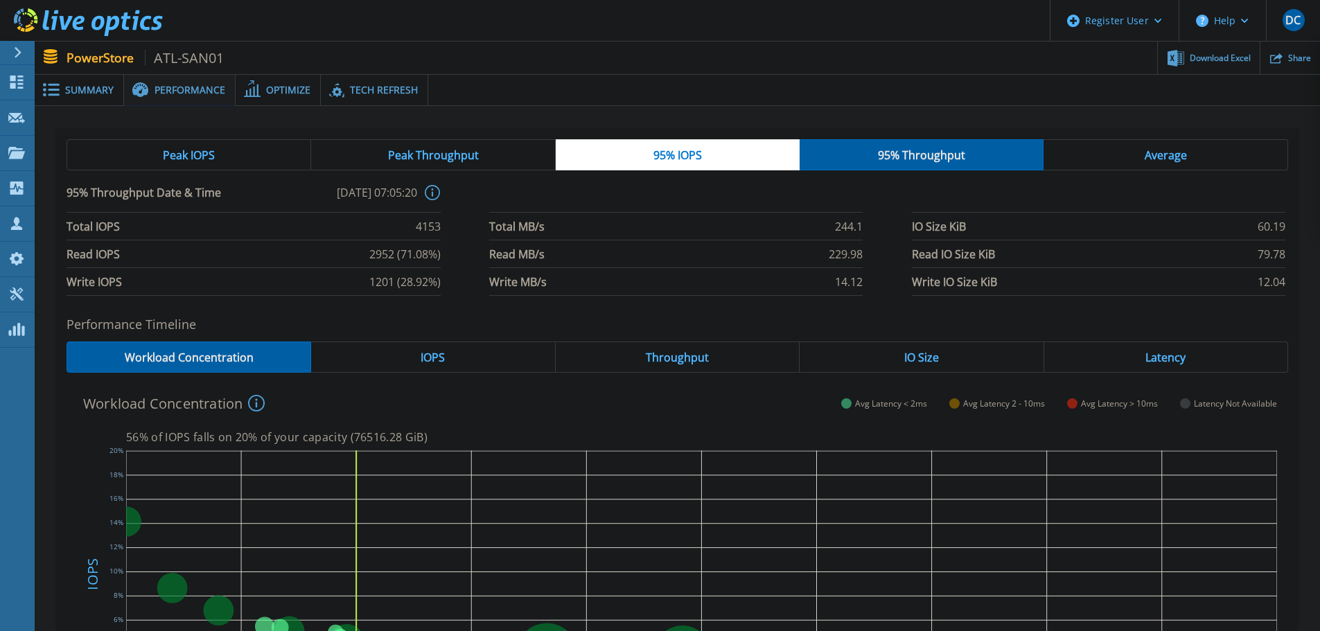
click at [1160, 157] on span "Average" at bounding box center [1165, 155] width 42 height 11
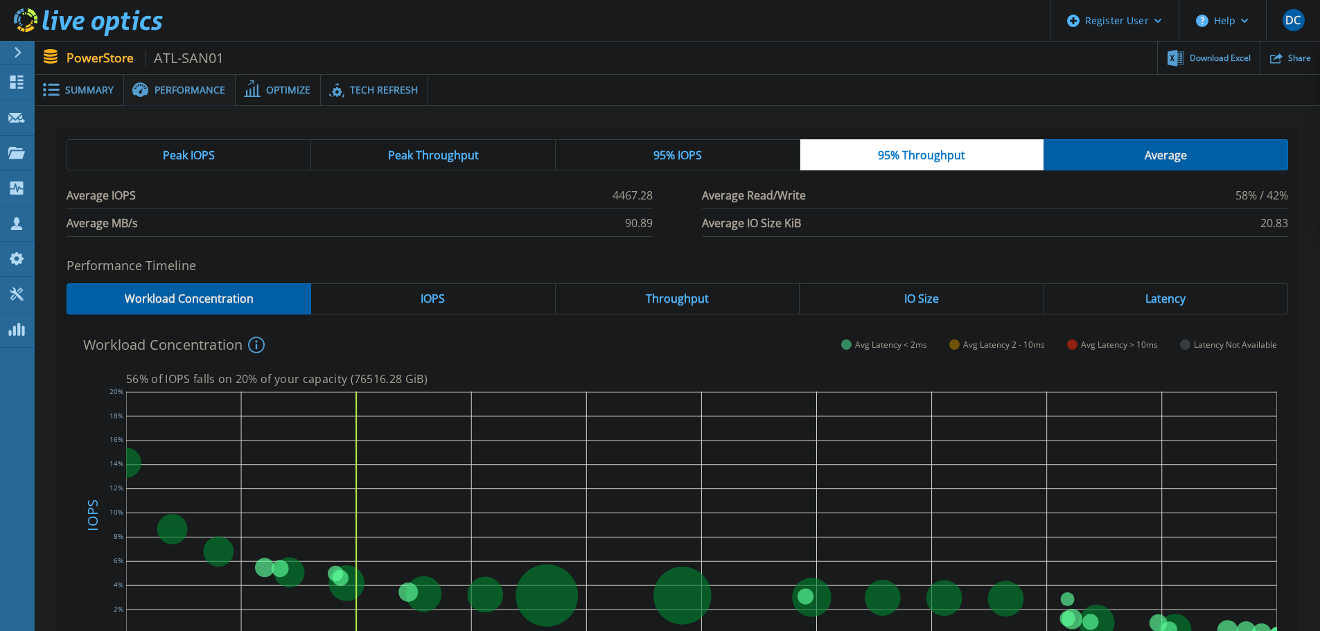
click at [202, 159] on span "Peak IOPS" at bounding box center [189, 155] width 52 height 11
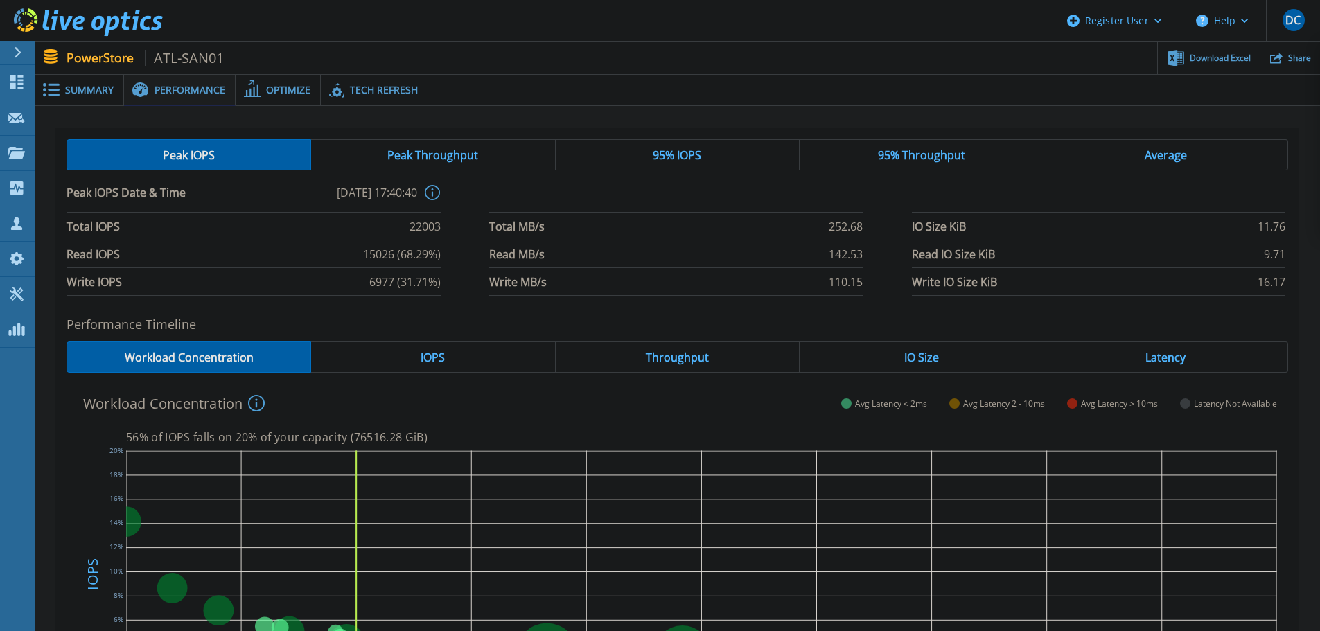
click at [270, 88] on span "Optimize" at bounding box center [288, 90] width 44 height 10
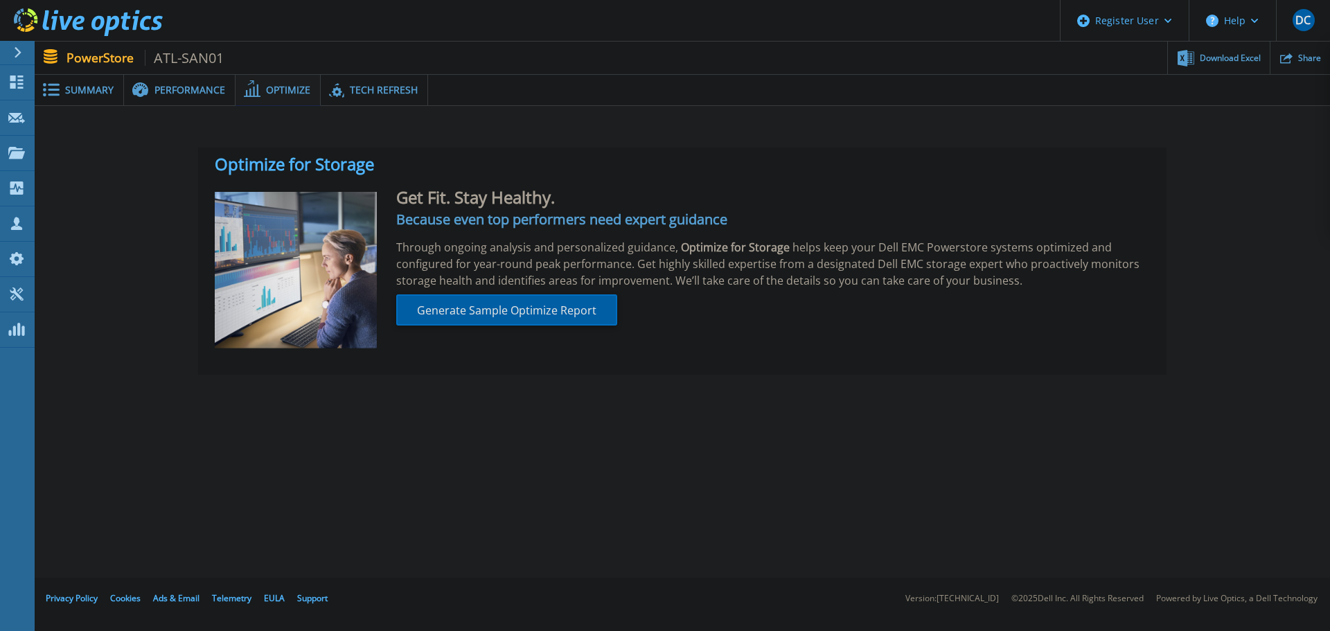
click at [377, 88] on span "Tech Refresh" at bounding box center [384, 90] width 68 height 10
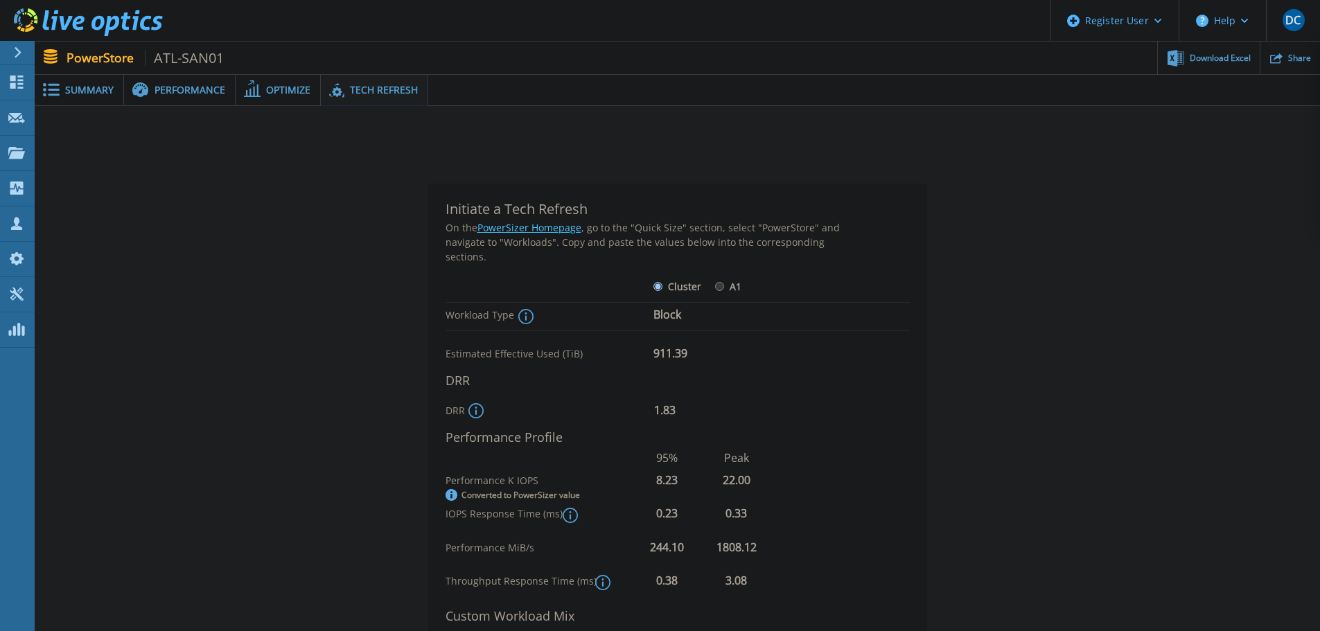
click at [149, 85] on span at bounding box center [139, 90] width 30 height 16
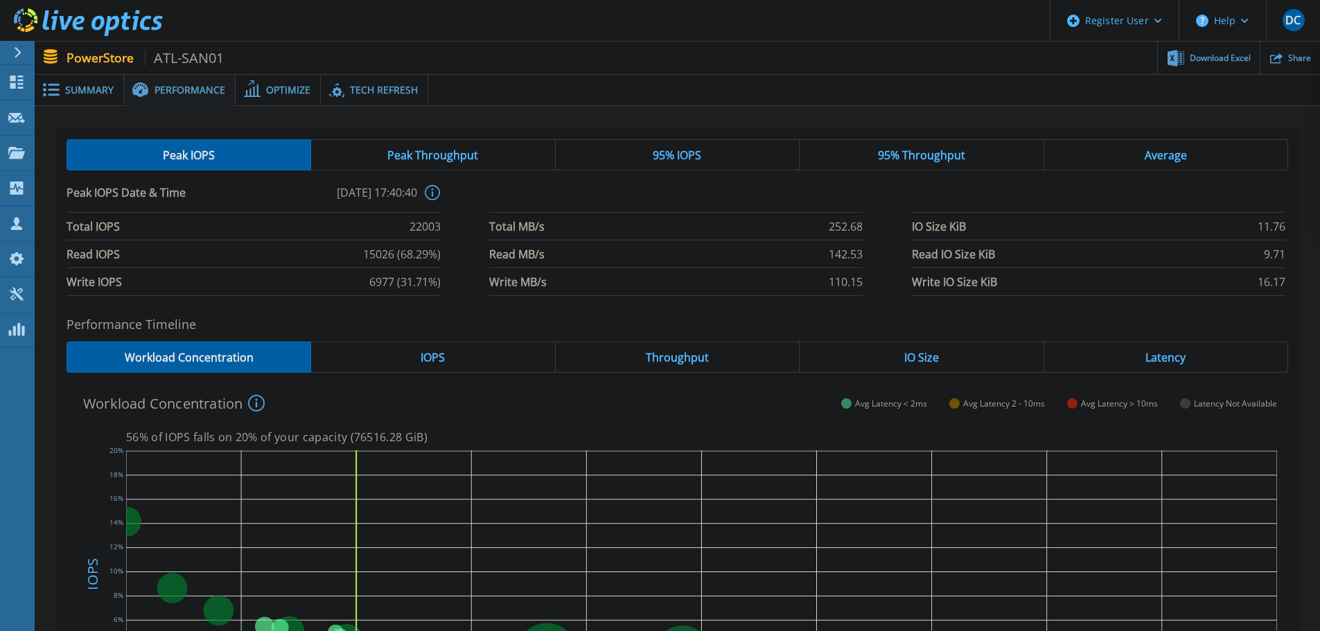
click at [441, 354] on span "IOPS" at bounding box center [432, 357] width 24 height 11
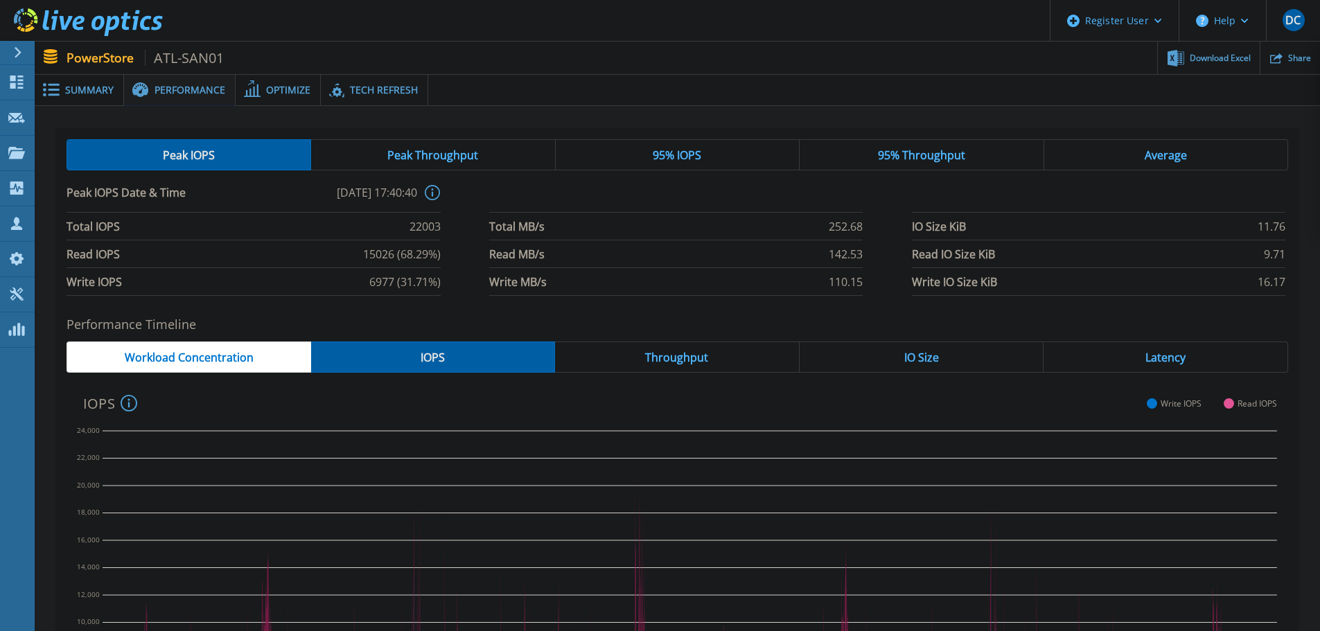
click at [689, 360] on span "Throughput" at bounding box center [676, 357] width 63 height 11
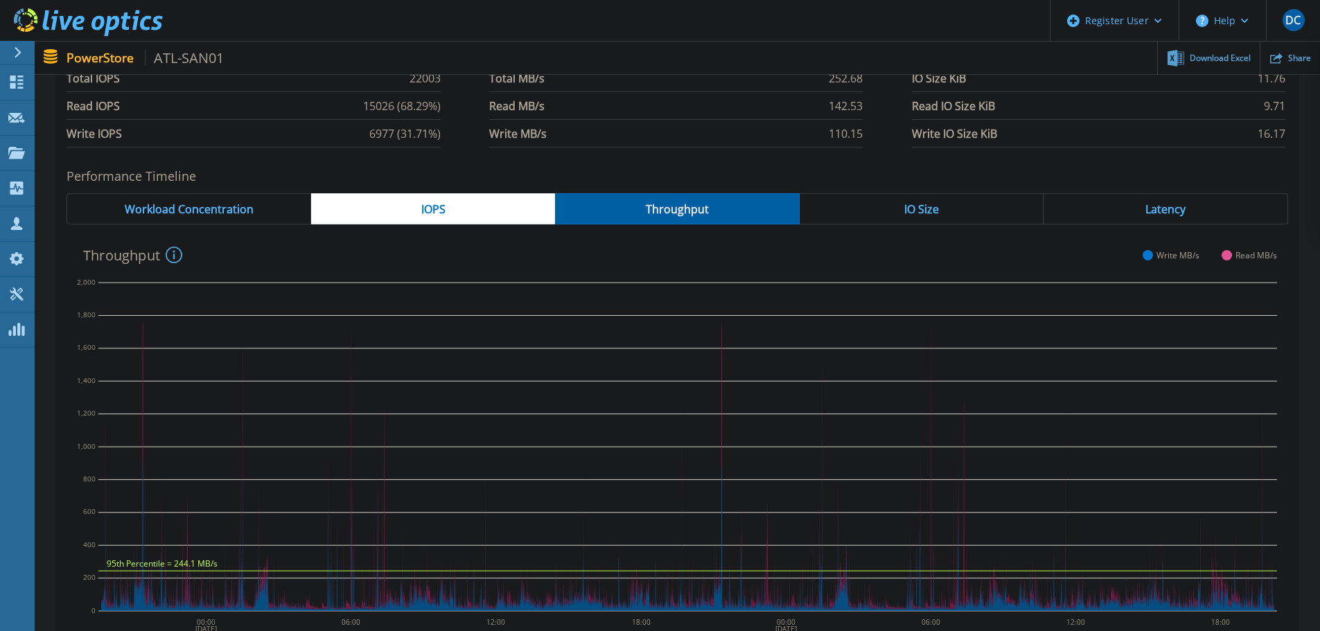
scroll to position [69, 0]
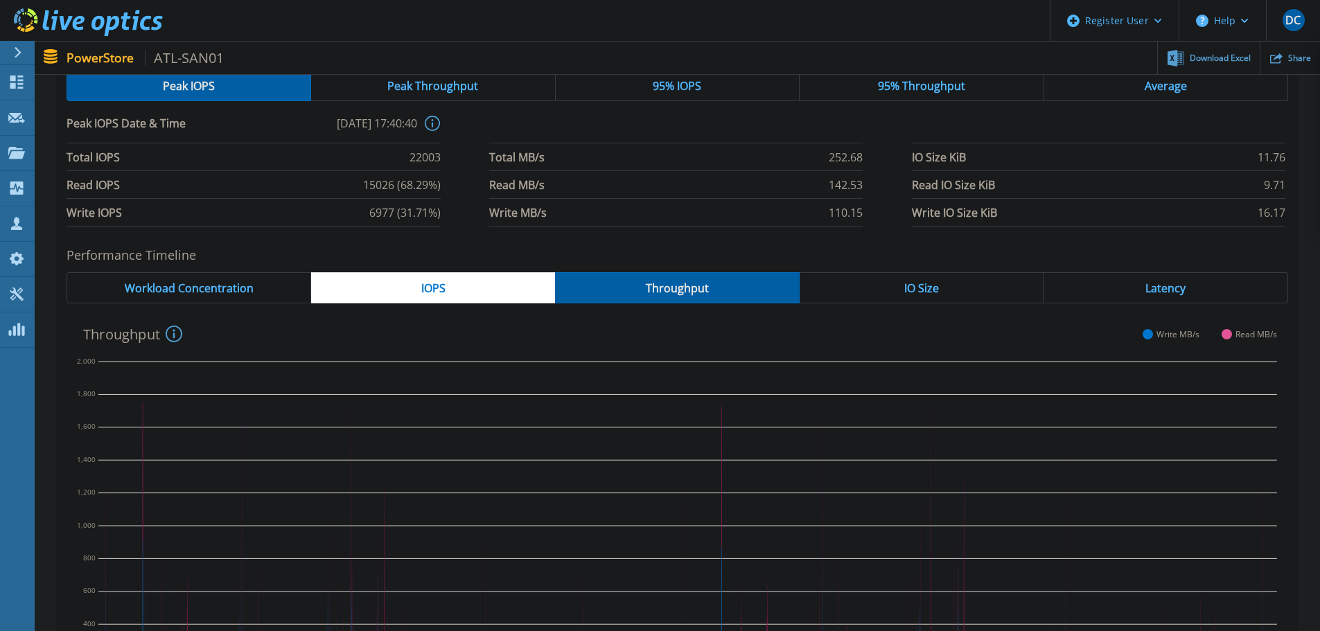
click at [930, 288] on span "IO Size" at bounding box center [921, 288] width 35 height 11
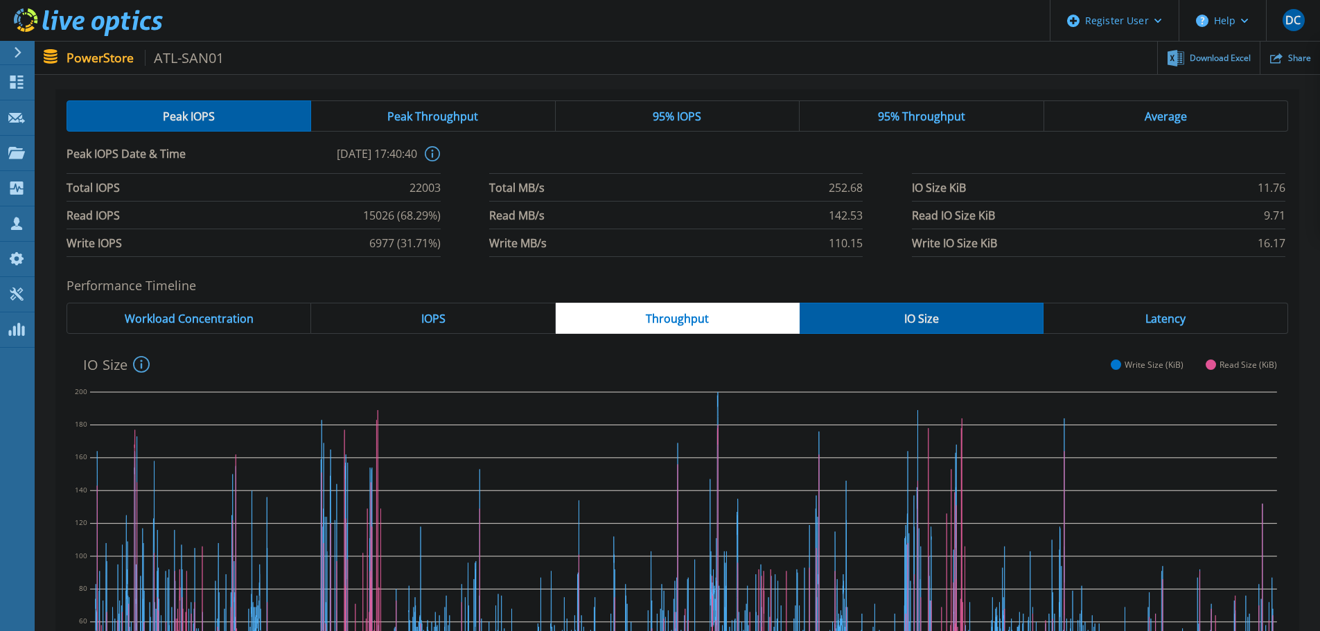
scroll to position [0, 0]
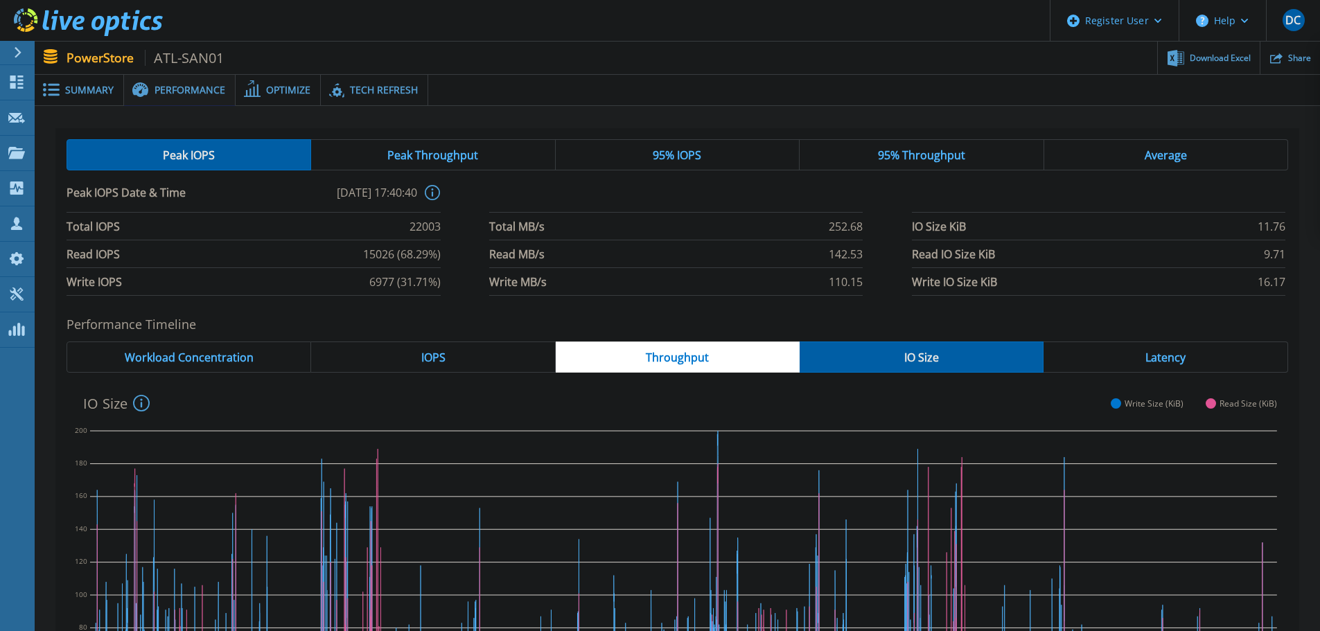
click at [1183, 348] on div "Latency" at bounding box center [1165, 357] width 245 height 31
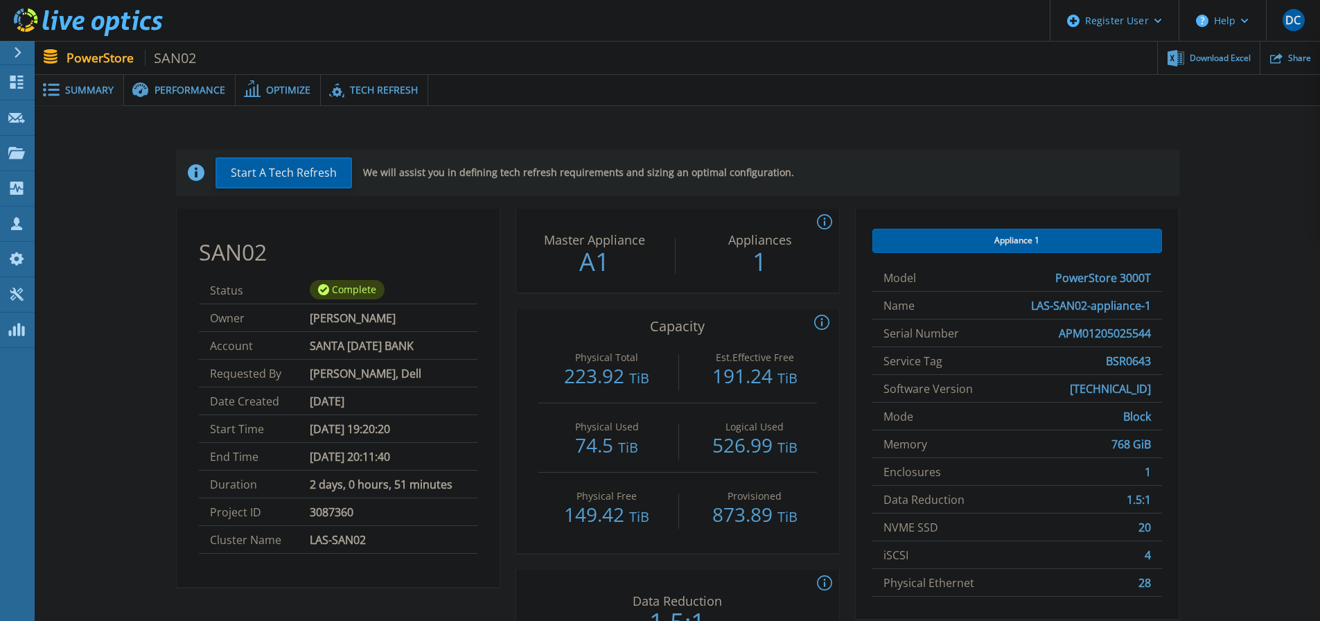
click at [164, 85] on span "Performance" at bounding box center [189, 90] width 71 height 10
click at [197, 85] on span "Performance" at bounding box center [189, 90] width 71 height 10
